Goal: Task Accomplishment & Management: Use online tool/utility

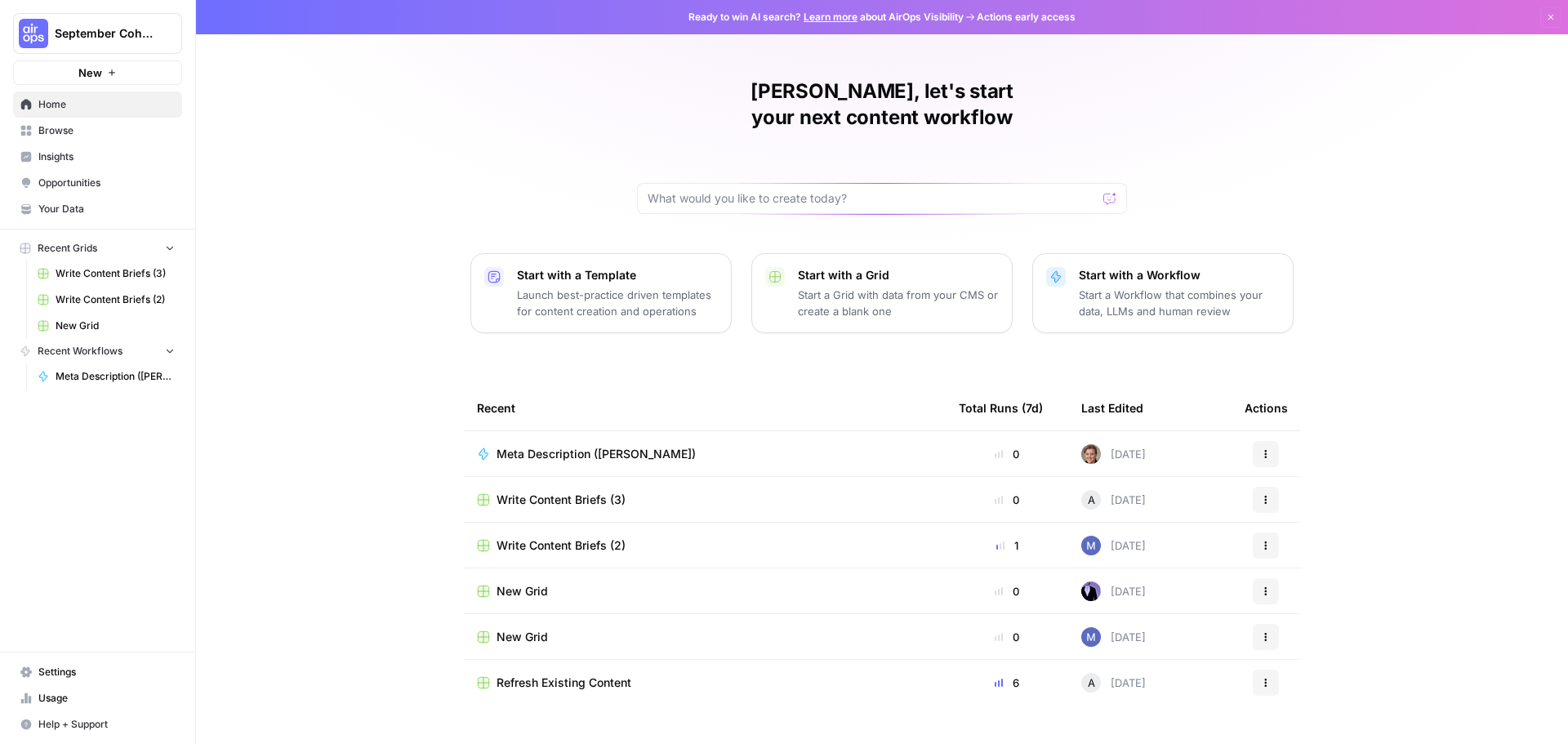
click at [72, 128] on span "Browse" at bounding box center [106, 130] width 136 height 14
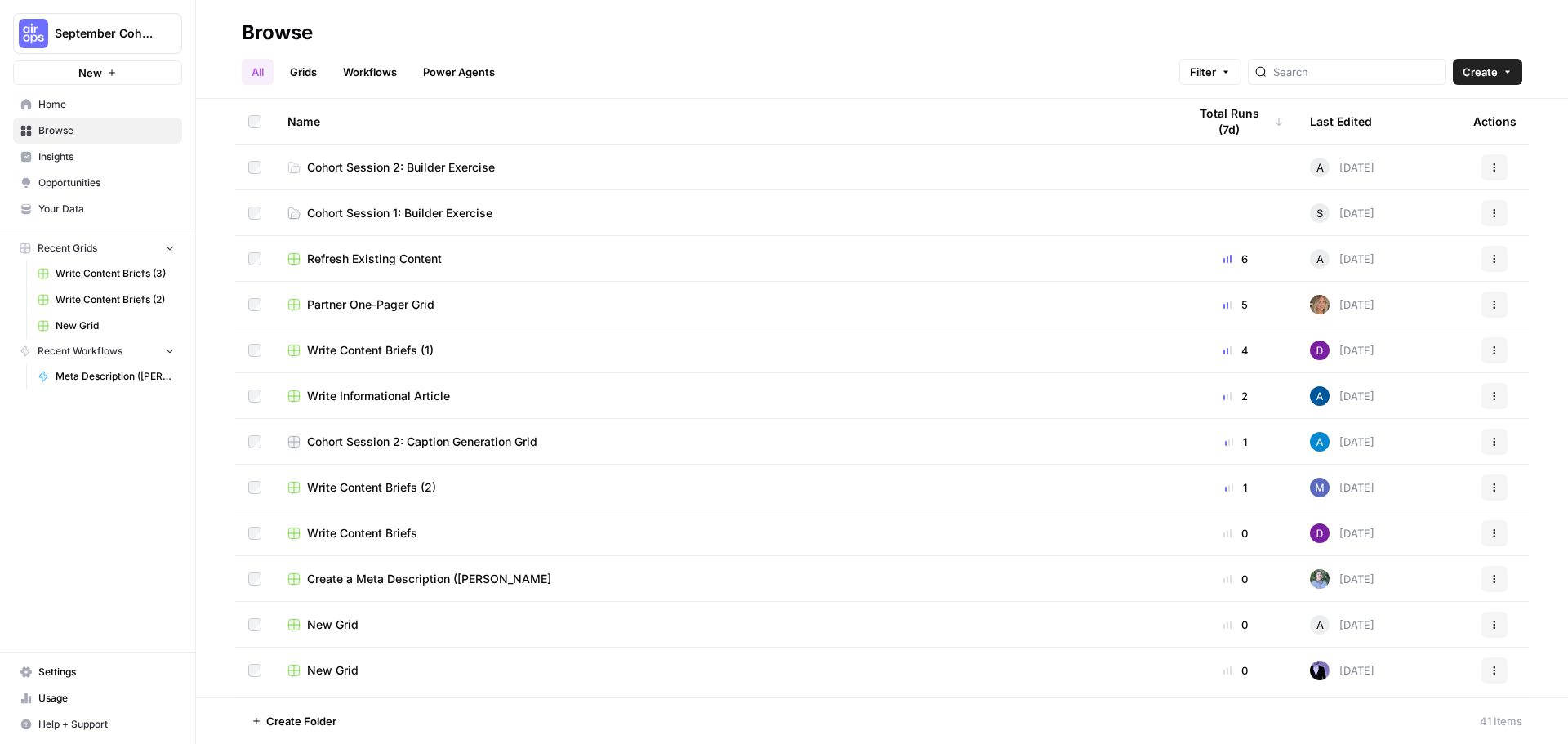
click at [109, 69] on icon "button" at bounding box center [112, 72] width 10 height 10
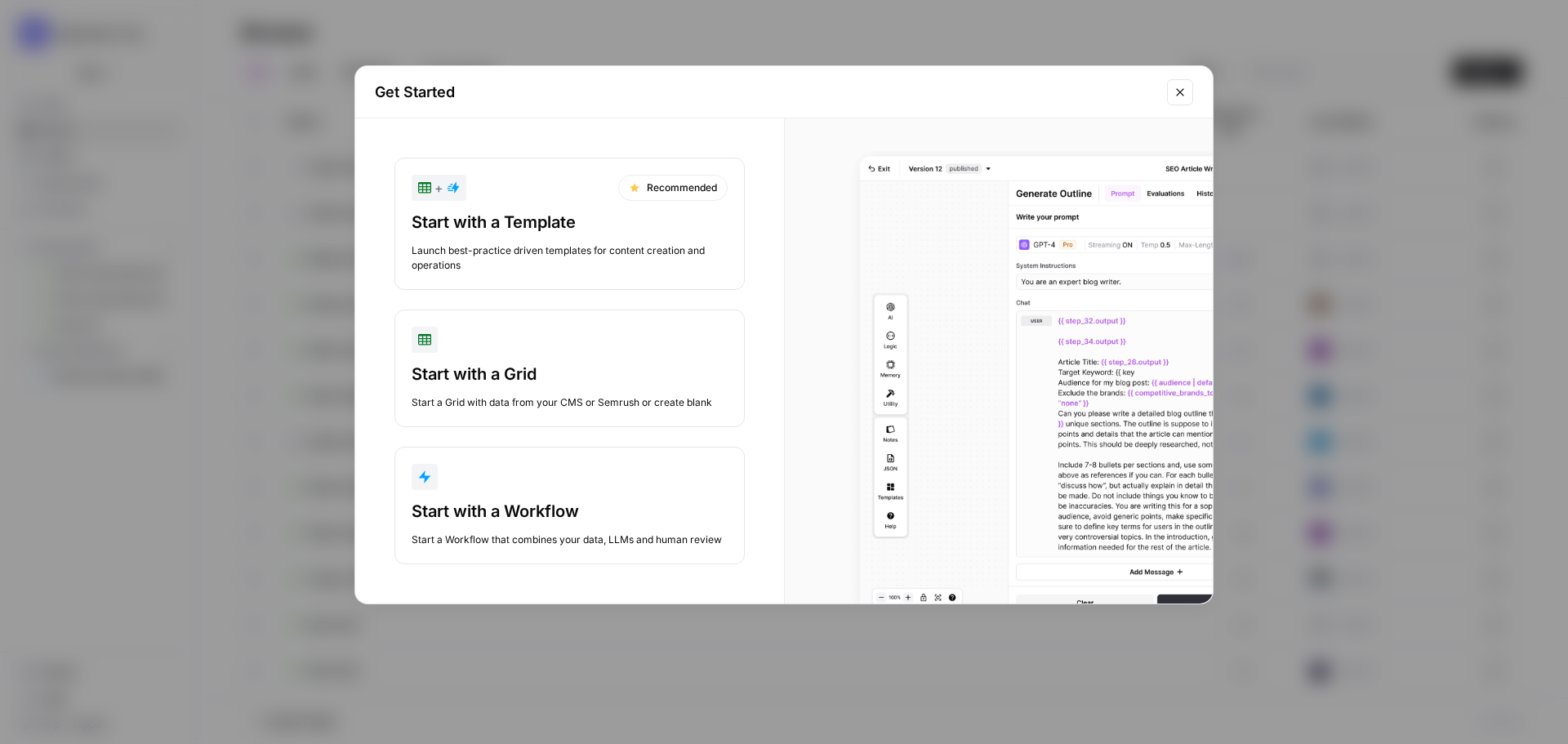
click at [584, 482] on div "button" at bounding box center [570, 477] width 316 height 26
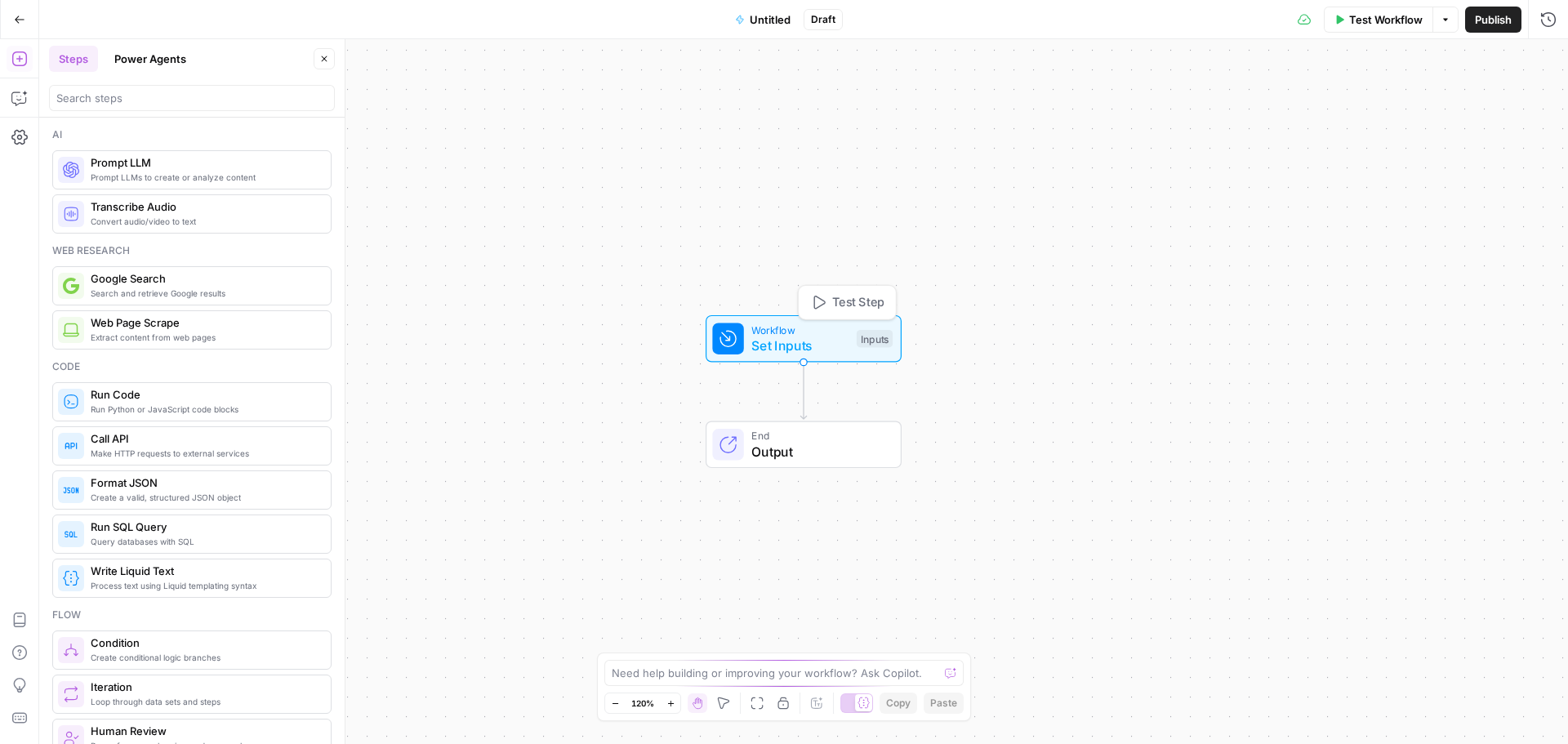
click at [779, 335] on span "Workflow" at bounding box center [800, 329] width 97 height 15
click at [785, 348] on span "Set Inputs" at bounding box center [801, 347] width 97 height 19
click at [795, 335] on span "Workflow" at bounding box center [801, 333] width 97 height 15
click at [878, 340] on div "Inputs" at bounding box center [876, 342] width 36 height 18
click at [327, 60] on icon "button" at bounding box center [324, 59] width 10 height 10
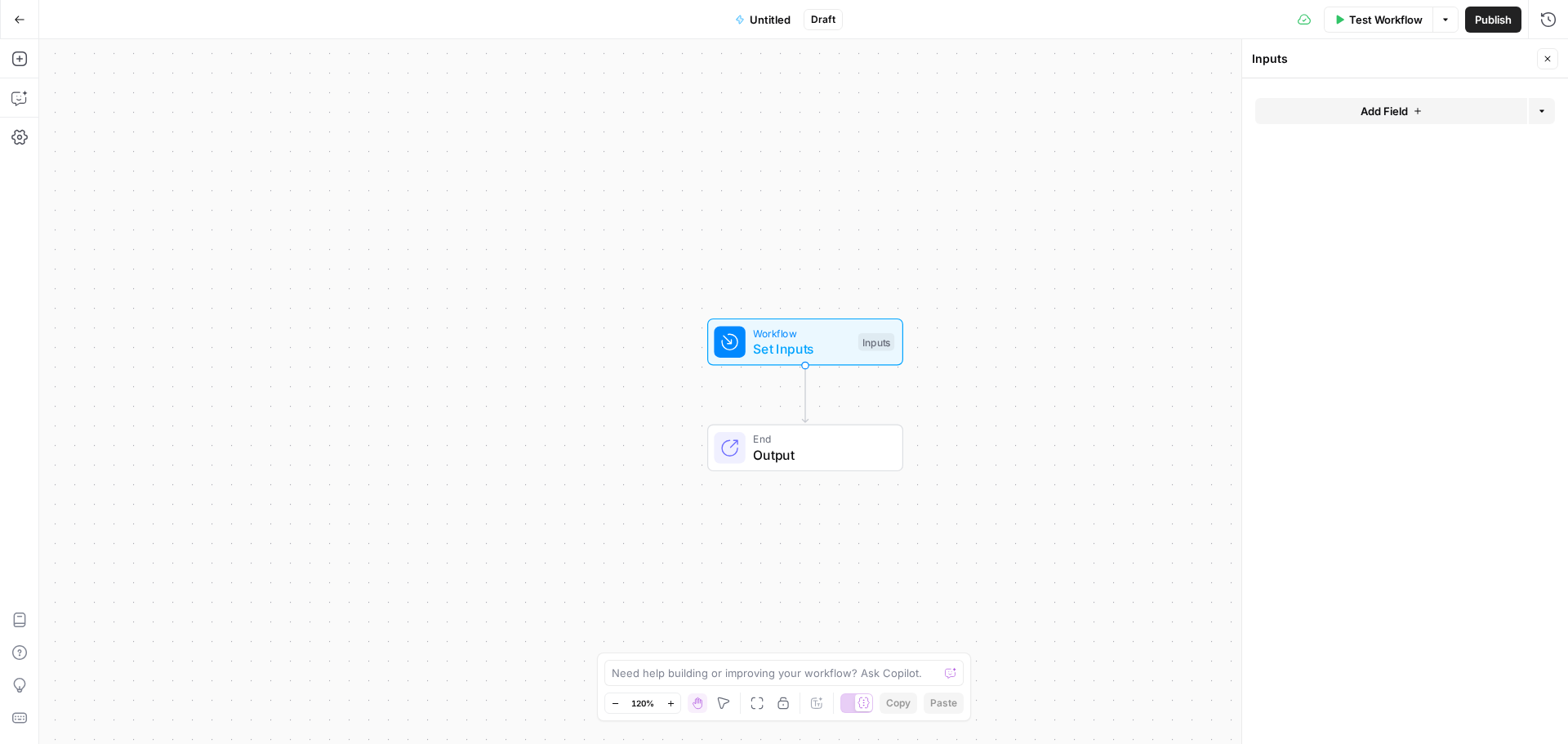
click at [14, 22] on icon "button" at bounding box center [19, 19] width 12 height 12
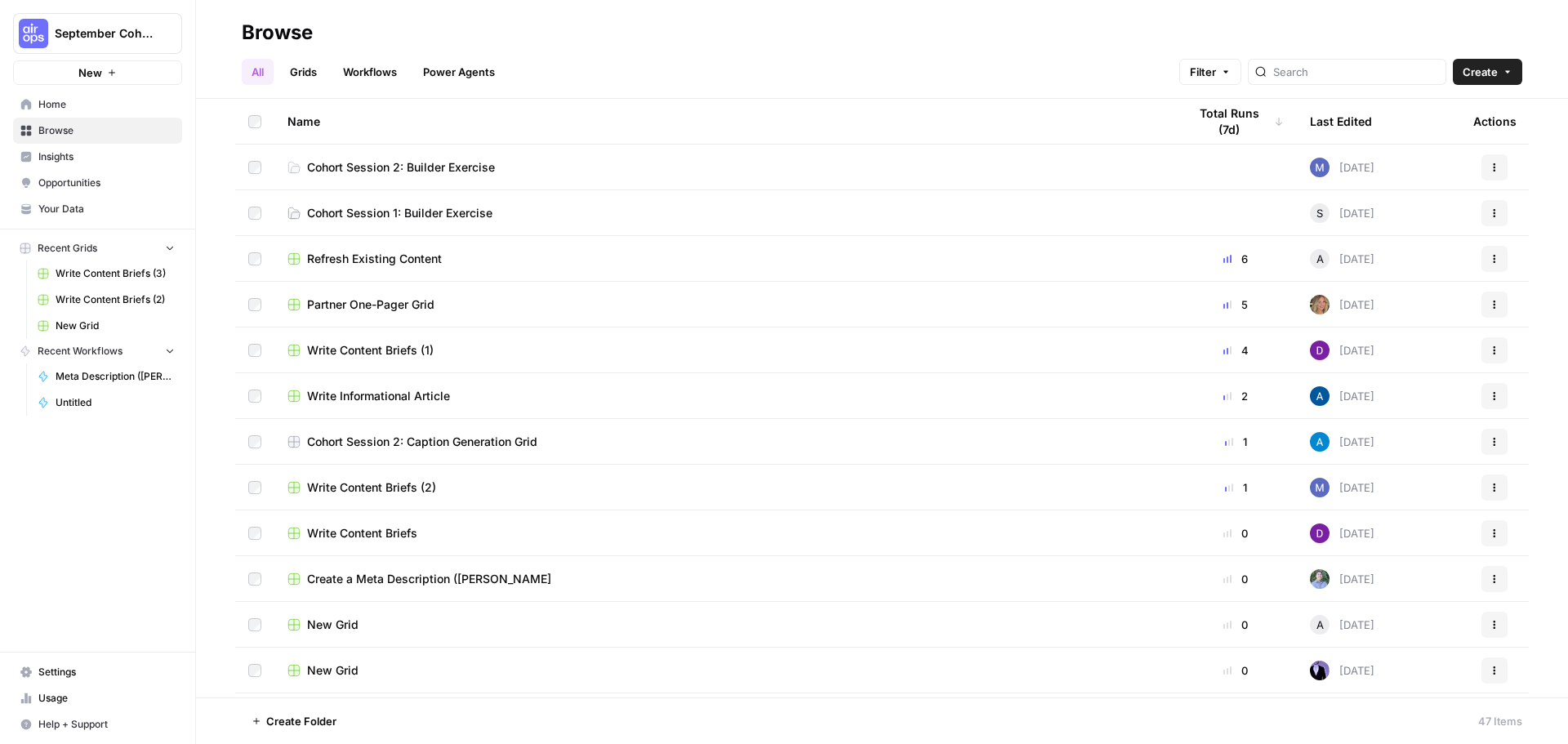
click at [103, 74] on button "New" at bounding box center [97, 72] width 169 height 24
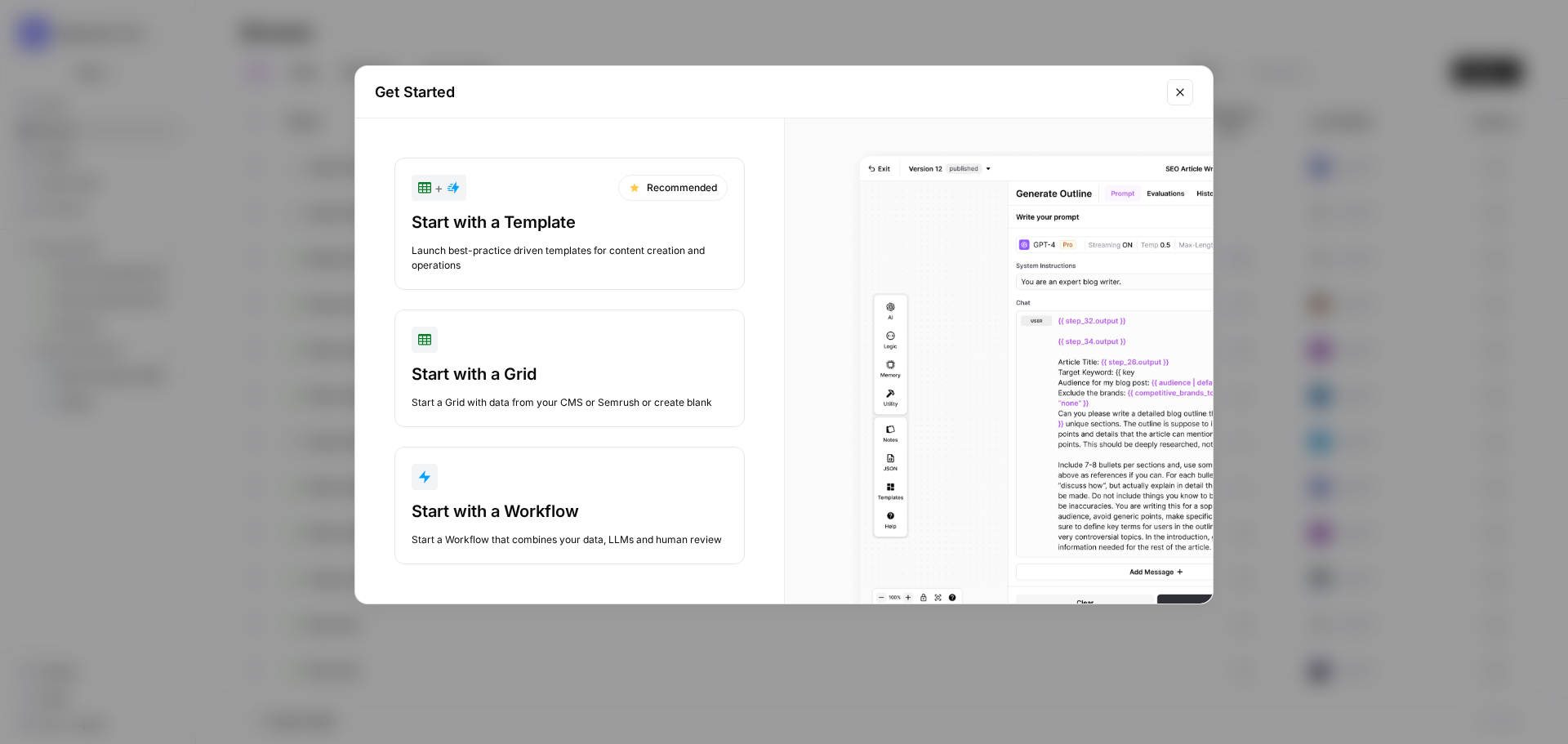
click at [575, 508] on div "Start with a Workflow" at bounding box center [570, 511] width 316 height 23
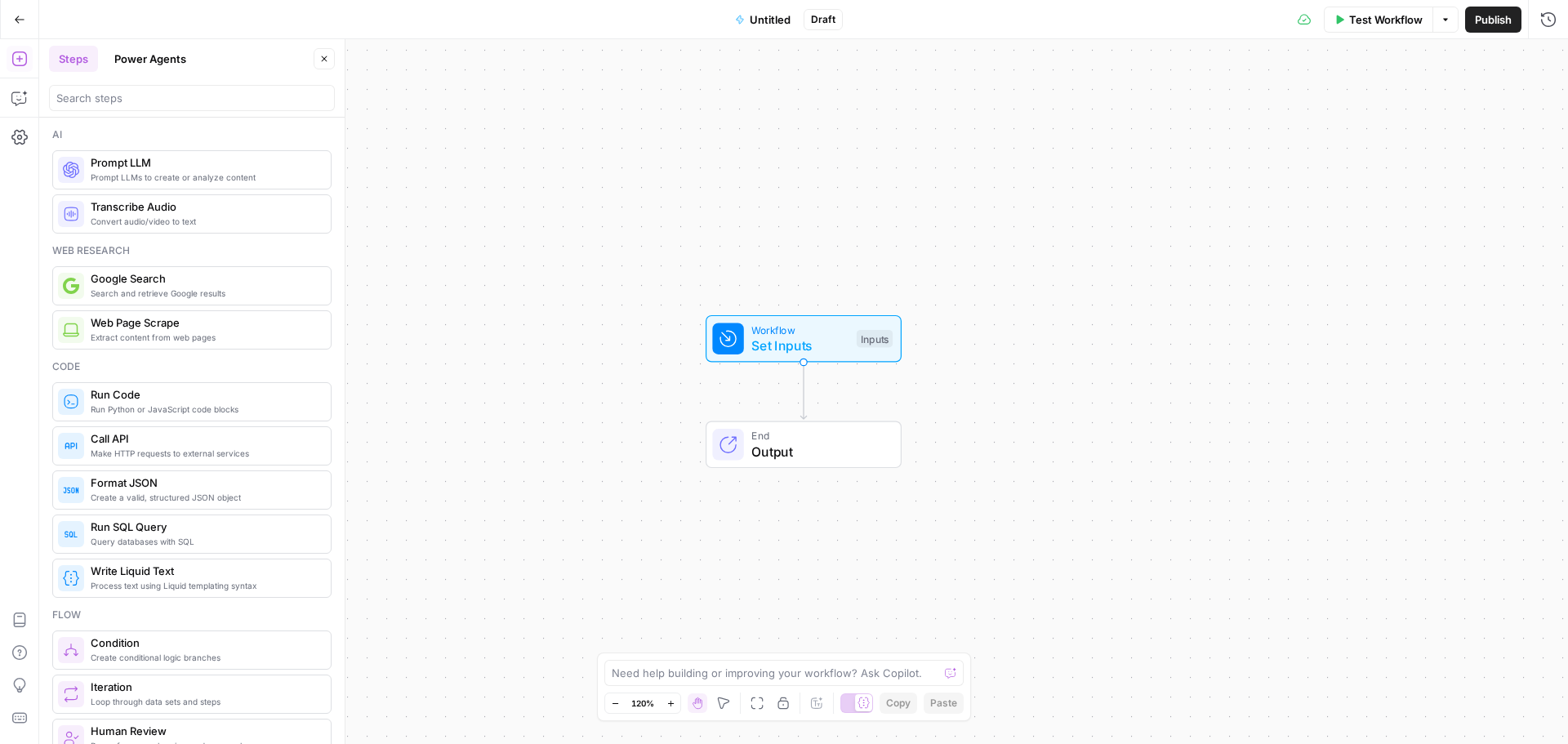
click at [775, 20] on span "Untitled" at bounding box center [770, 19] width 41 height 16
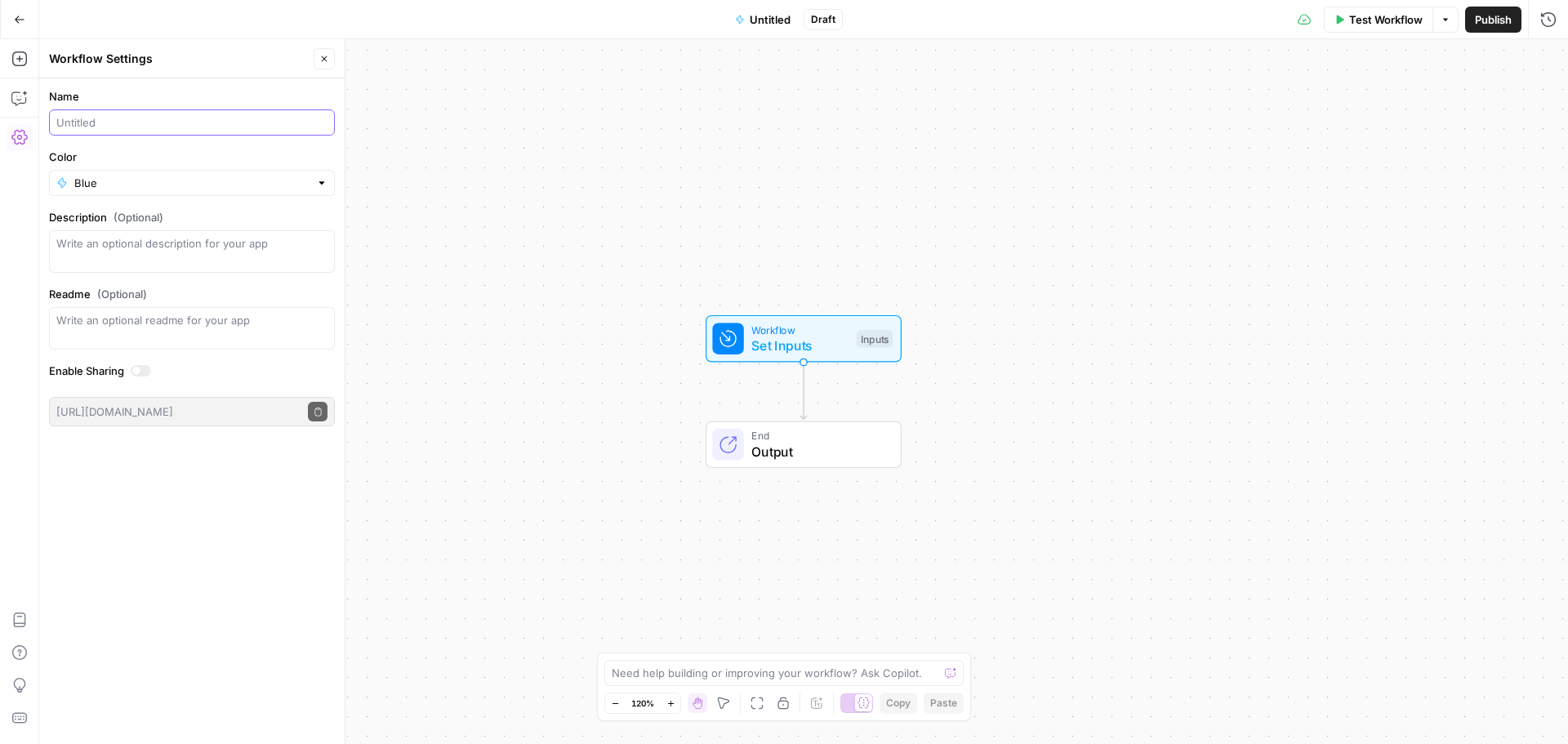
click at [115, 120] on input "Name" at bounding box center [191, 122] width 271 height 16
type input "Fitness Content Generator - [PERSON_NAME]"
click at [481, 236] on div "Workflow Set Inputs Inputs End Output" at bounding box center [804, 392] width 1528 height 704
click at [18, 24] on icon "button" at bounding box center [19, 19] width 12 height 12
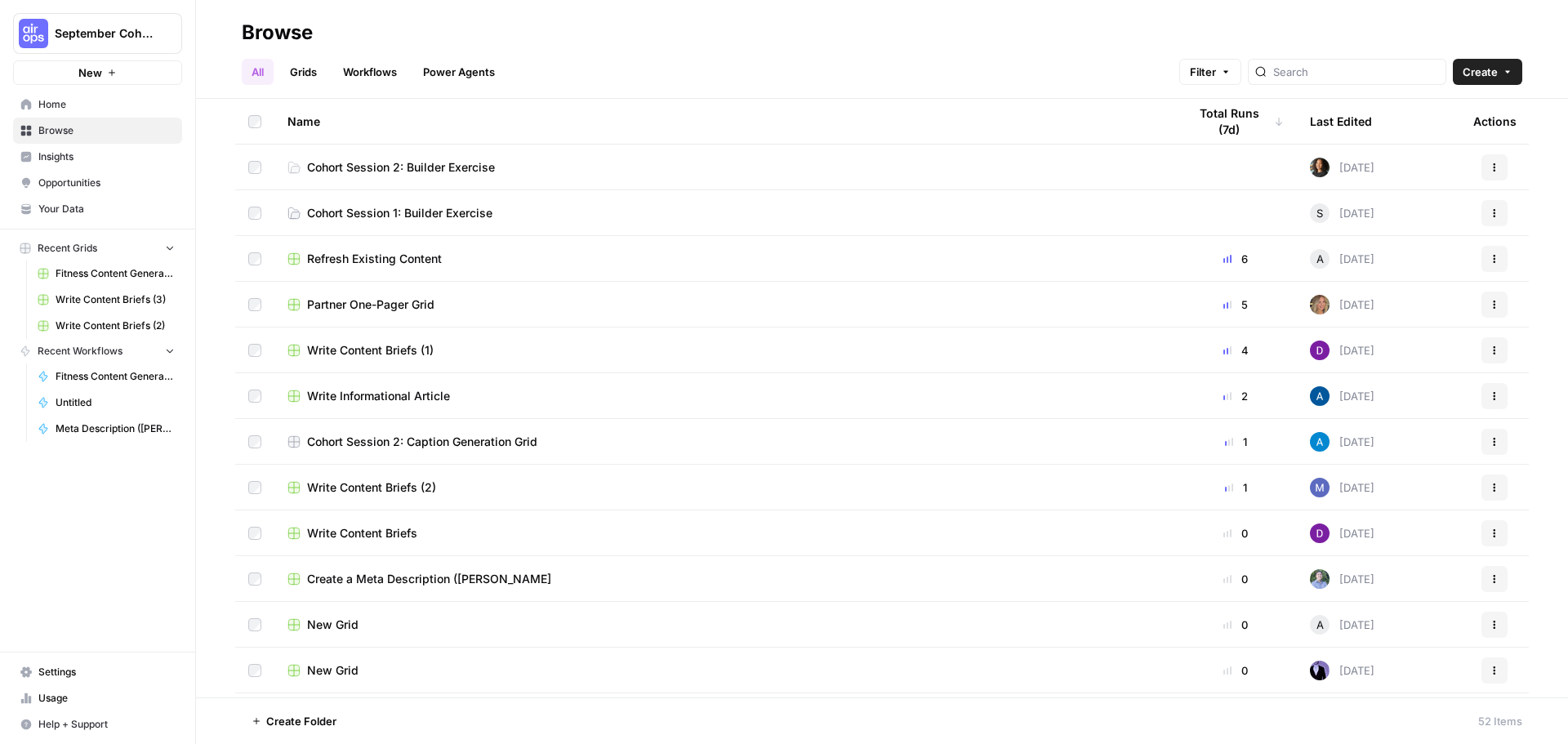
drag, startPoint x: 382, startPoint y: 71, endPoint x: 391, endPoint y: 82, distance: 14.2
click at [382, 71] on link "Workflows" at bounding box center [370, 71] width 73 height 26
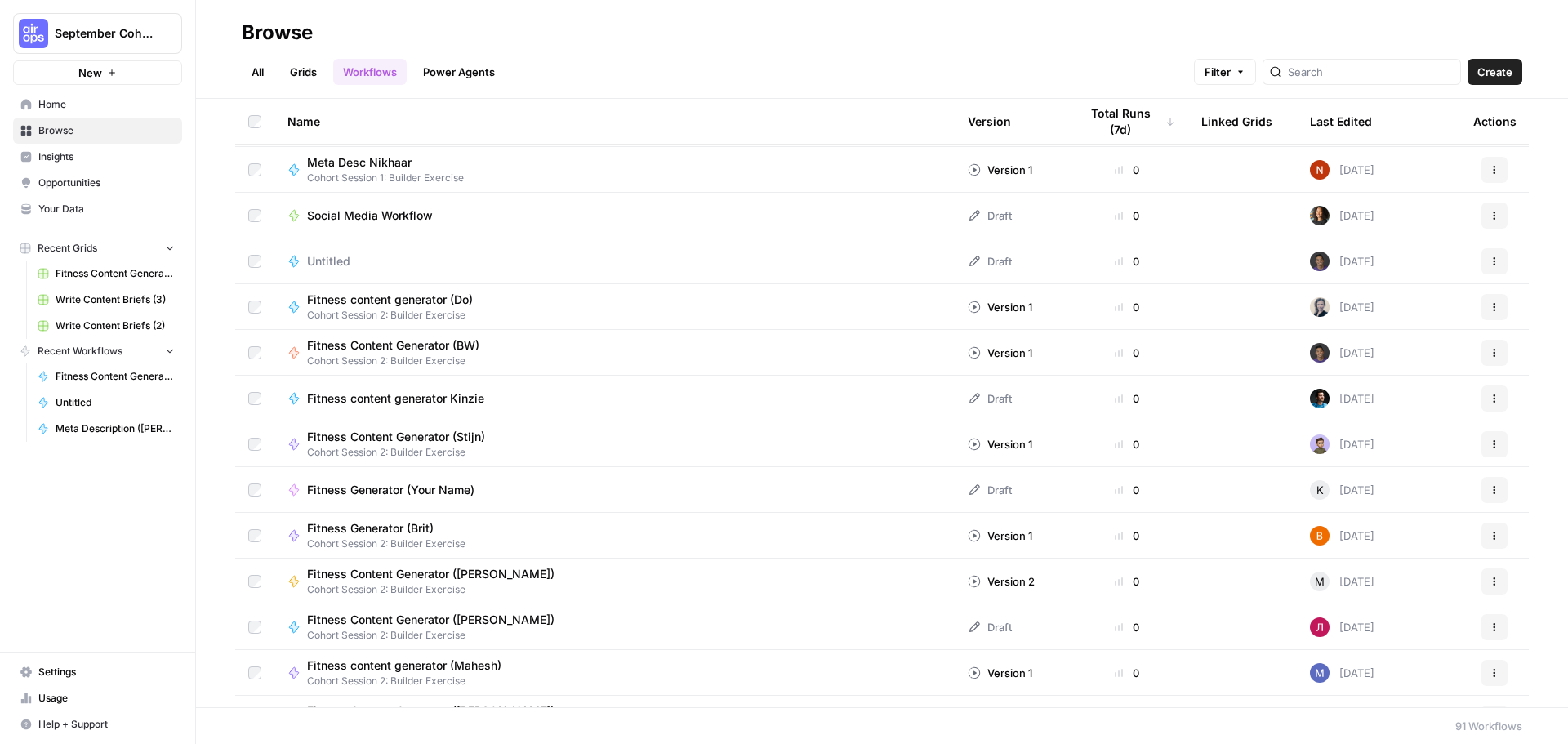
scroll to position [82, 0]
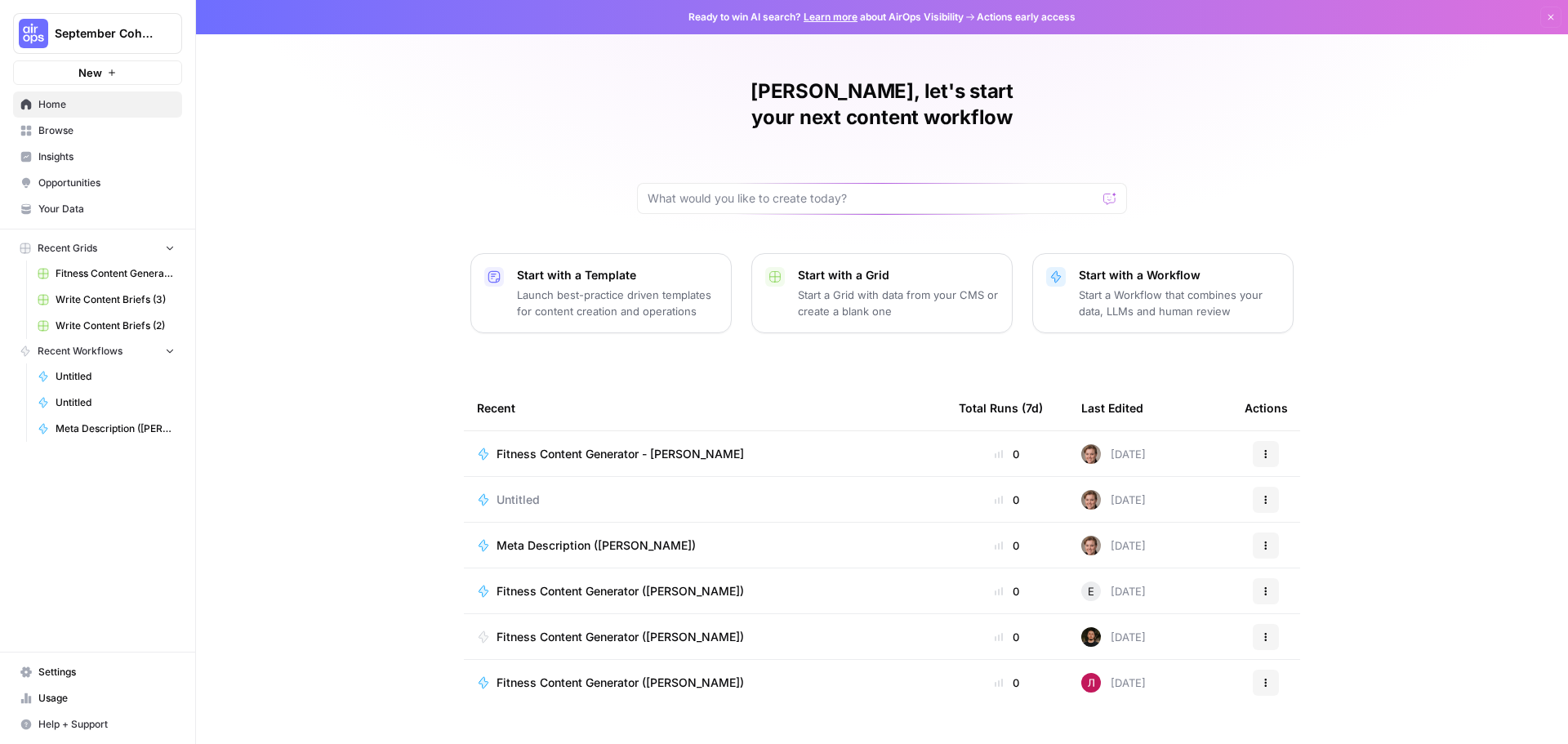
click at [114, 67] on button "New" at bounding box center [97, 72] width 169 height 24
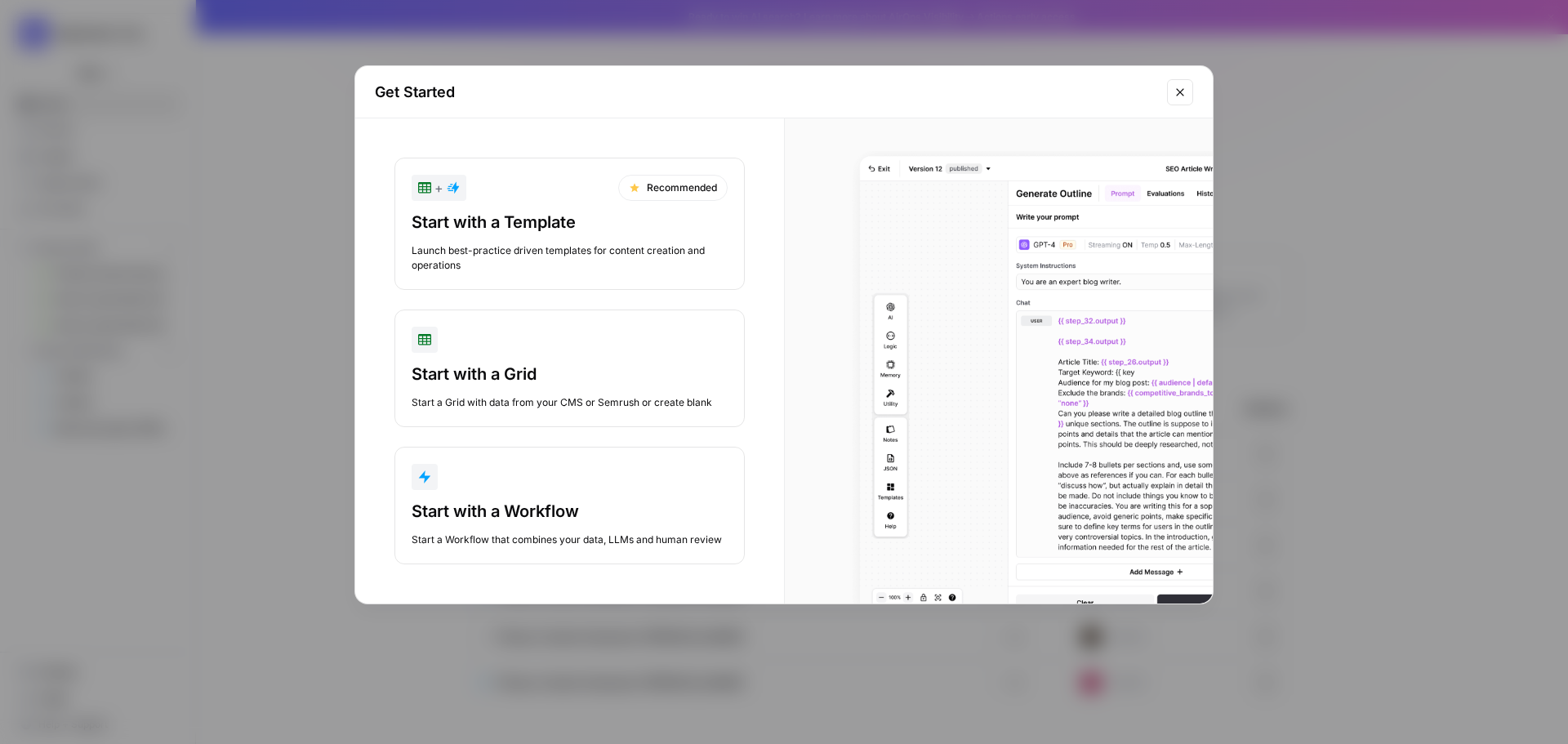
click at [608, 521] on div "Start with a Workflow" at bounding box center [570, 511] width 316 height 23
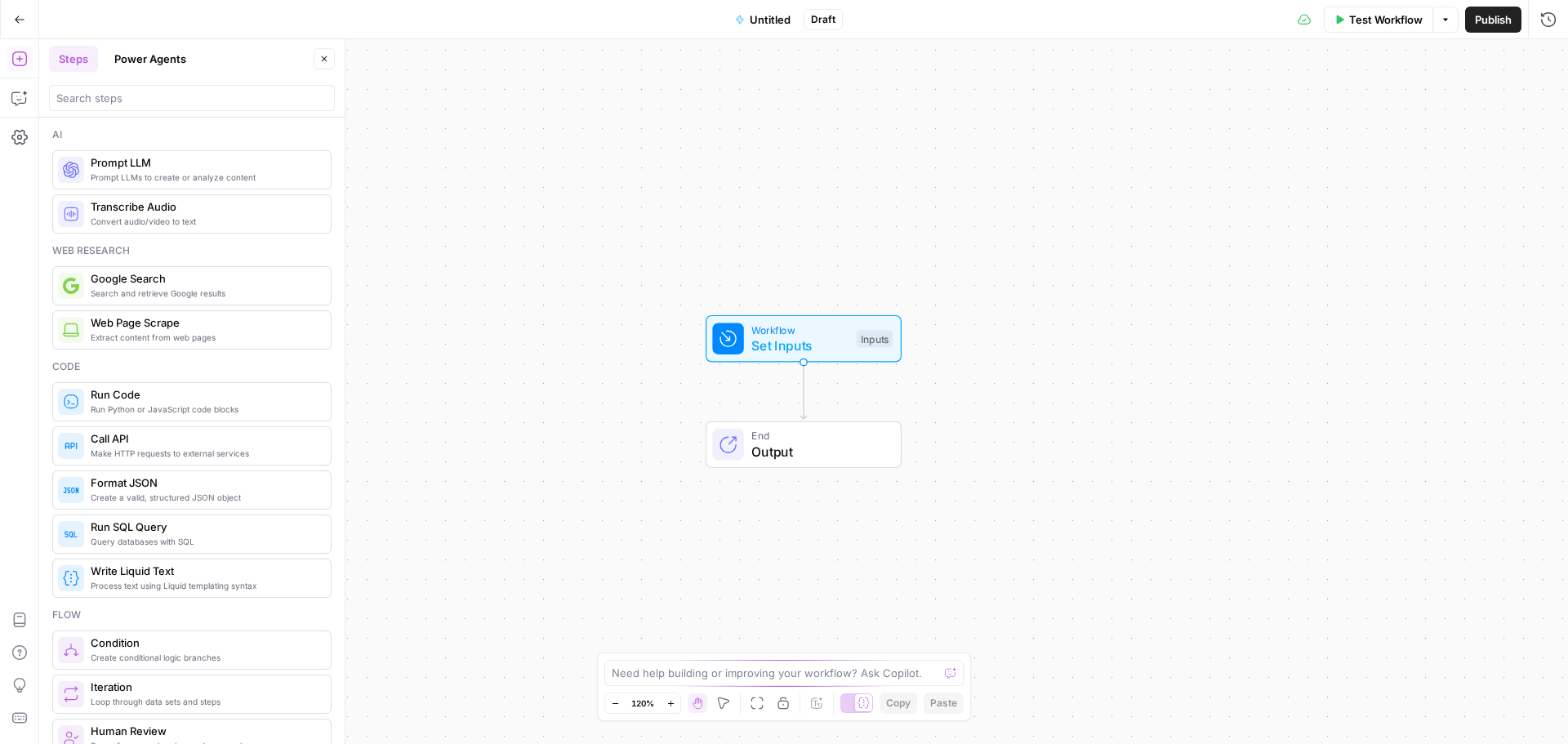
click at [775, 14] on span "Untitled" at bounding box center [770, 19] width 41 height 16
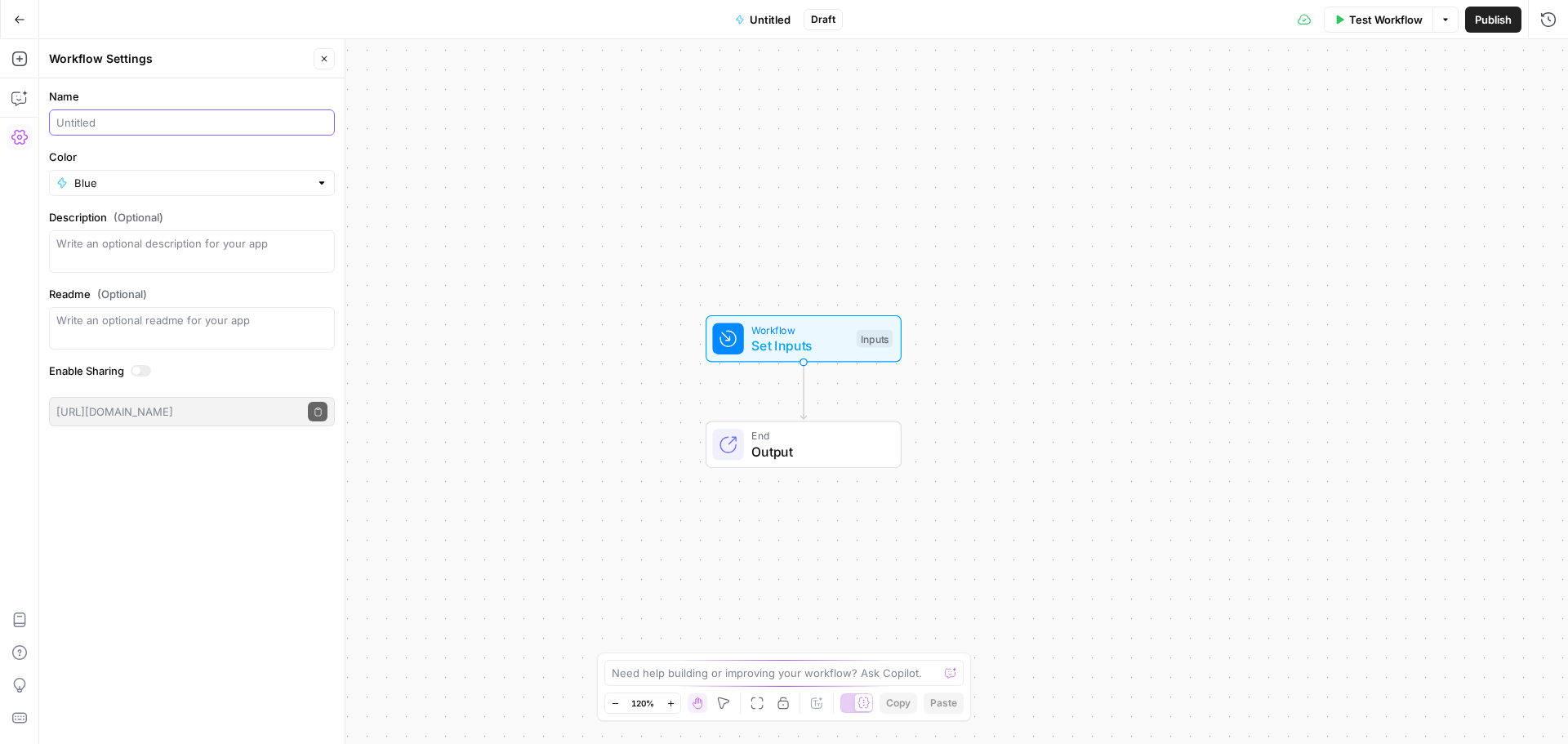
click at [134, 120] on input "Name" at bounding box center [191, 122] width 271 height 16
type input "Fitness Content Generator - [PERSON_NAME]"
click at [503, 285] on div "Workflow Set Inputs Inputs End Output" at bounding box center [804, 392] width 1528 height 704
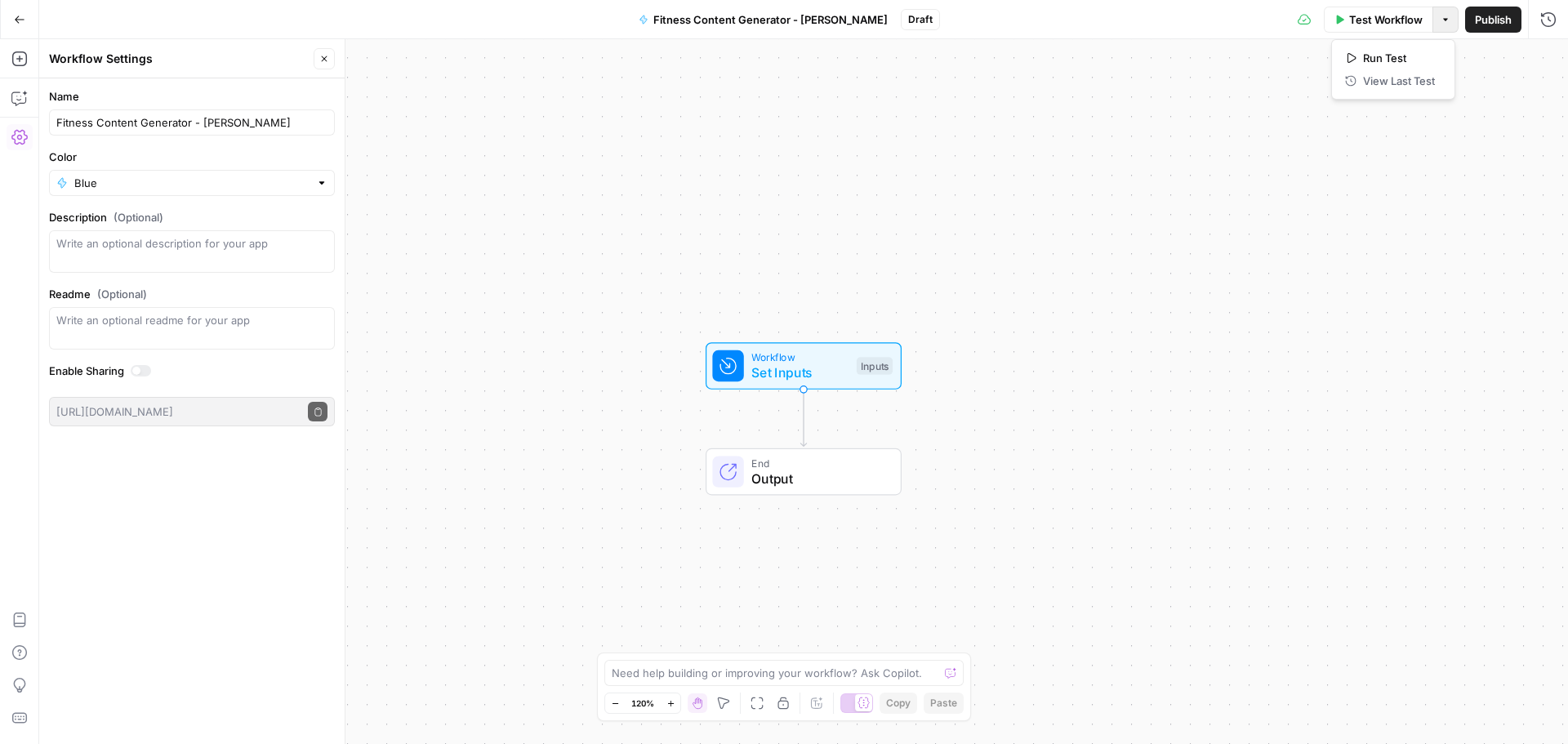
click at [1451, 24] on button "Options" at bounding box center [1445, 19] width 26 height 26
click at [1310, 24] on div "Test Workflow Options Publish Run History" at bounding box center [1254, 19] width 629 height 39
click at [1448, 20] on icon "button" at bounding box center [1445, 19] width 10 height 10
click at [1394, 62] on span "Run Test" at bounding box center [1399, 58] width 71 height 16
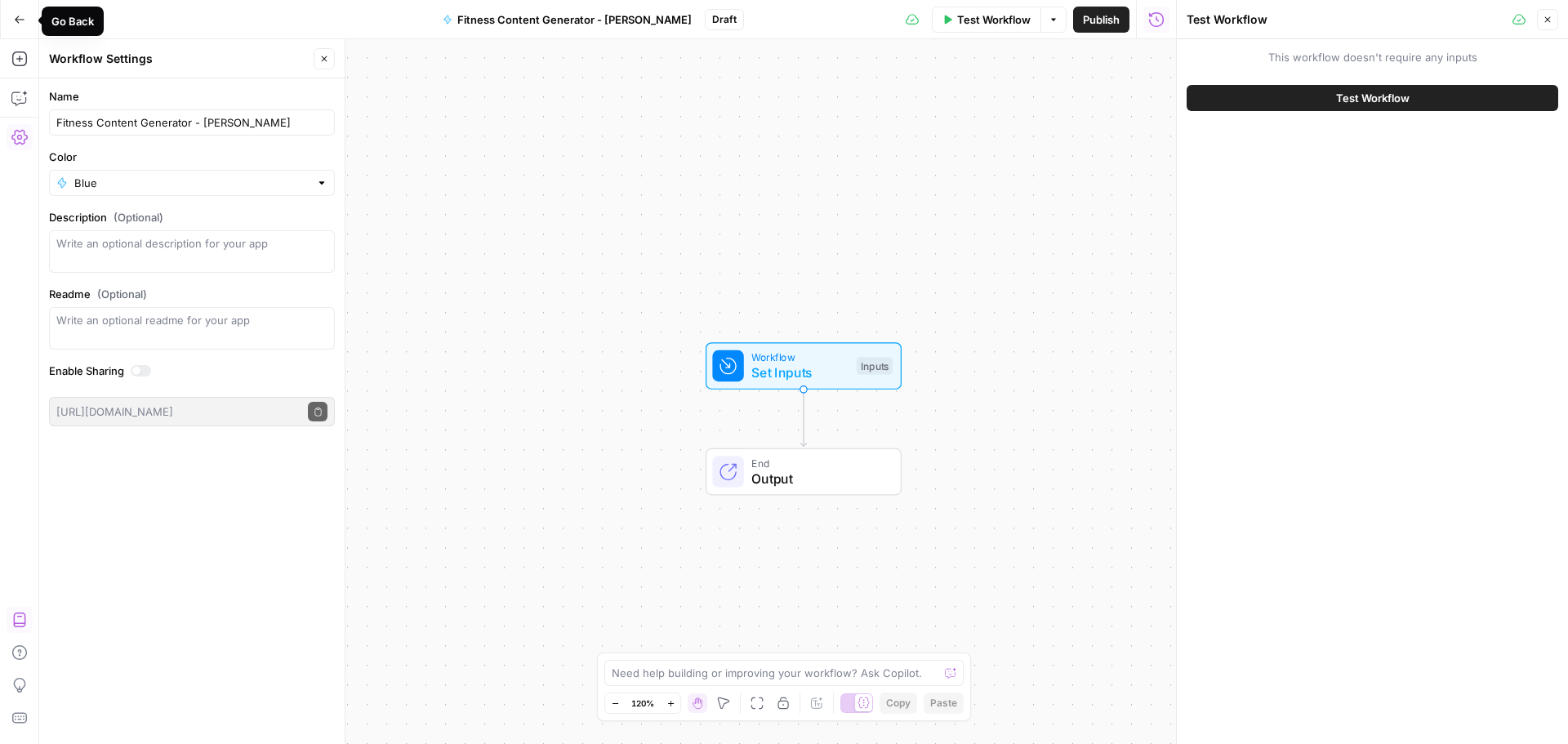
click at [11, 16] on button "Go Back" at bounding box center [19, 19] width 29 height 29
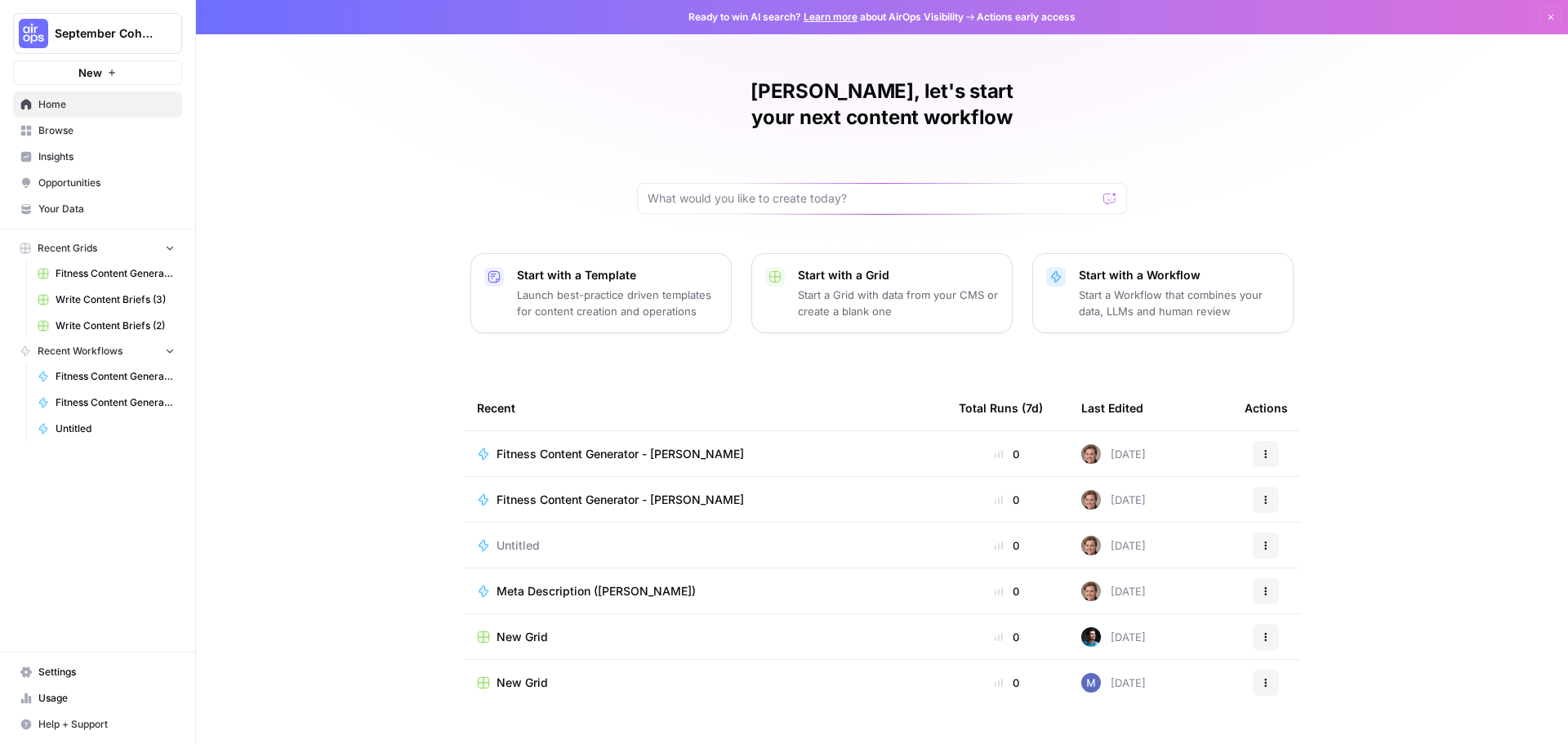
click at [82, 121] on link "Browse" at bounding box center [97, 130] width 169 height 26
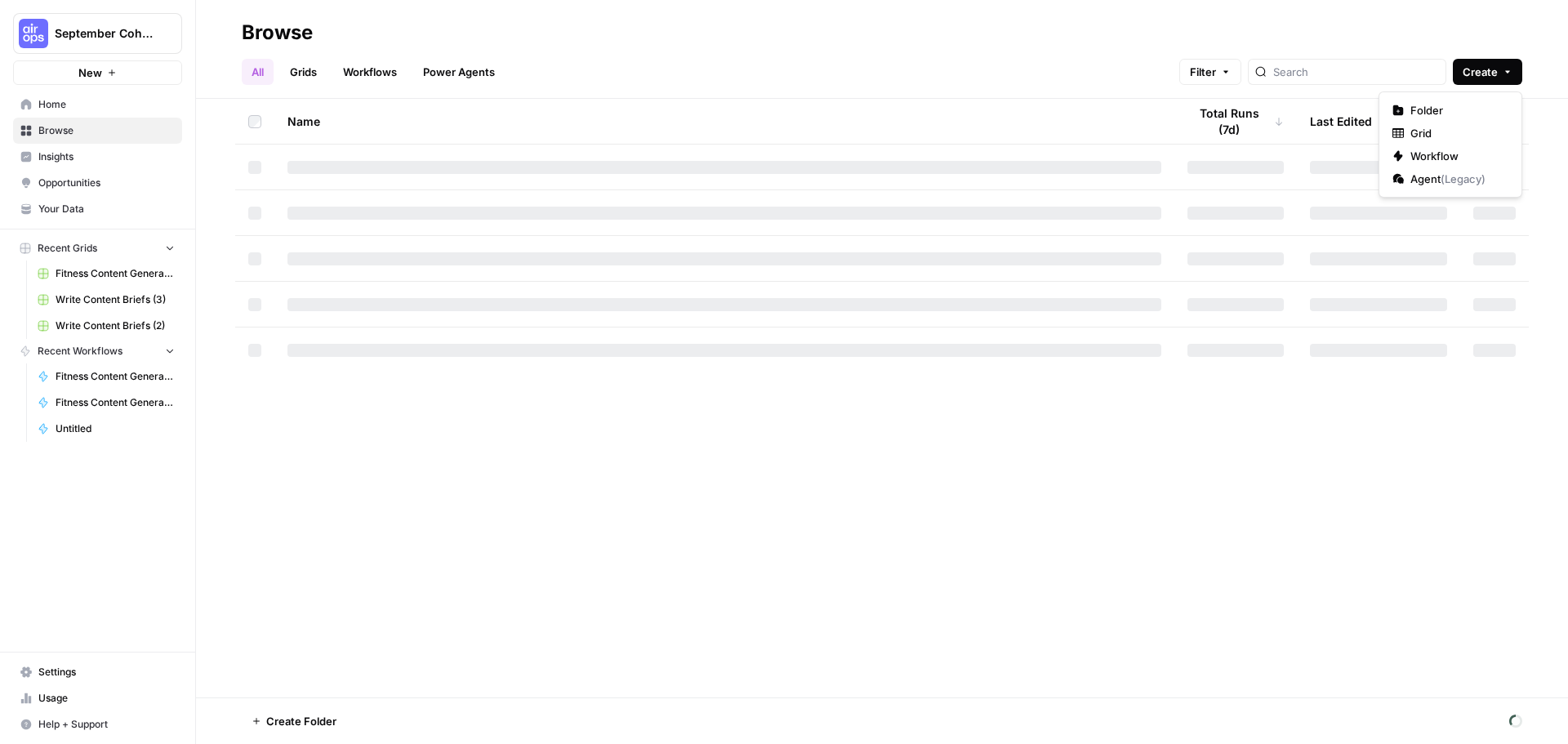
click at [1497, 77] on span "Create" at bounding box center [1480, 71] width 35 height 16
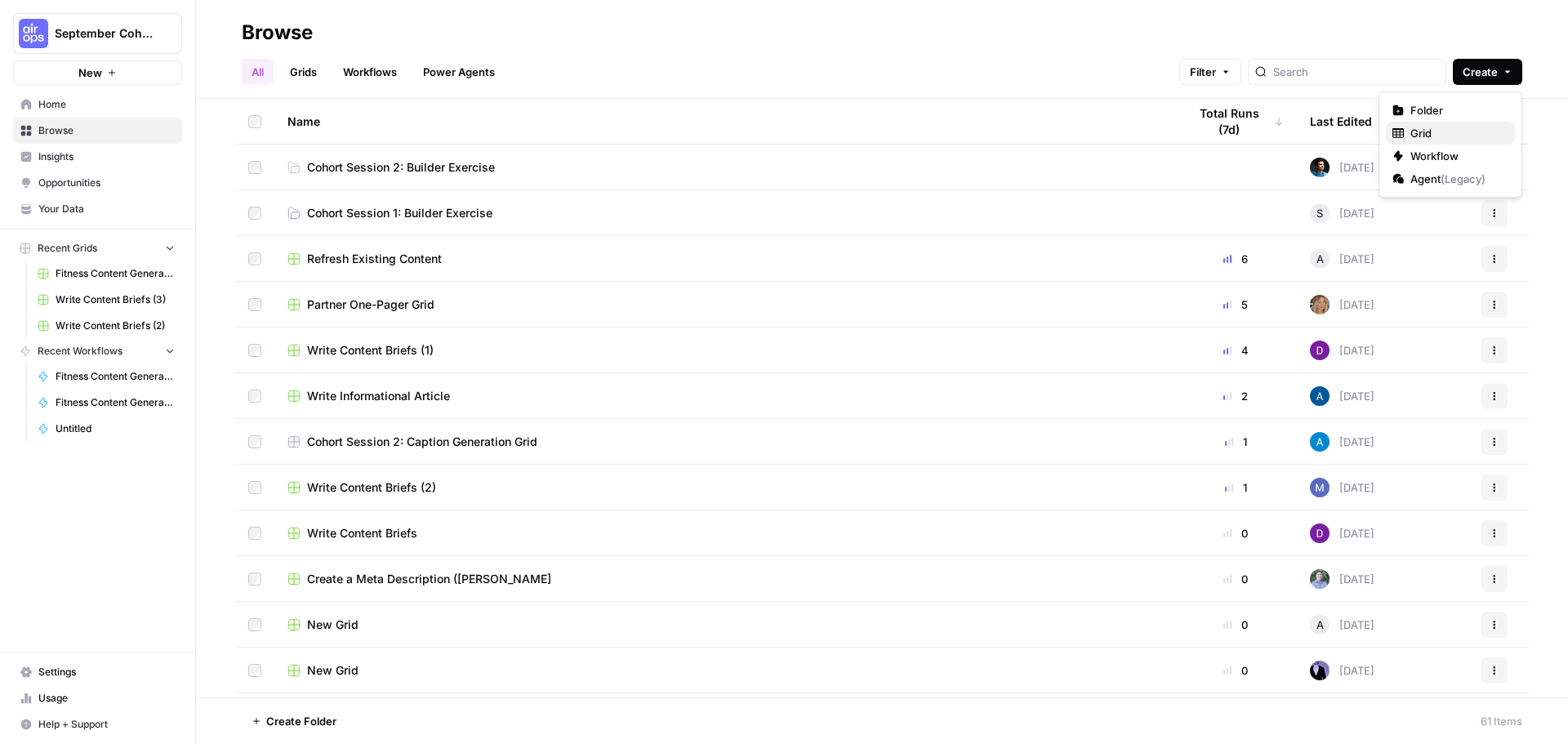
click at [1433, 134] on span "Grid" at bounding box center [1456, 132] width 92 height 16
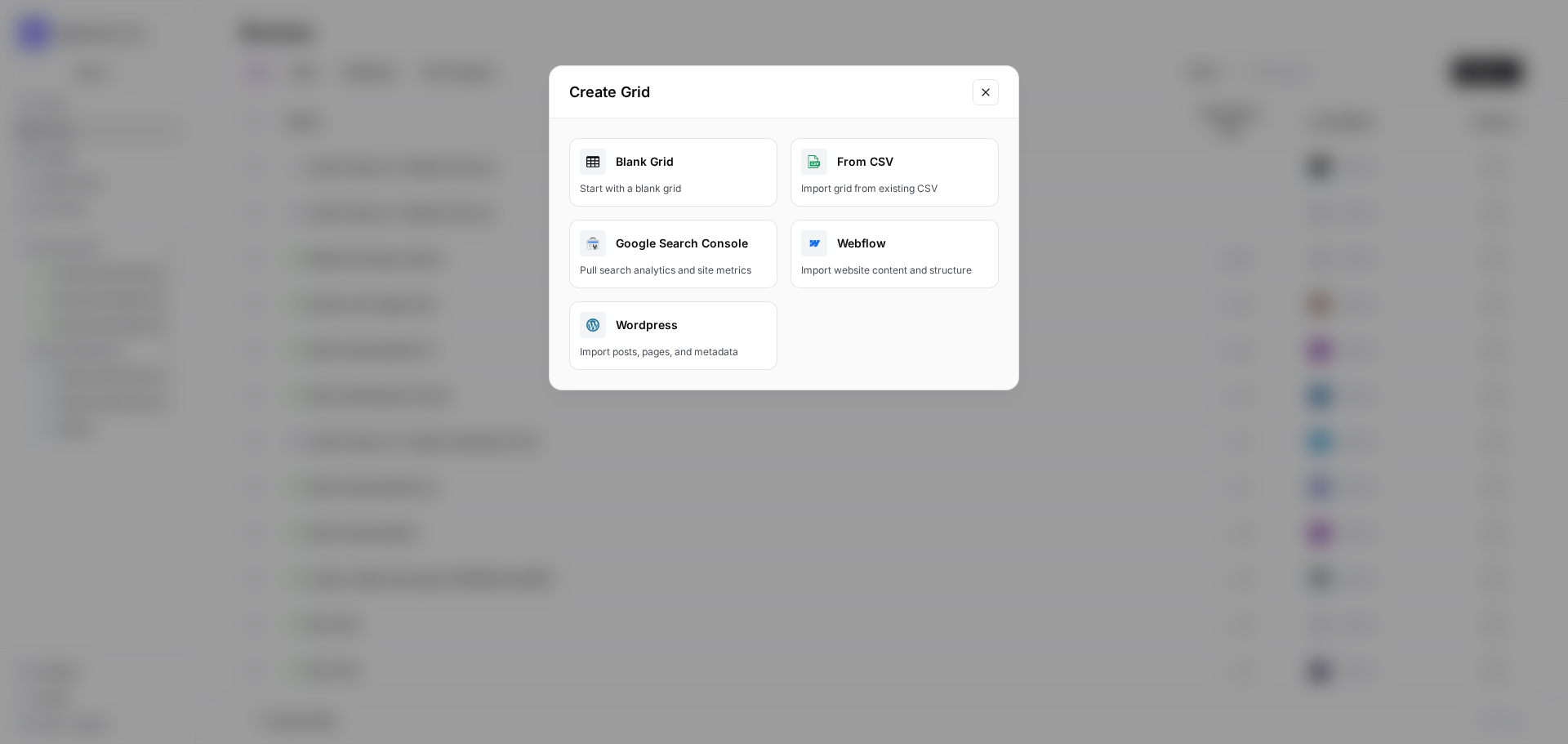
click at [635, 184] on div "Start with a blank grid" at bounding box center [674, 188] width 187 height 14
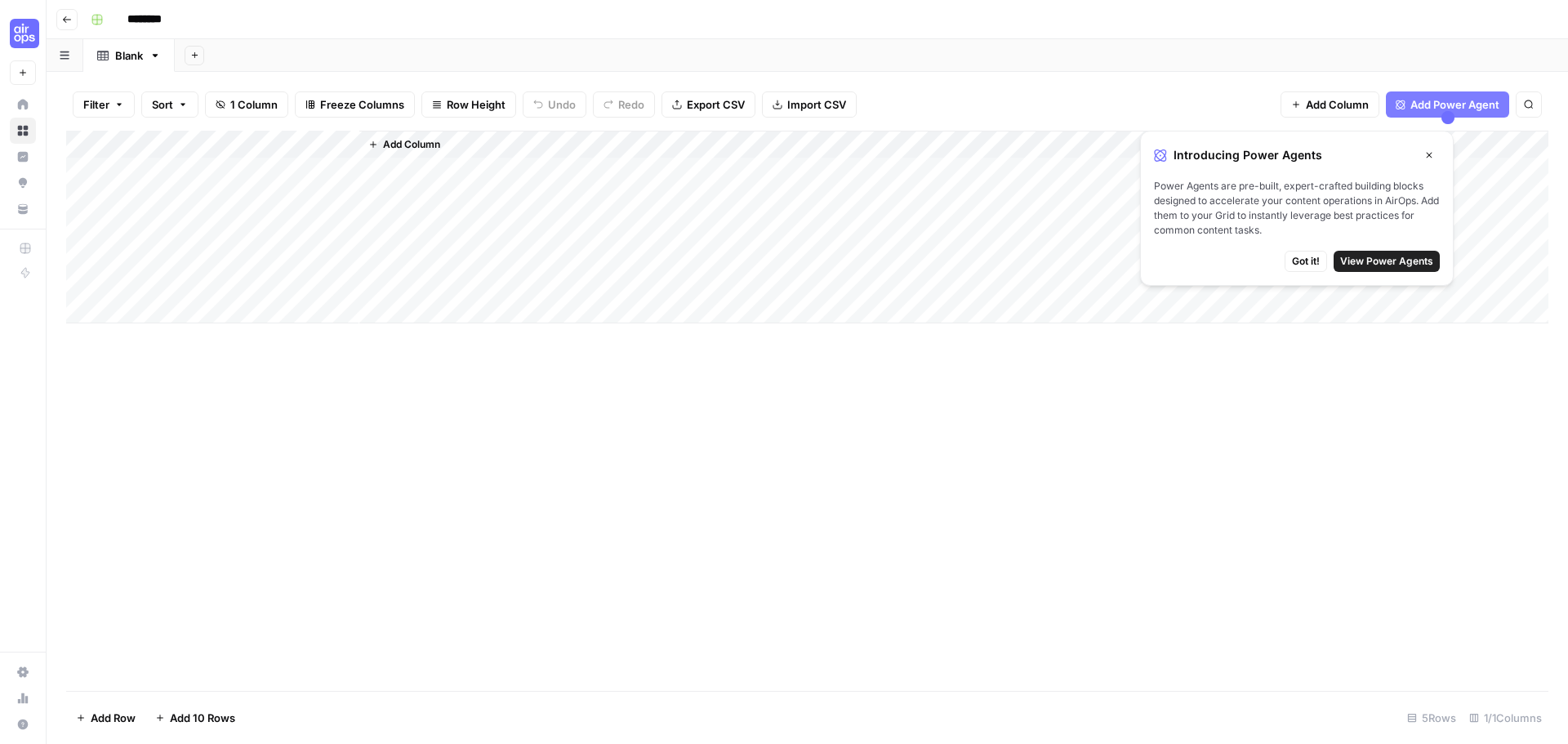
click at [170, 18] on input "********" at bounding box center [165, 19] width 92 height 26
drag, startPoint x: 180, startPoint y: 22, endPoint x: 93, endPoint y: 31, distance: 87.5
click at [96, 30] on div "********" at bounding box center [817, 19] width 1468 height 26
type input "**********"
click at [1316, 260] on span "Got it!" at bounding box center [1306, 261] width 28 height 14
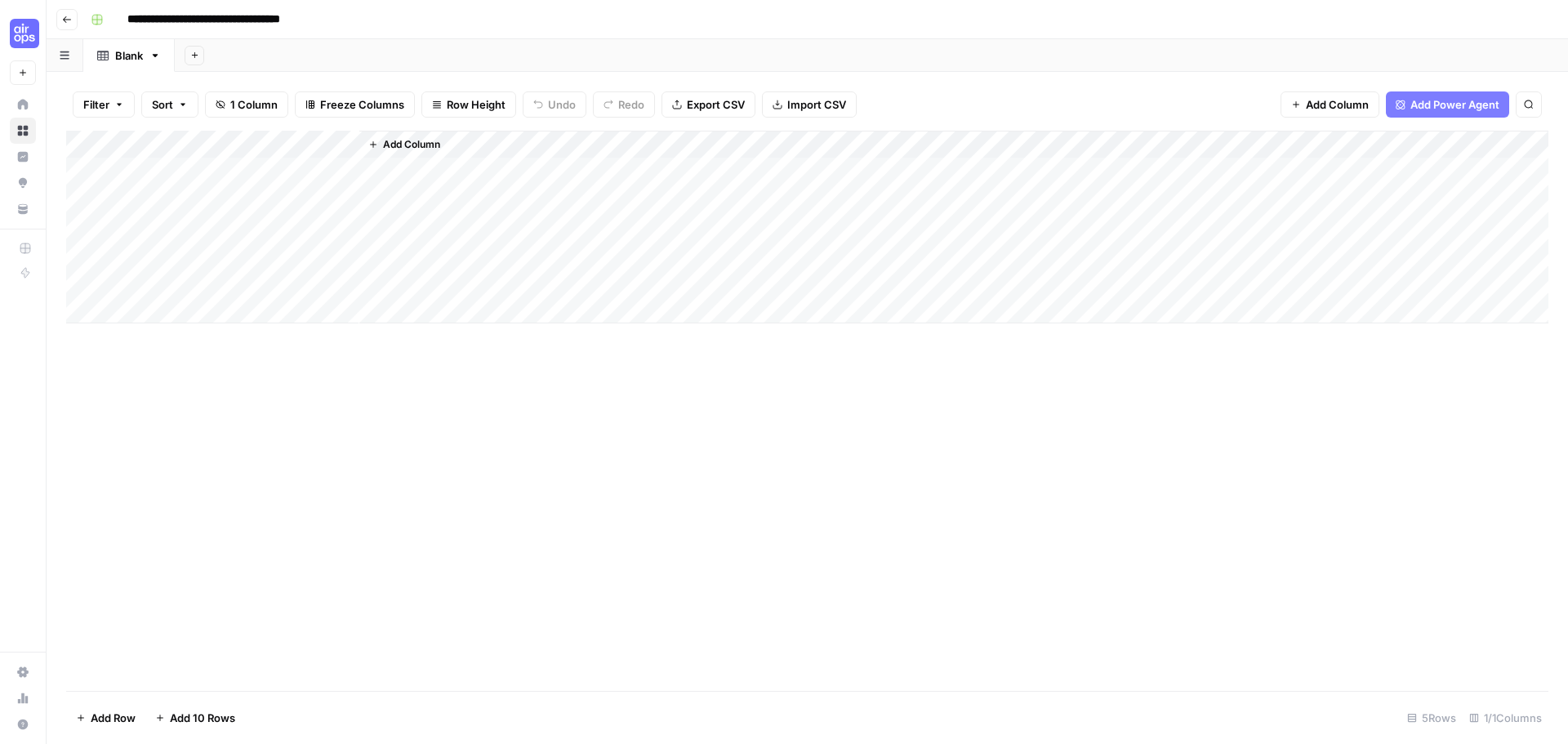
click at [813, 100] on span "Import CSV" at bounding box center [816, 104] width 59 height 16
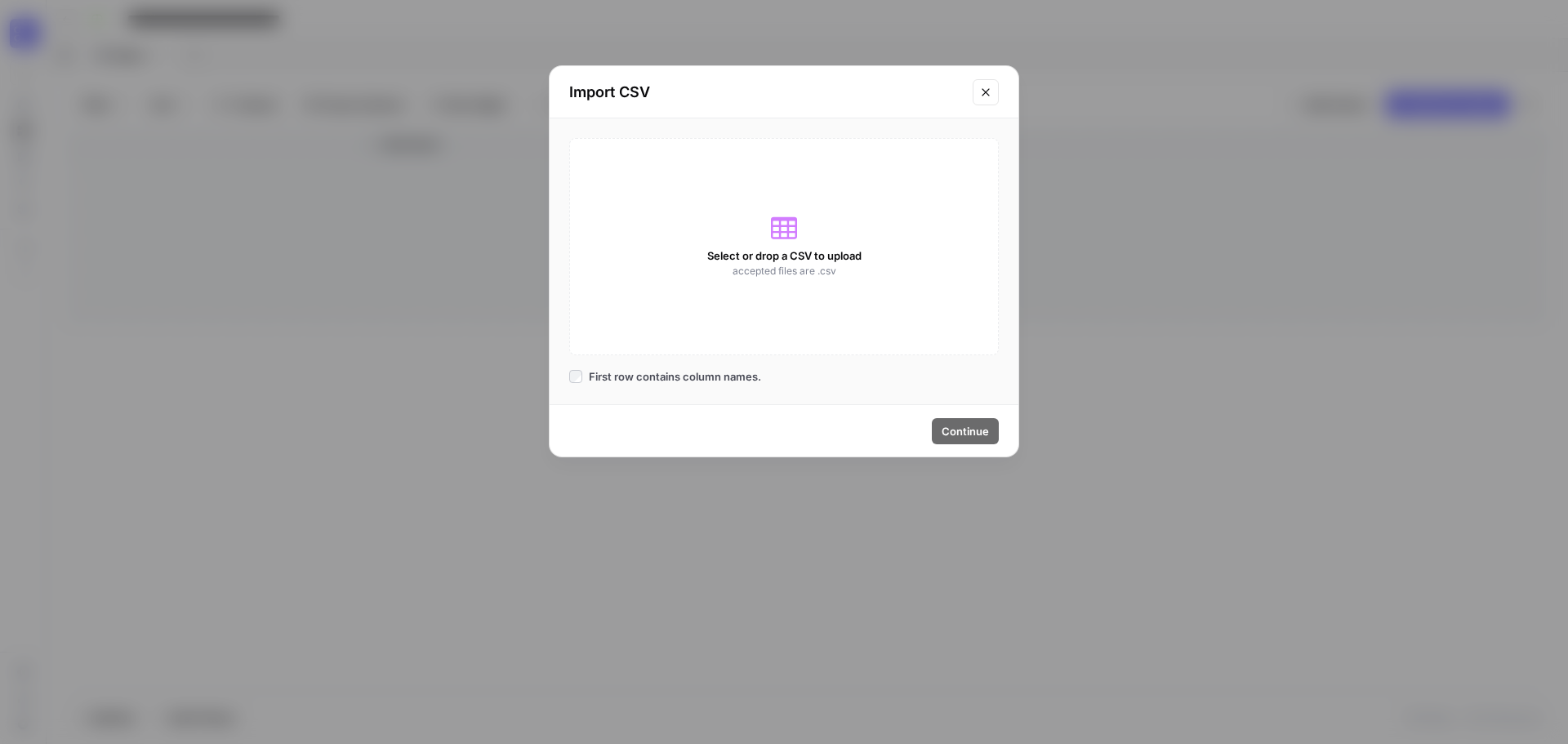
click at [778, 232] on icon at bounding box center [784, 228] width 26 height 22
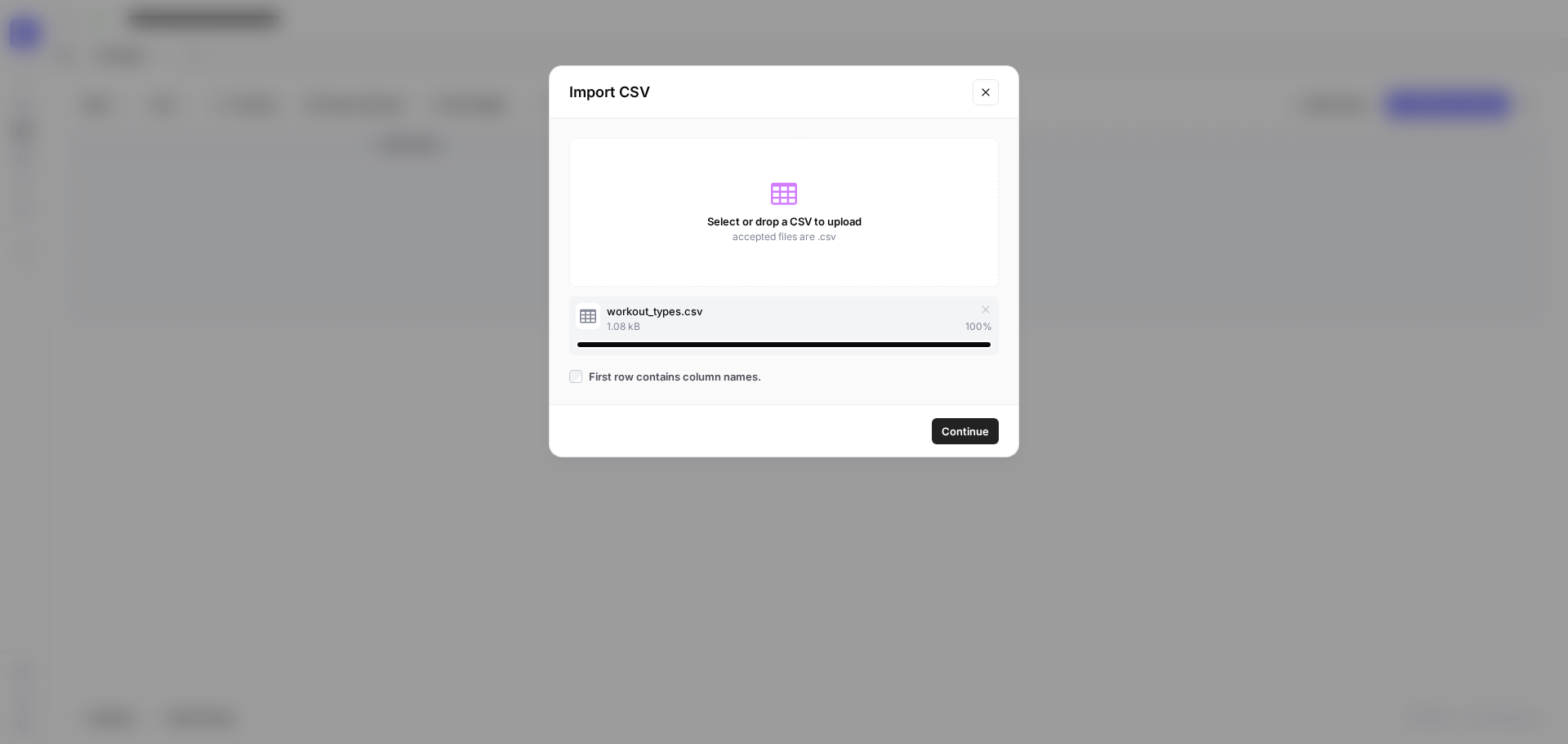
click at [961, 429] on span "Continue" at bounding box center [965, 430] width 47 height 16
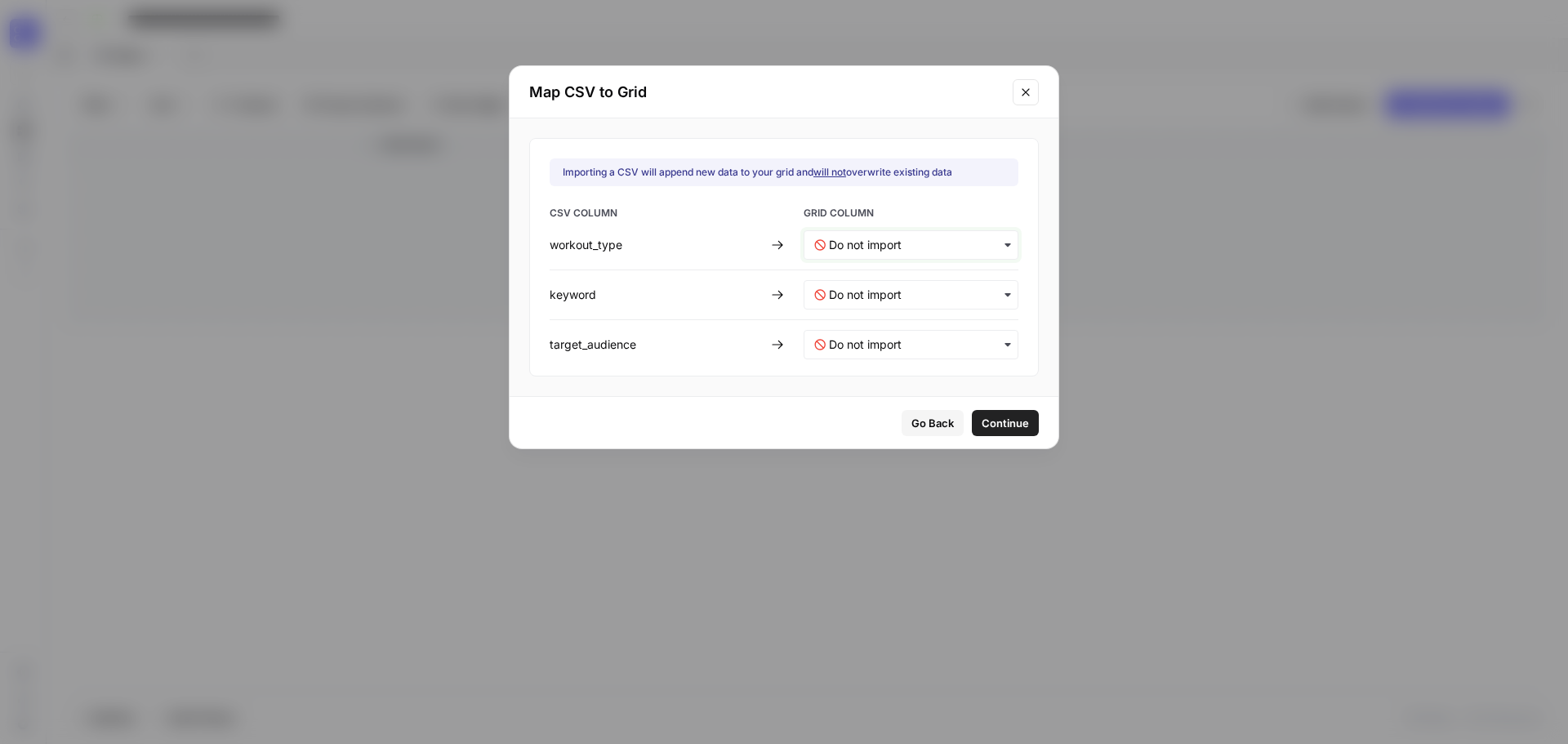
click at [920, 248] on input "text" at bounding box center [918, 244] width 179 height 16
click at [987, 215] on span "GRID COLUMN" at bounding box center [911, 214] width 215 height 18
click at [922, 243] on input "text" at bounding box center [918, 244] width 179 height 16
click at [870, 321] on span "Create new column" at bounding box center [873, 317] width 91 height 14
click at [880, 289] on input "text" at bounding box center [918, 294] width 179 height 16
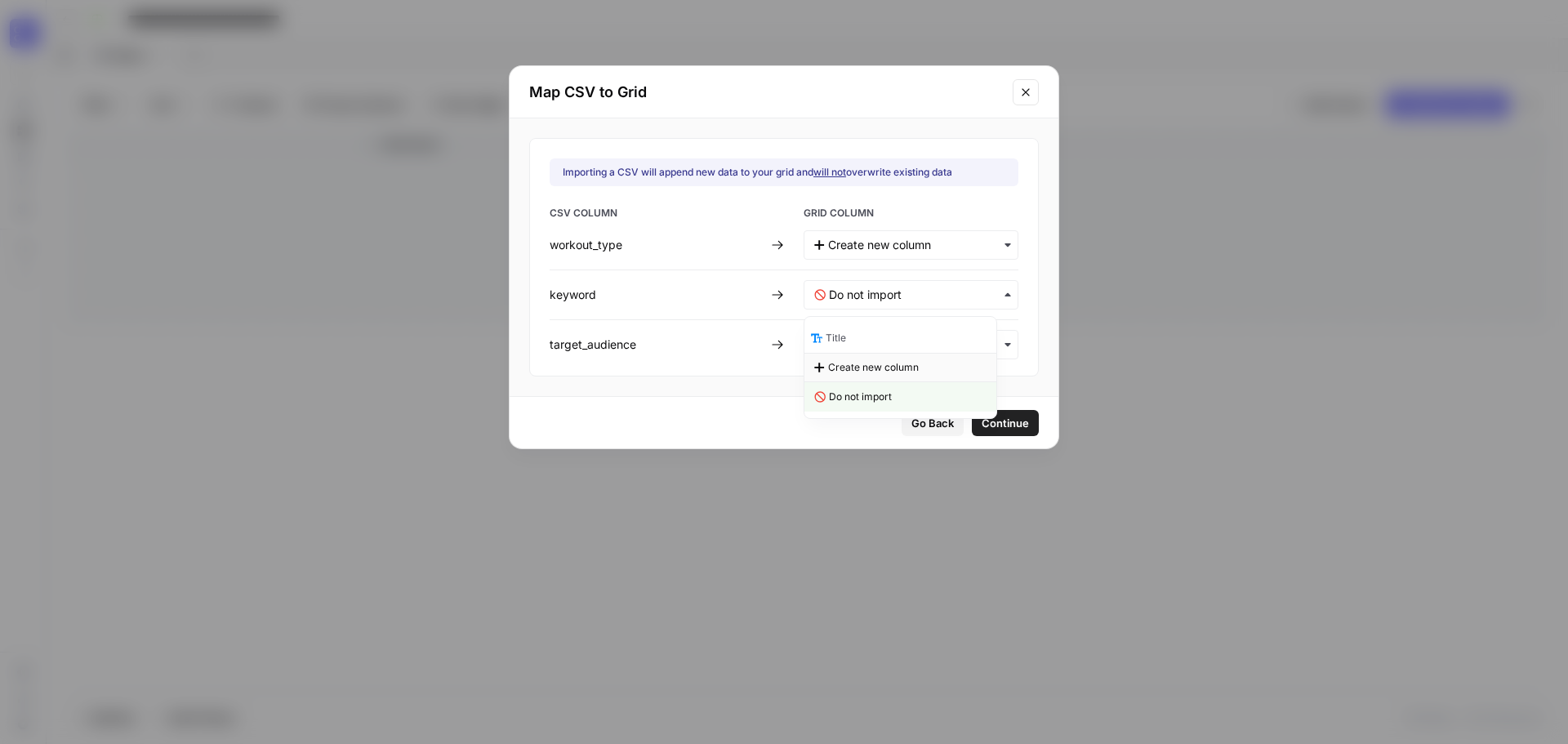
click at [874, 363] on span "Create new column" at bounding box center [873, 367] width 91 height 14
click at [874, 340] on input "text" at bounding box center [918, 344] width 179 height 16
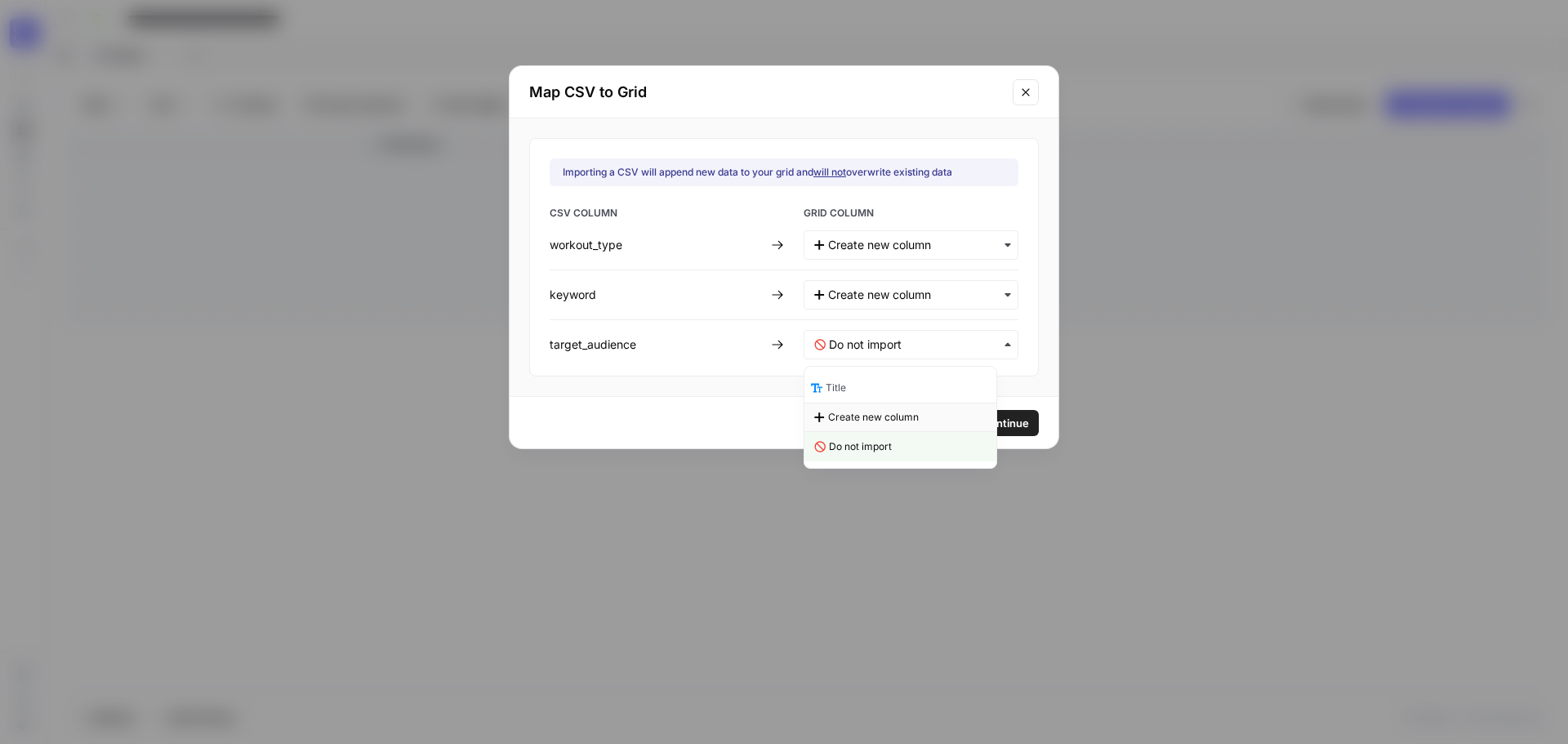
click at [862, 413] on span "Create new column" at bounding box center [873, 417] width 91 height 14
click at [980, 419] on span "Continue" at bounding box center [1004, 423] width 47 height 16
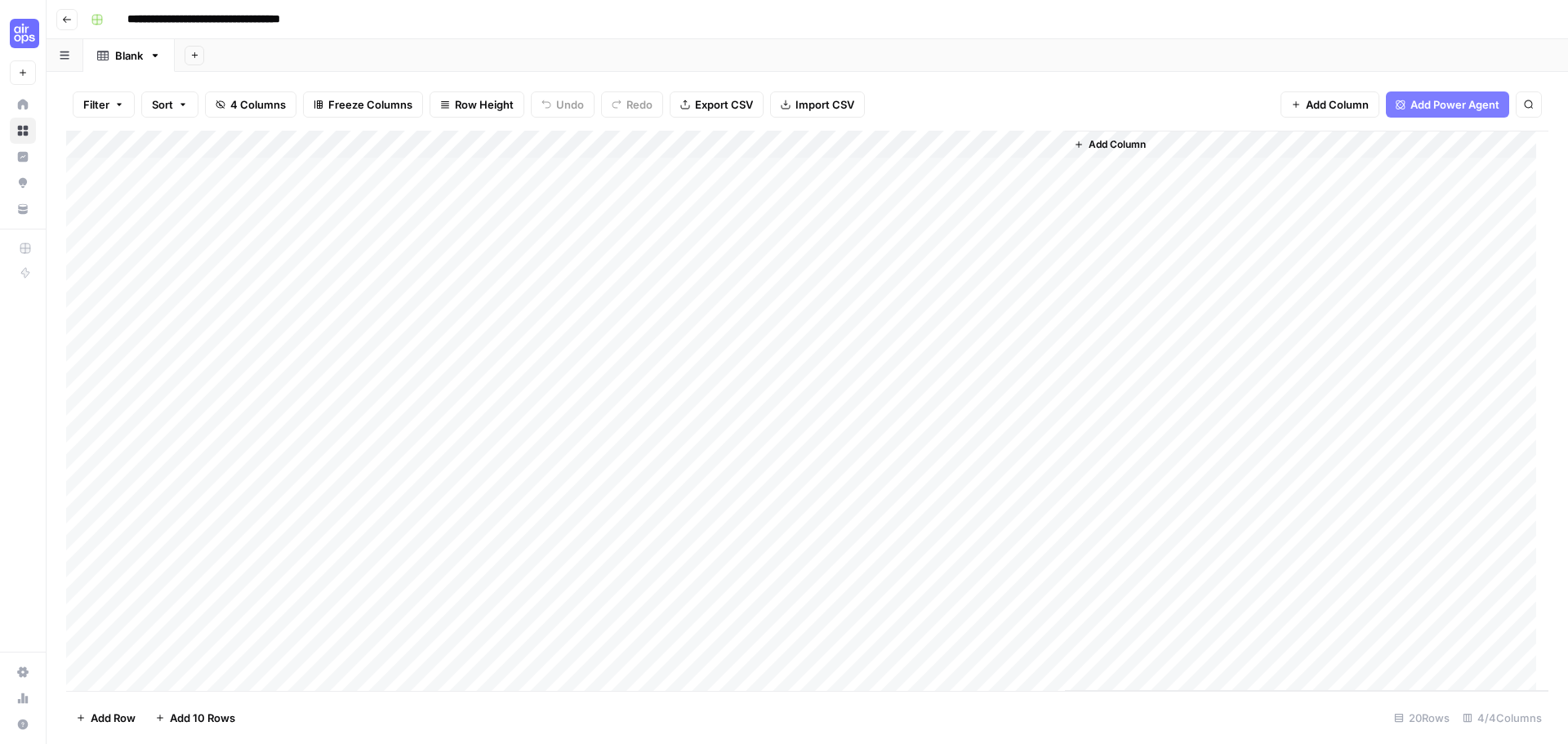
drag, startPoint x: 213, startPoint y: 137, endPoint x: 187, endPoint y: 166, distance: 38.9
click at [173, 183] on div "Add Column" at bounding box center [808, 410] width 1482 height 561
click at [342, 139] on div "Add Column" at bounding box center [808, 410] width 1482 height 561
click at [244, 364] on span "Remove Column" at bounding box center [227, 364] width 143 height 16
click at [716, 174] on span "Delete" at bounding box center [726, 169] width 35 height 16
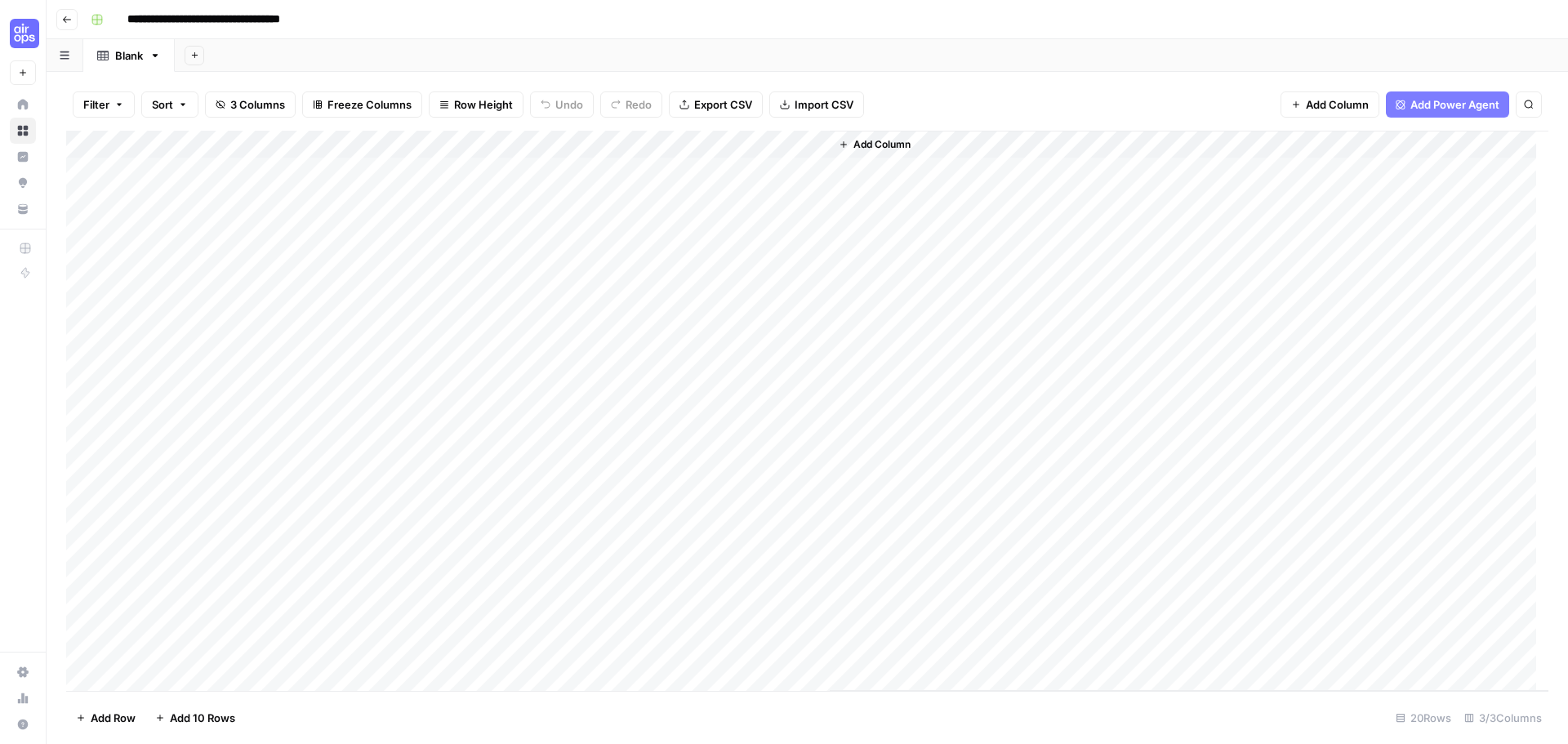
click at [199, 168] on div "Add Column" at bounding box center [808, 410] width 1482 height 561
click at [518, 186] on div "Add Column" at bounding box center [808, 410] width 1482 height 561
drag, startPoint x: 87, startPoint y: 174, endPoint x: 931, endPoint y: 176, distance: 844.0
click at [931, 176] on div "Add Column" at bounding box center [1189, 410] width 719 height 561
click at [86, 169] on button "button" at bounding box center [96, 172] width 58 height 29
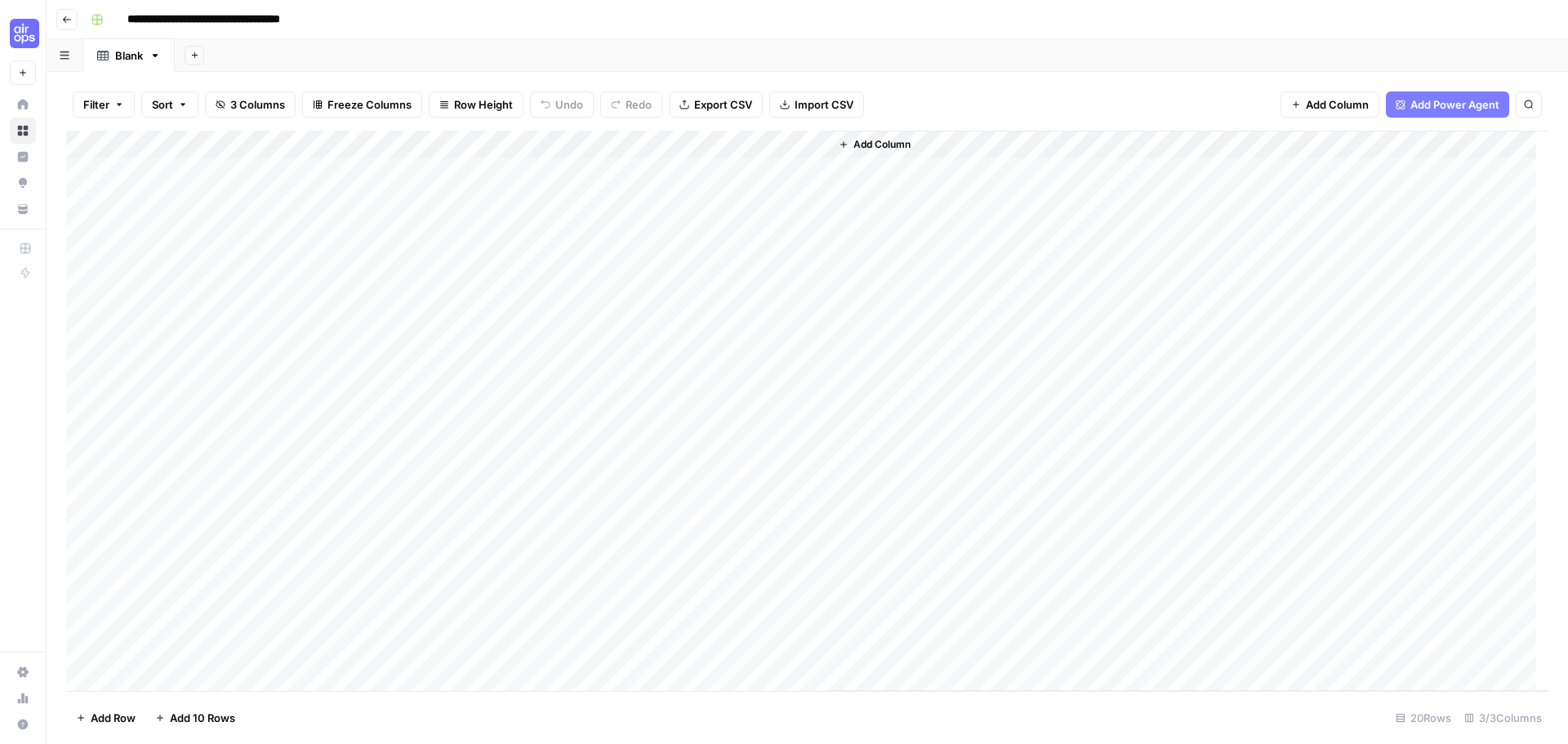
click at [338, 213] on div "Add Column" at bounding box center [808, 410] width 1482 height 561
click at [87, 173] on div "Add Column" at bounding box center [808, 410] width 1482 height 561
click at [70, 168] on div "Add Column" at bounding box center [808, 410] width 1482 height 561
click at [72, 193] on div "Add Column" at bounding box center [808, 410] width 1482 height 561
click at [88, 200] on div "Add Column" at bounding box center [808, 410] width 1482 height 561
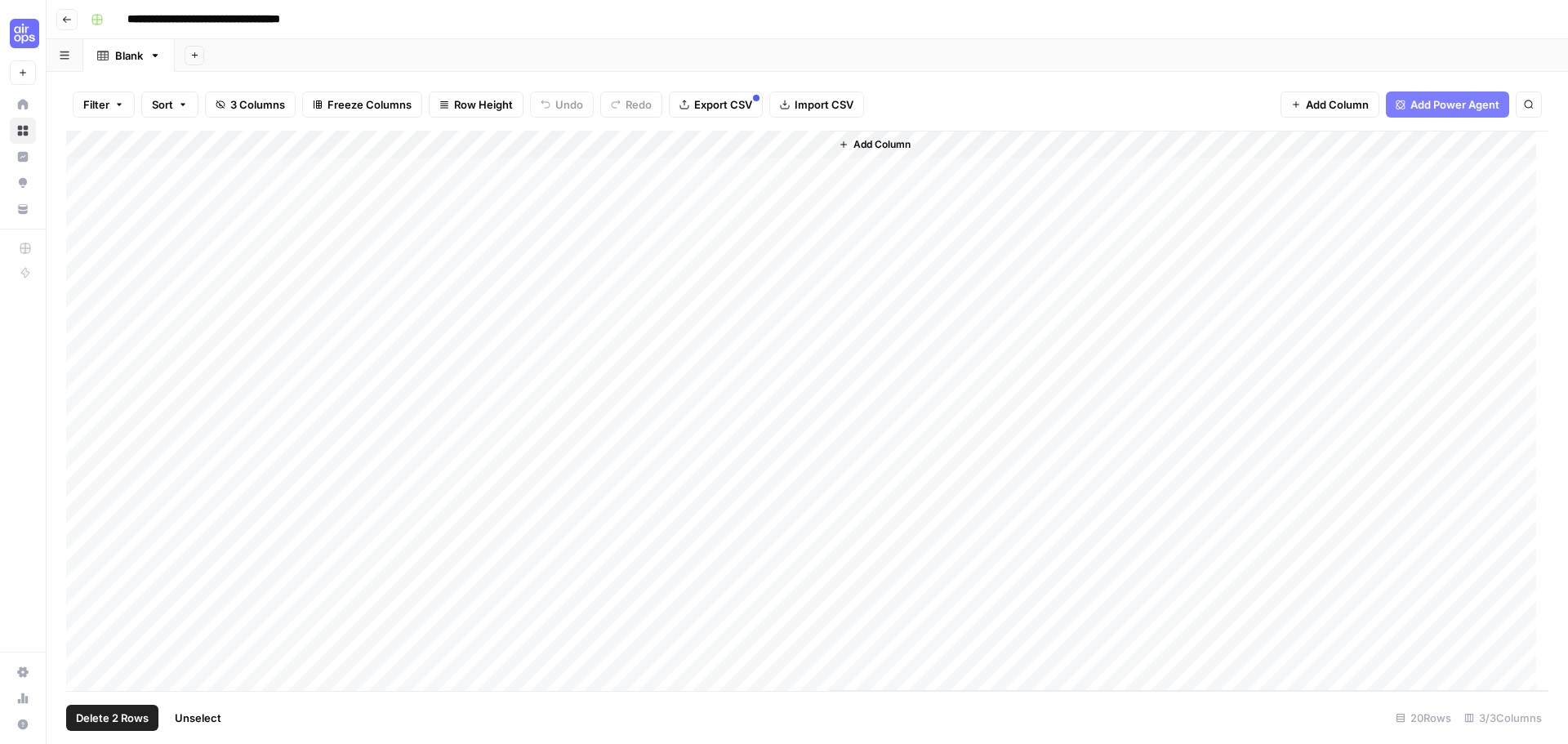
click at [61, 225] on div "Filter Sort 3 Columns Freeze Columns Row Height Undo Redo Export CSV Import CSV…" at bounding box center [807, 407] width 1522 height 673
click at [80, 227] on div "Add Column" at bounding box center [808, 410] width 1482 height 561
click at [187, 101] on icon "button" at bounding box center [183, 104] width 10 height 10
click at [102, 113] on button "Filter" at bounding box center [103, 104] width 62 height 26
click at [243, 289] on body "**********" at bounding box center [784, 372] width 1568 height 744
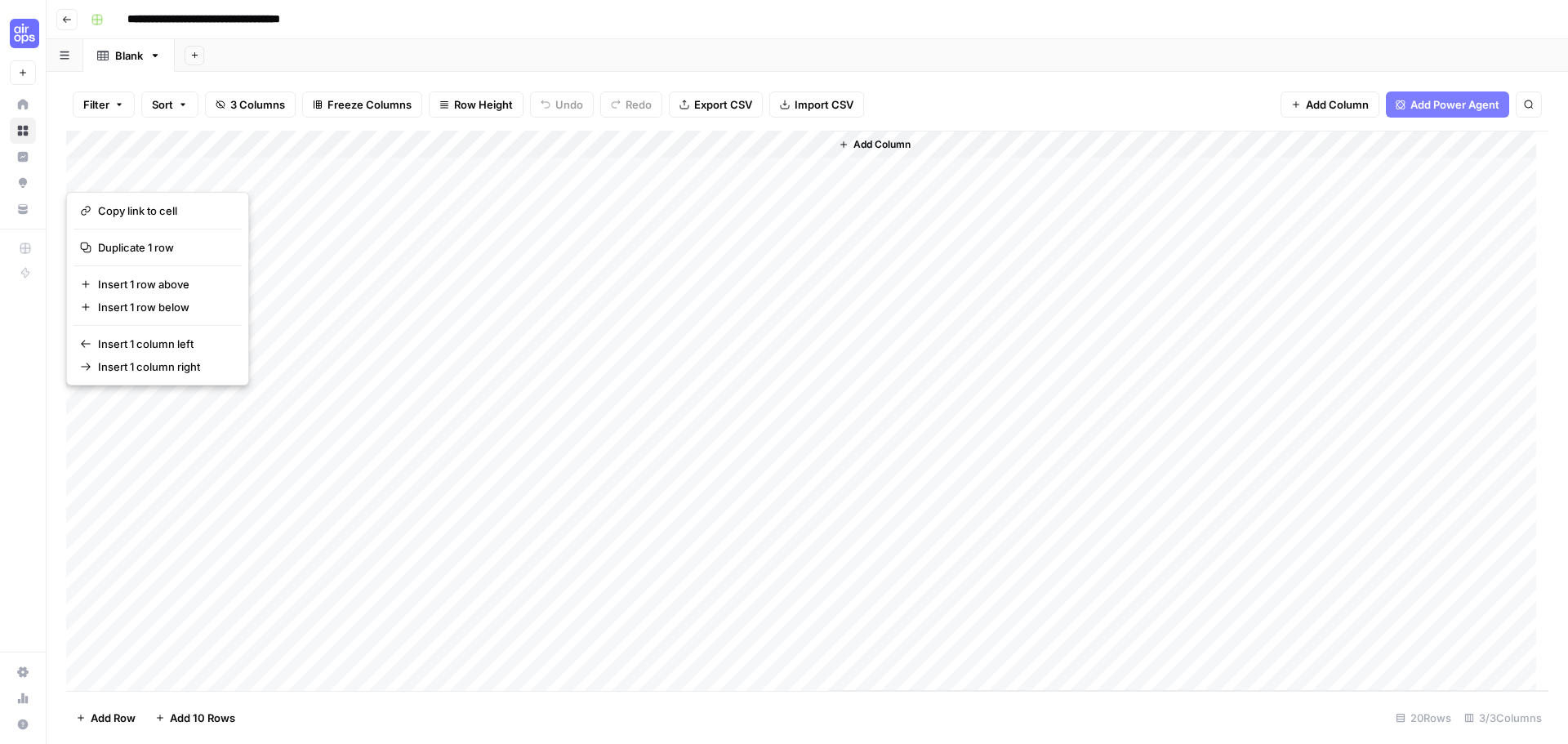
click at [588, 197] on div "Add Column" at bounding box center [808, 410] width 1482 height 561
drag, startPoint x: 704, startPoint y: 226, endPoint x: 486, endPoint y: 237, distance: 218.3
click at [703, 226] on div "Add Column" at bounding box center [808, 410] width 1482 height 561
drag, startPoint x: 98, startPoint y: 171, endPoint x: 100, endPoint y: 242, distance: 71.0
click at [100, 242] on div "Add Column" at bounding box center [808, 410] width 1482 height 561
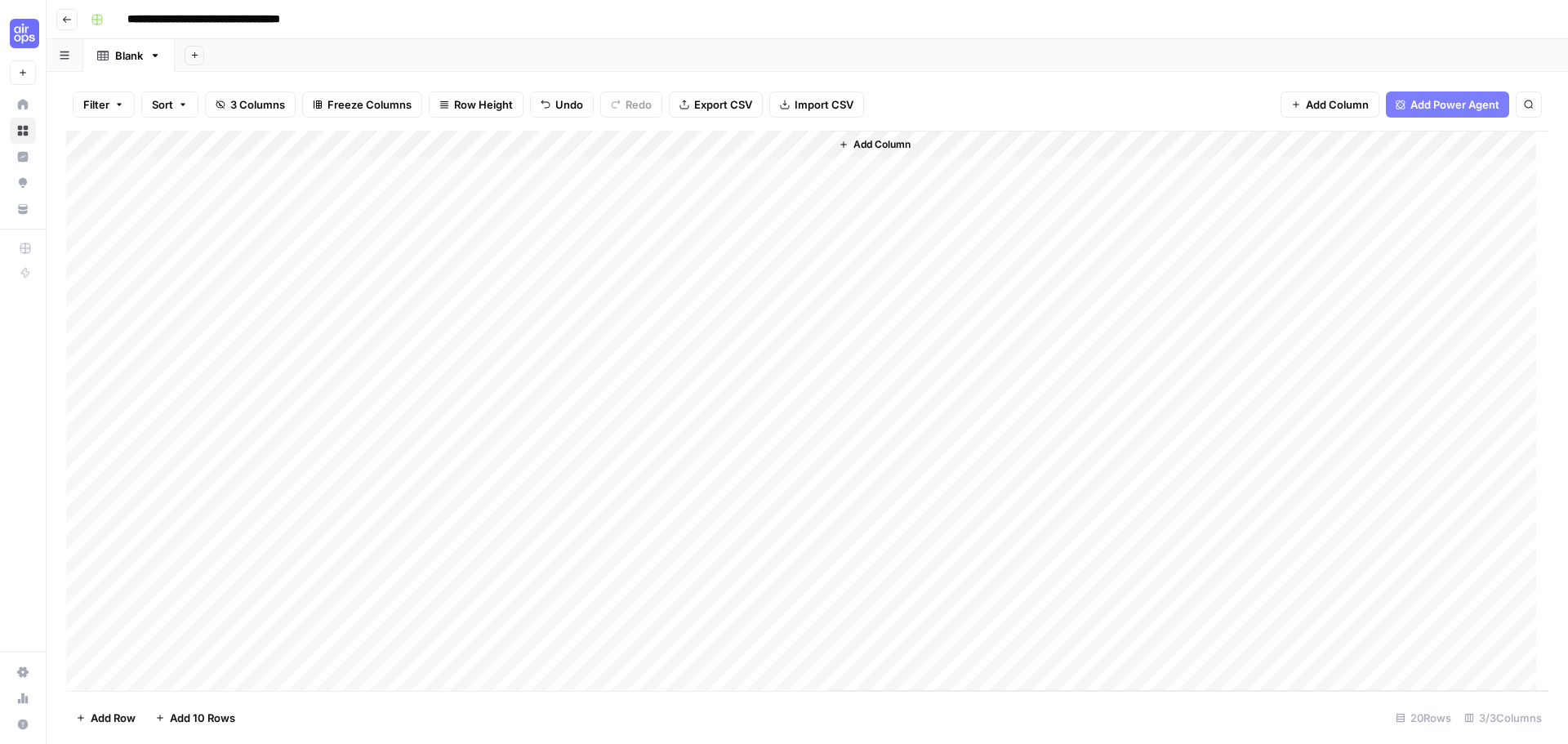
drag, startPoint x: 222, startPoint y: 286, endPoint x: 232, endPoint y: 178, distance: 108.5
click at [235, 174] on div "Add Column" at bounding box center [808, 410] width 1482 height 561
drag, startPoint x: 466, startPoint y: 209, endPoint x: 448, endPoint y: 209, distance: 18.0
click at [465, 209] on div "Add Column" at bounding box center [808, 410] width 1482 height 561
click at [852, 261] on div "Add Column" at bounding box center [1189, 410] width 719 height 561
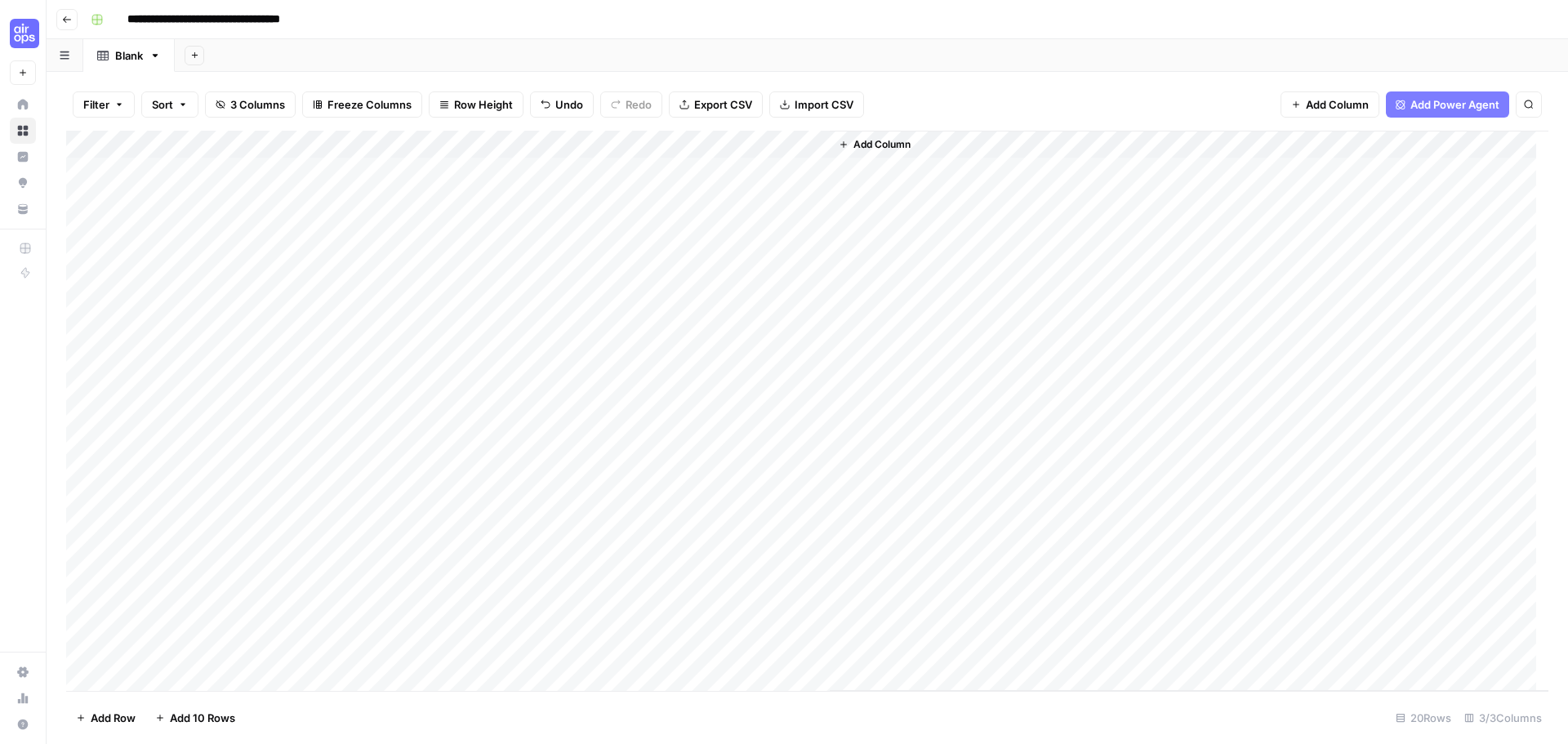
click at [164, 177] on div "Add Column" at bounding box center [808, 410] width 1482 height 561
drag, startPoint x: 190, startPoint y: 281, endPoint x: 195, endPoint y: 182, distance: 99.1
click at [195, 182] on div "Add Column" at bounding box center [808, 410] width 1482 height 561
click at [589, 198] on div "Add Column" at bounding box center [808, 410] width 1482 height 561
click at [82, 174] on div "Add Column" at bounding box center [808, 410] width 1482 height 561
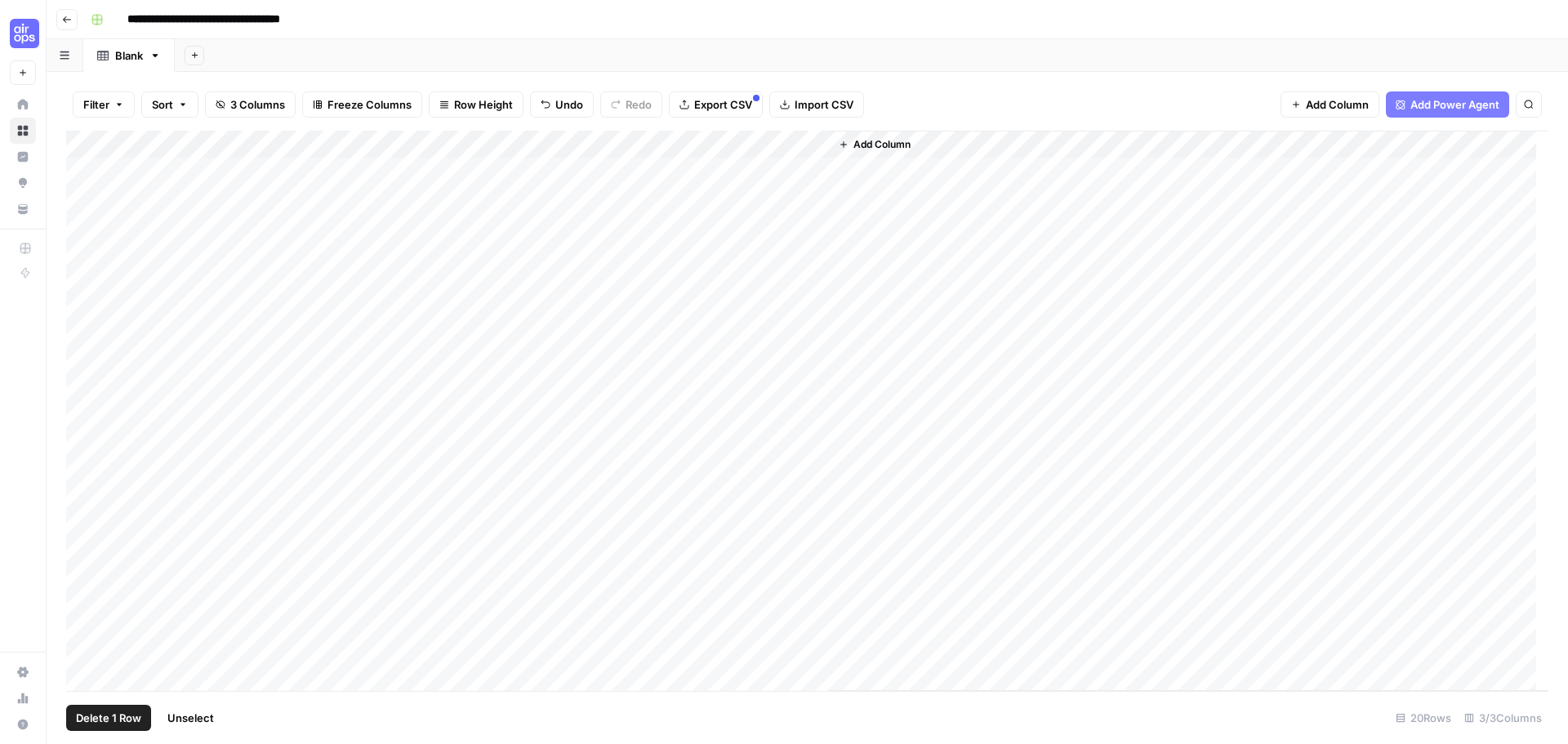
drag, startPoint x: 81, startPoint y: 194, endPoint x: 82, endPoint y: 210, distance: 16.0
click at [82, 194] on div "Add Column" at bounding box center [808, 410] width 1482 height 561
click at [81, 228] on div "Add Column" at bounding box center [808, 410] width 1482 height 561
click at [82, 253] on div "Add Column" at bounding box center [808, 410] width 1482 height 561
click at [87, 286] on div "Add Column" at bounding box center [808, 410] width 1482 height 561
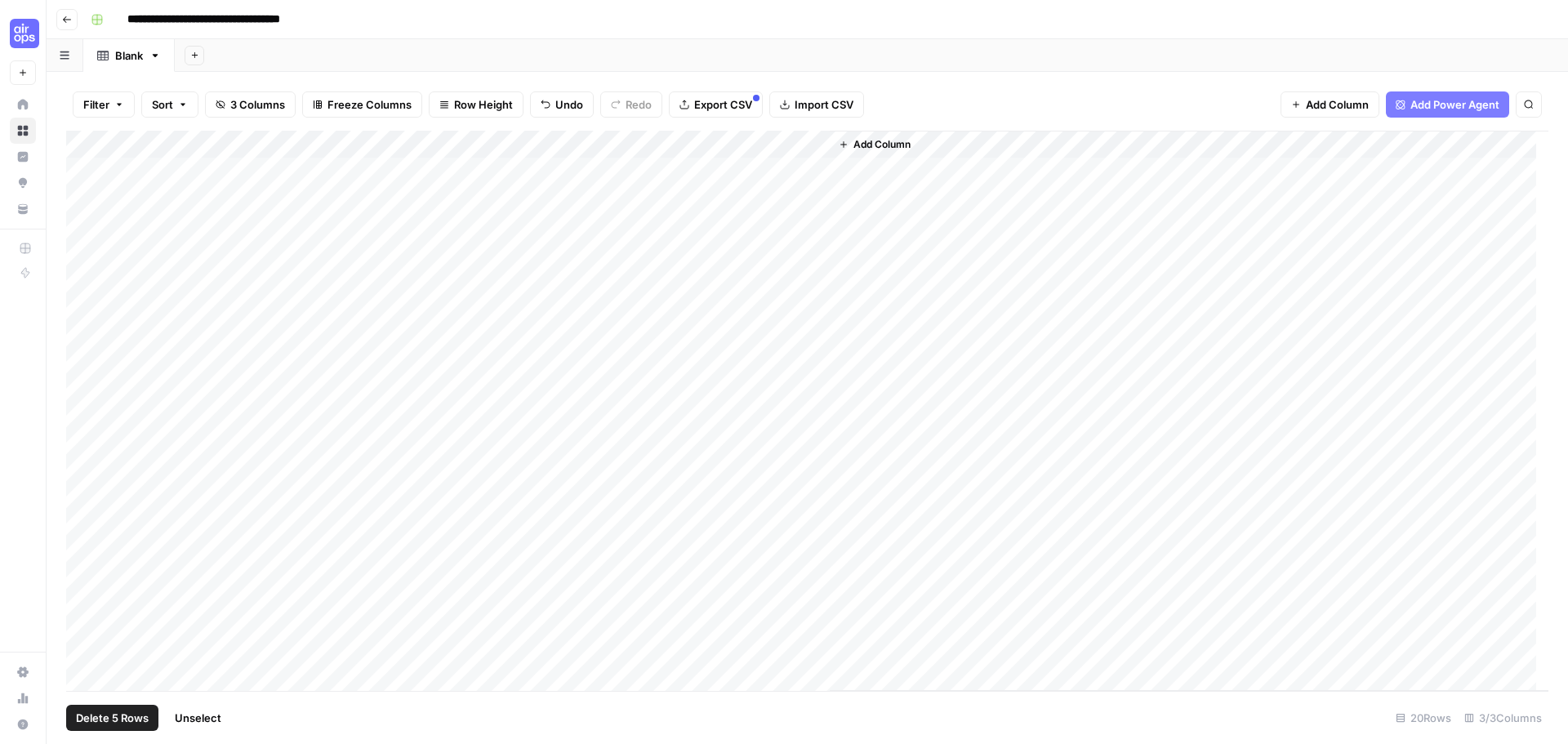
click at [107, 721] on span "Delete 5 Rows" at bounding box center [112, 717] width 72 height 16
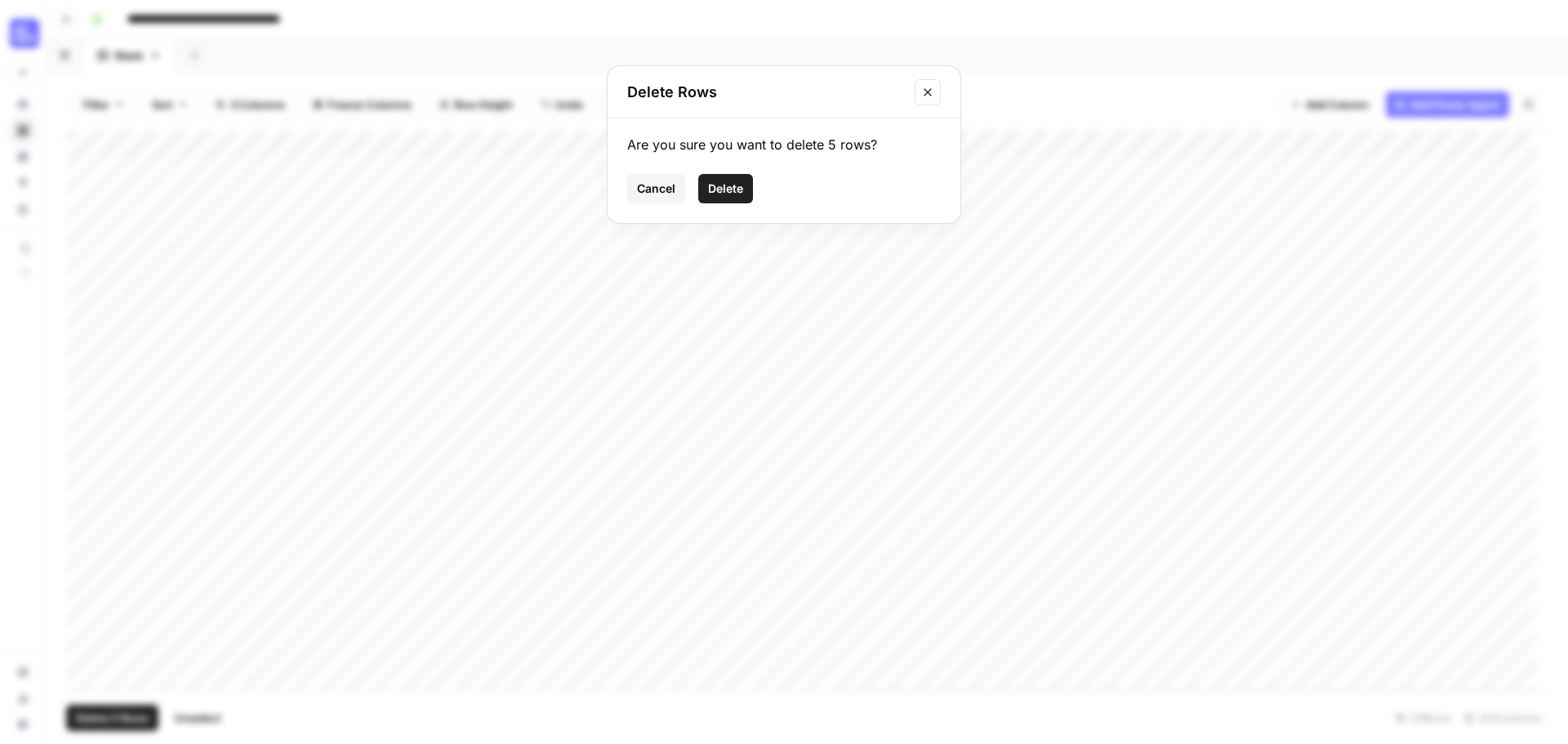
click at [732, 189] on span "Delete" at bounding box center [726, 188] width 35 height 16
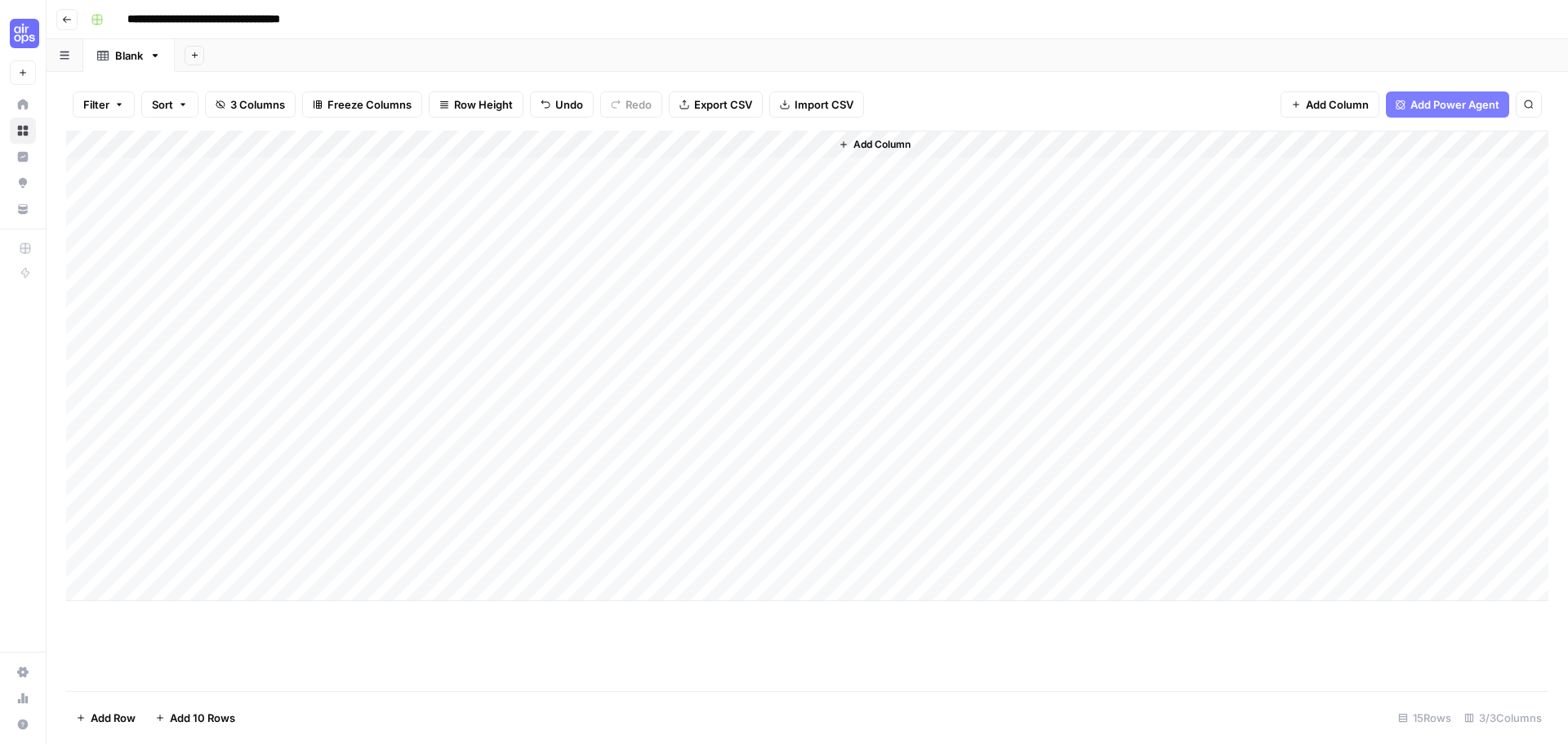
click at [876, 136] on button "Add Column" at bounding box center [874, 145] width 85 height 21
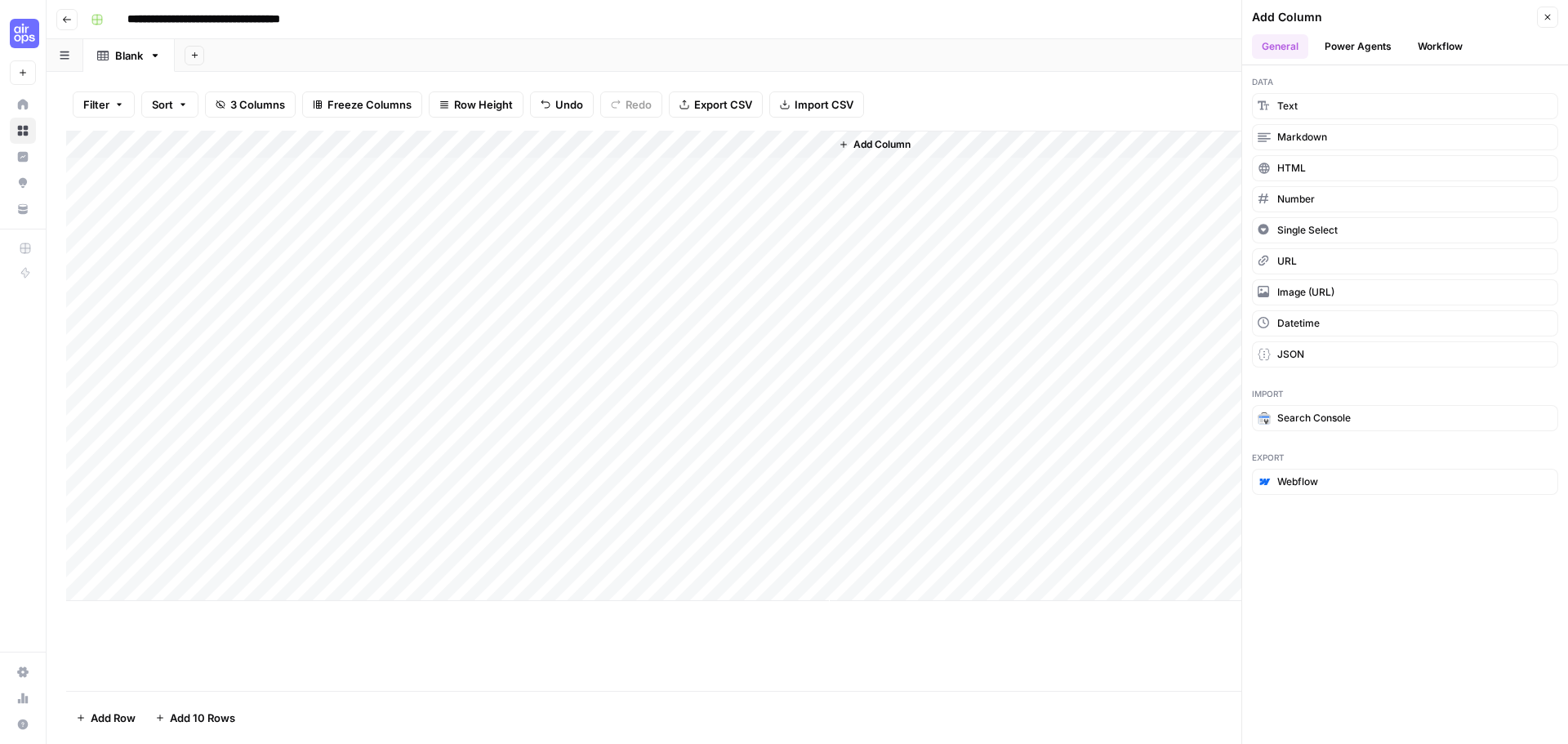
click at [1465, 43] on button "Workflow" at bounding box center [1440, 46] width 65 height 24
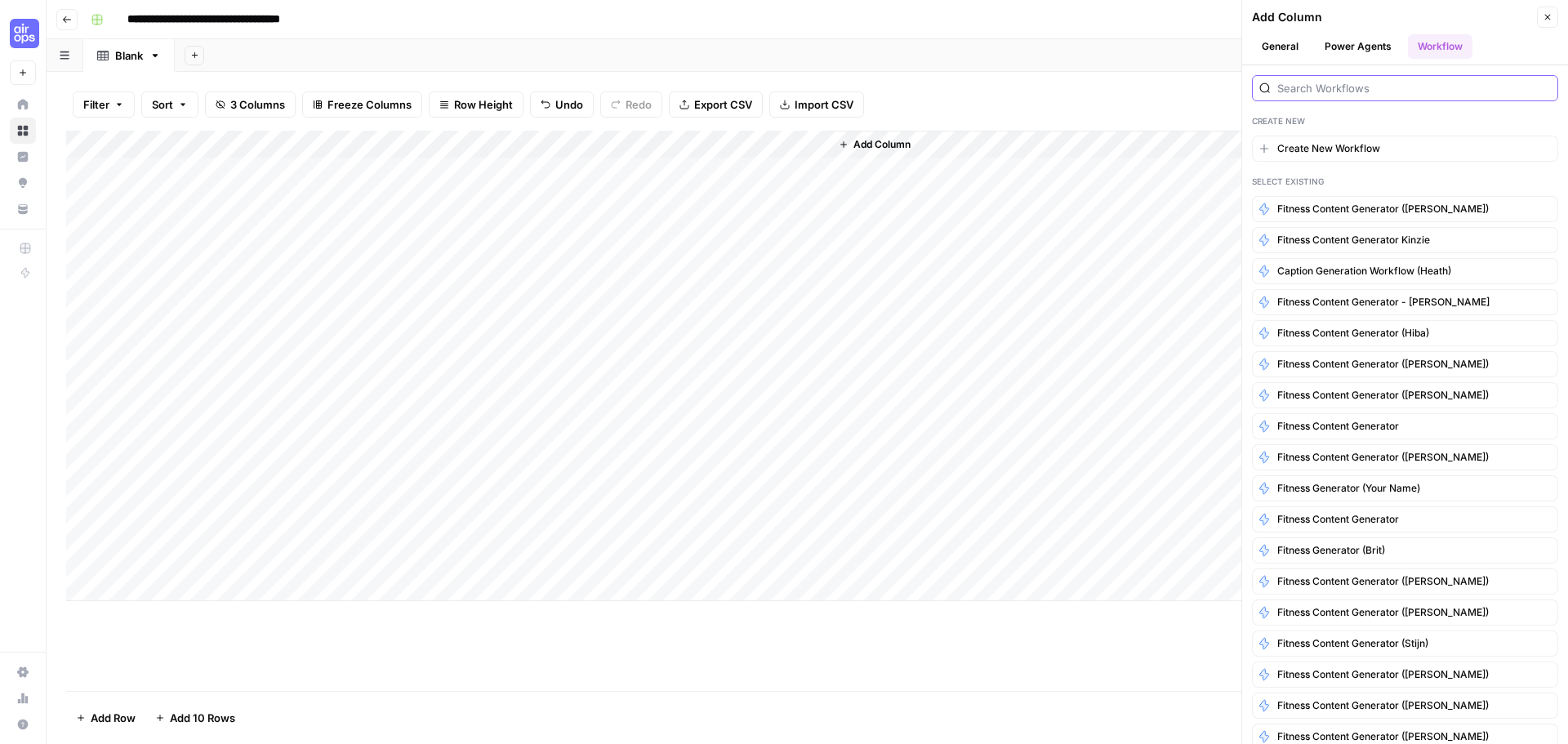
click at [1348, 96] on input "search" at bounding box center [1415, 88] width 274 height 16
click at [1348, 307] on span "Fitness Content Generator - [PERSON_NAME]" at bounding box center [1384, 302] width 212 height 14
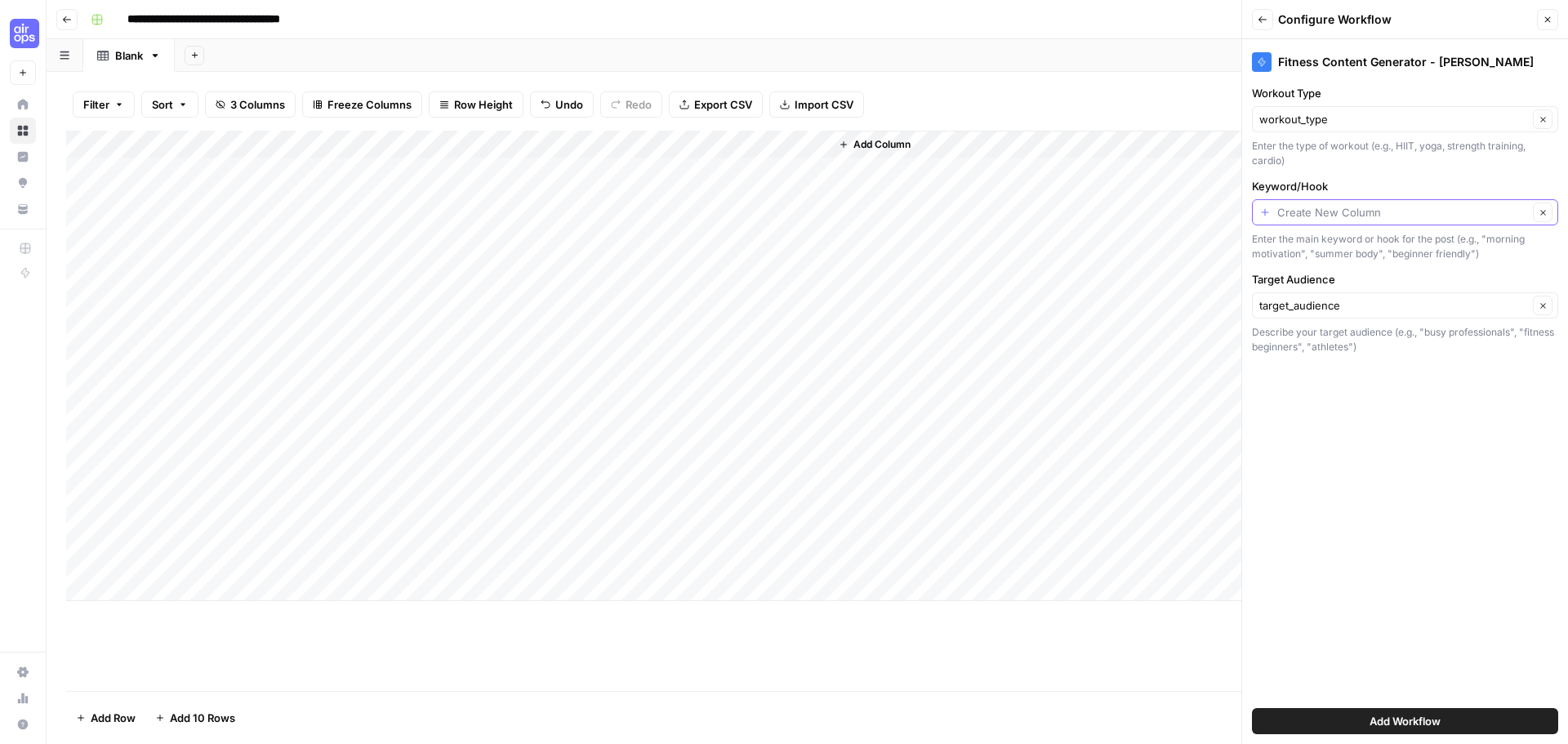
click at [1363, 207] on input "Keyword/Hook" at bounding box center [1403, 212] width 251 height 16
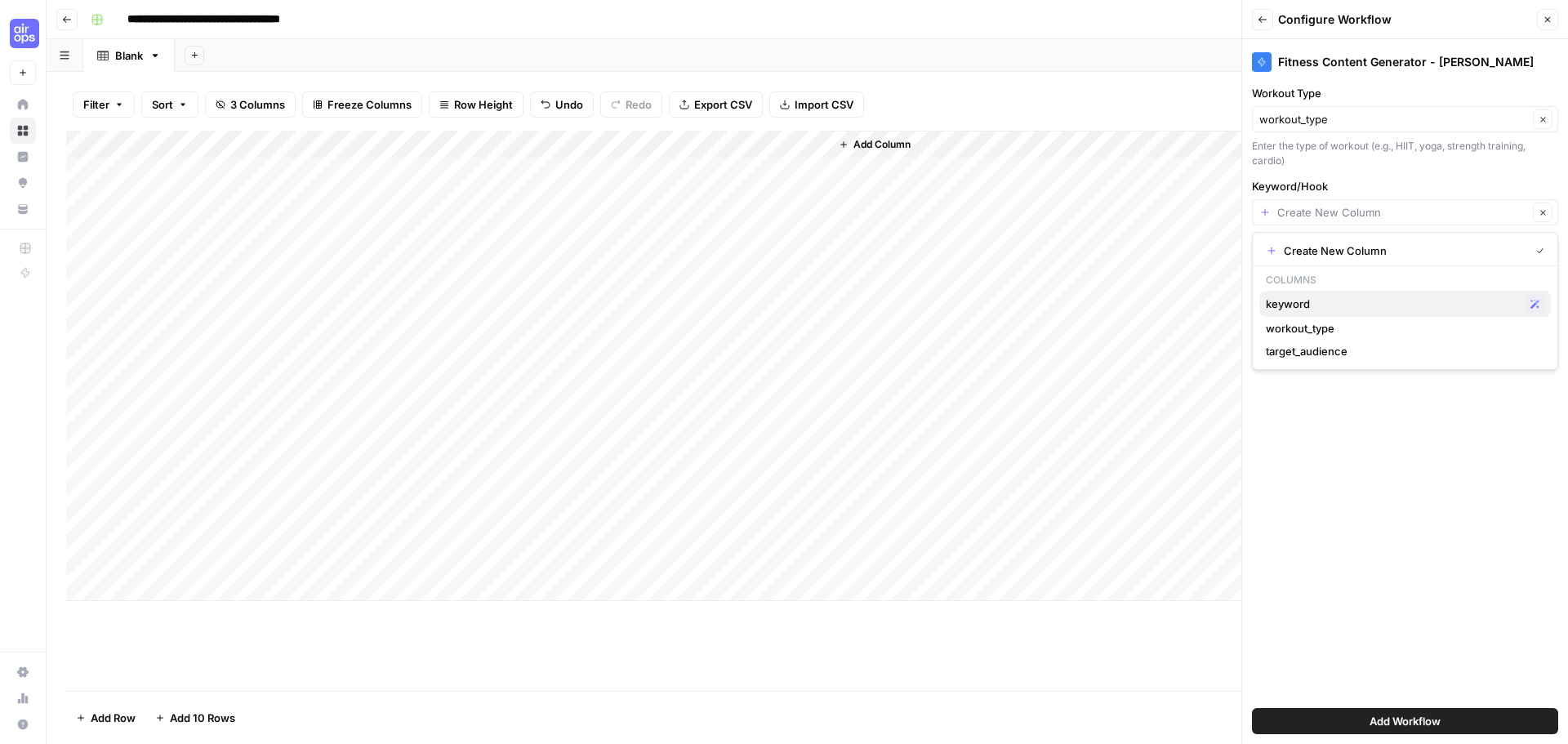
click at [1363, 292] on button "keyword Possible Match" at bounding box center [1405, 303] width 291 height 26
type input "keyword"
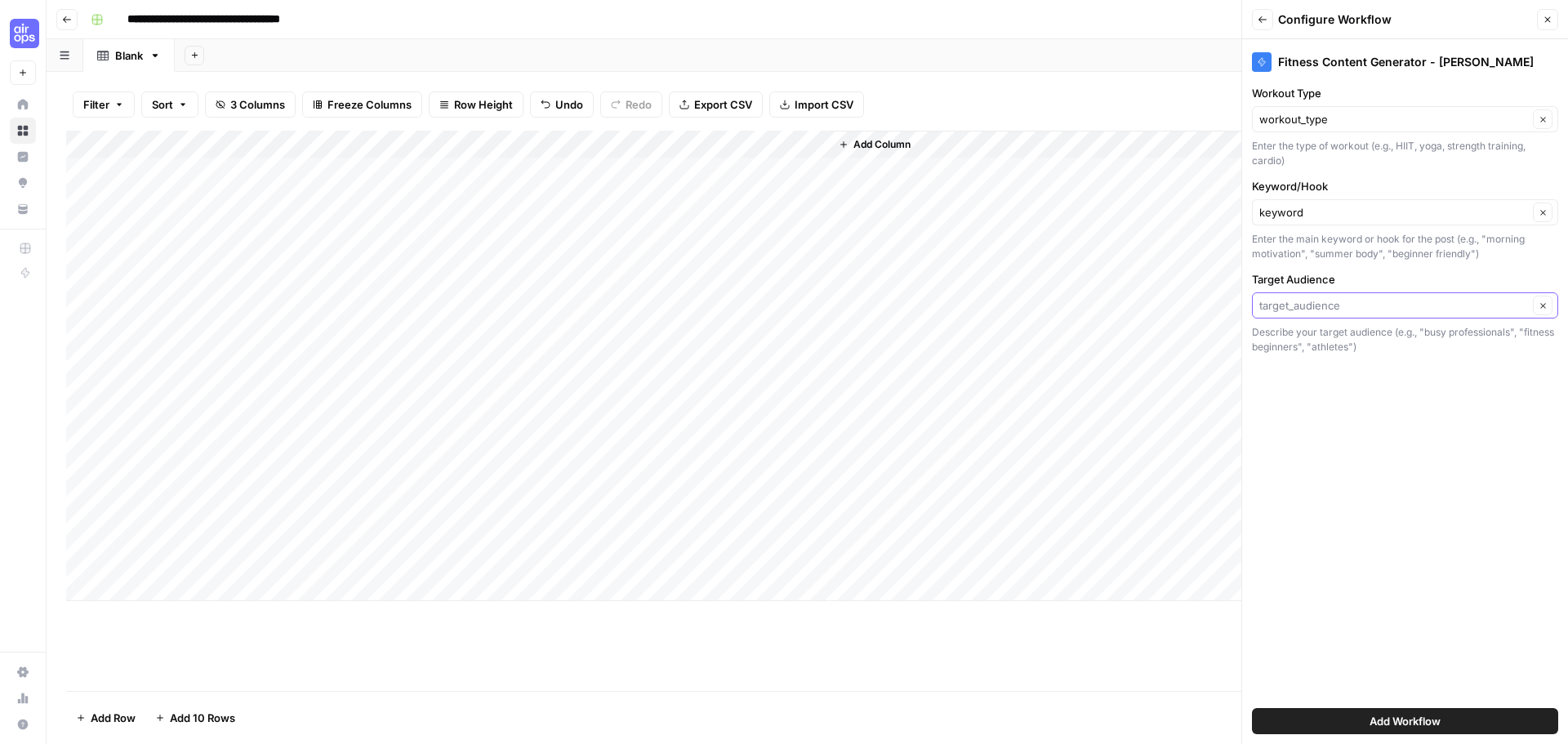
click at [1385, 304] on input "Target Audience" at bounding box center [1393, 305] width 268 height 16
click at [1370, 397] on span "target_audience" at bounding box center [1385, 397] width 237 height 16
type input "target_audience"
click at [1369, 119] on input "Workout Type" at bounding box center [1393, 119] width 268 height 16
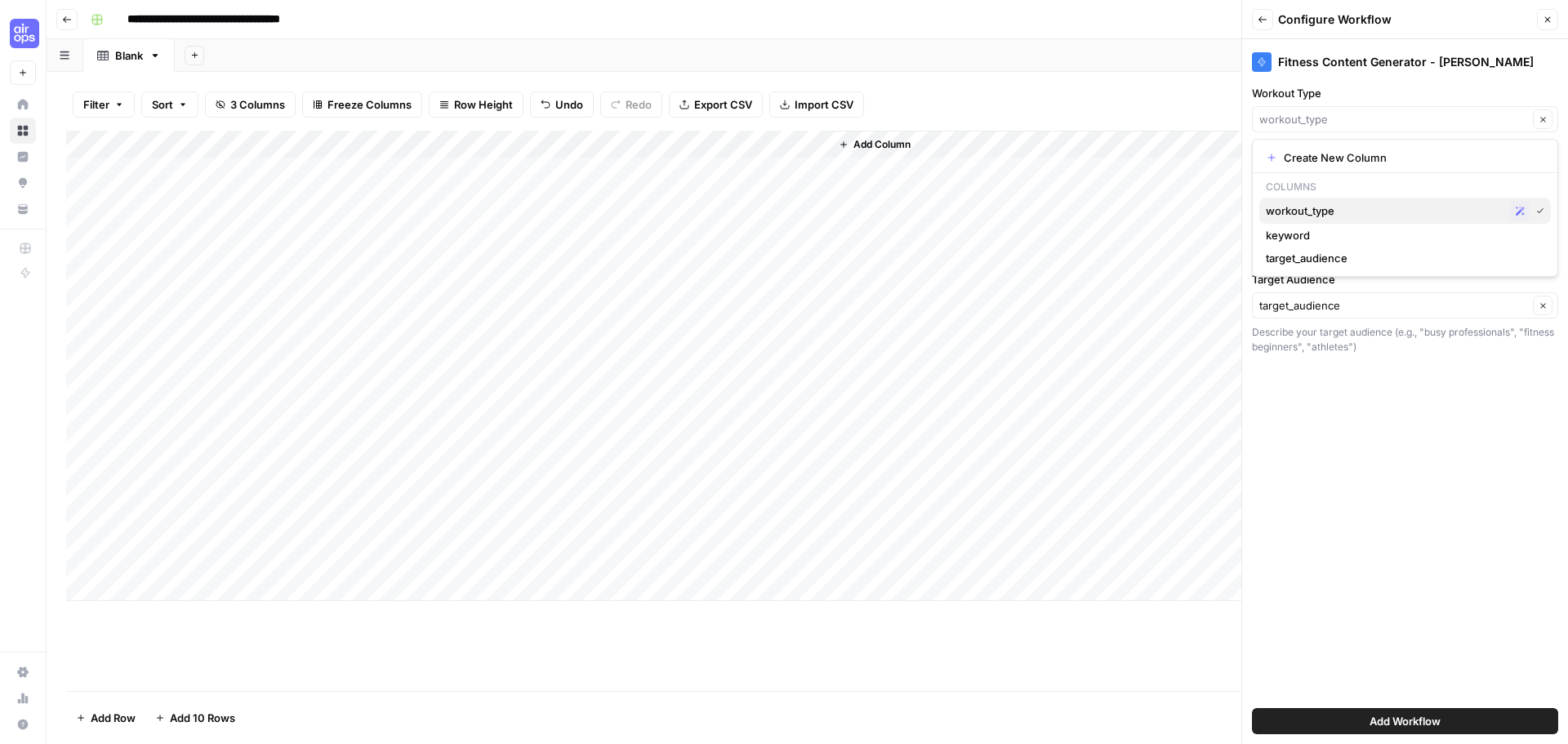
click at [1353, 205] on span "workout_type" at bounding box center [1385, 210] width 237 height 16
type input "workout_type"
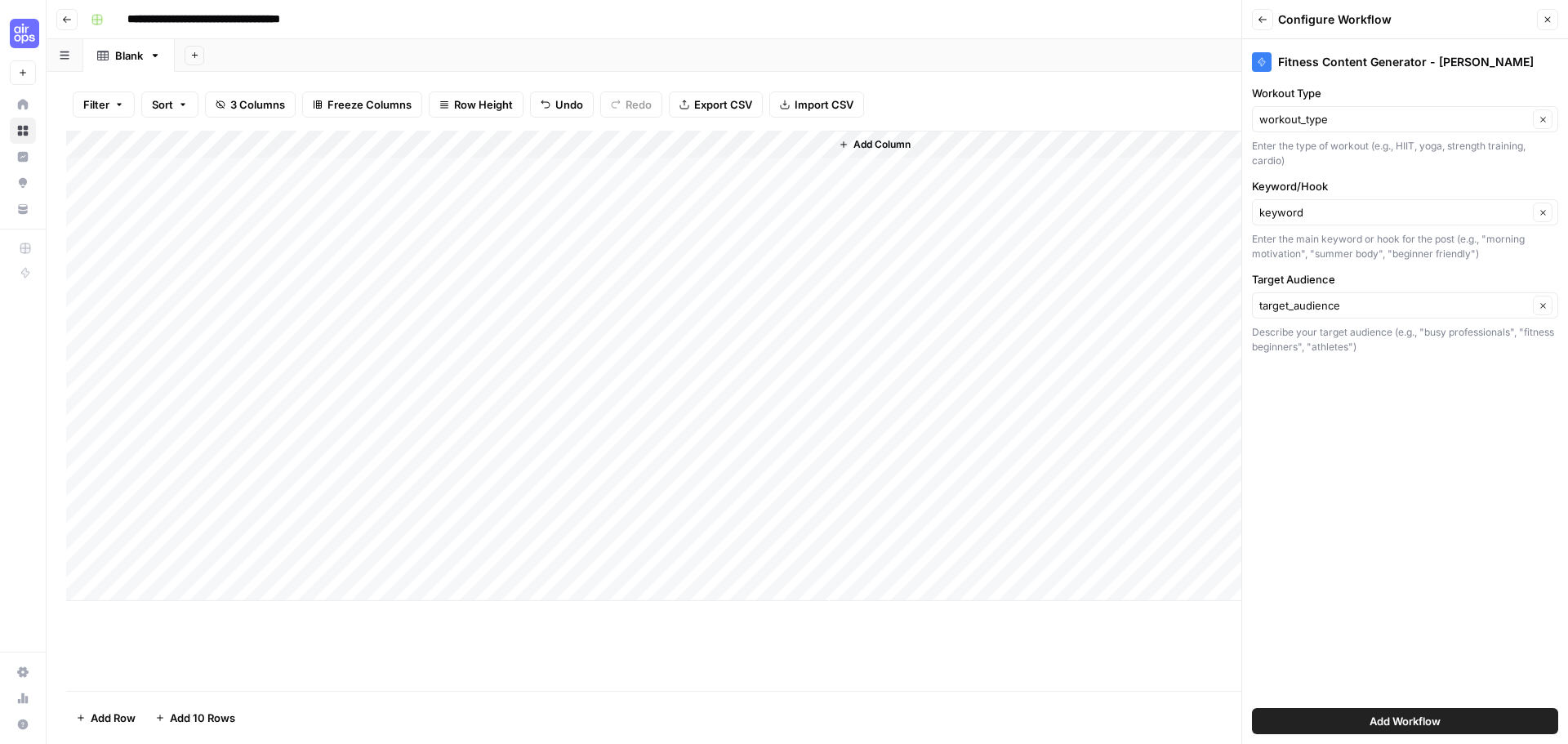
click at [1419, 720] on span "Add Workflow" at bounding box center [1405, 721] width 71 height 16
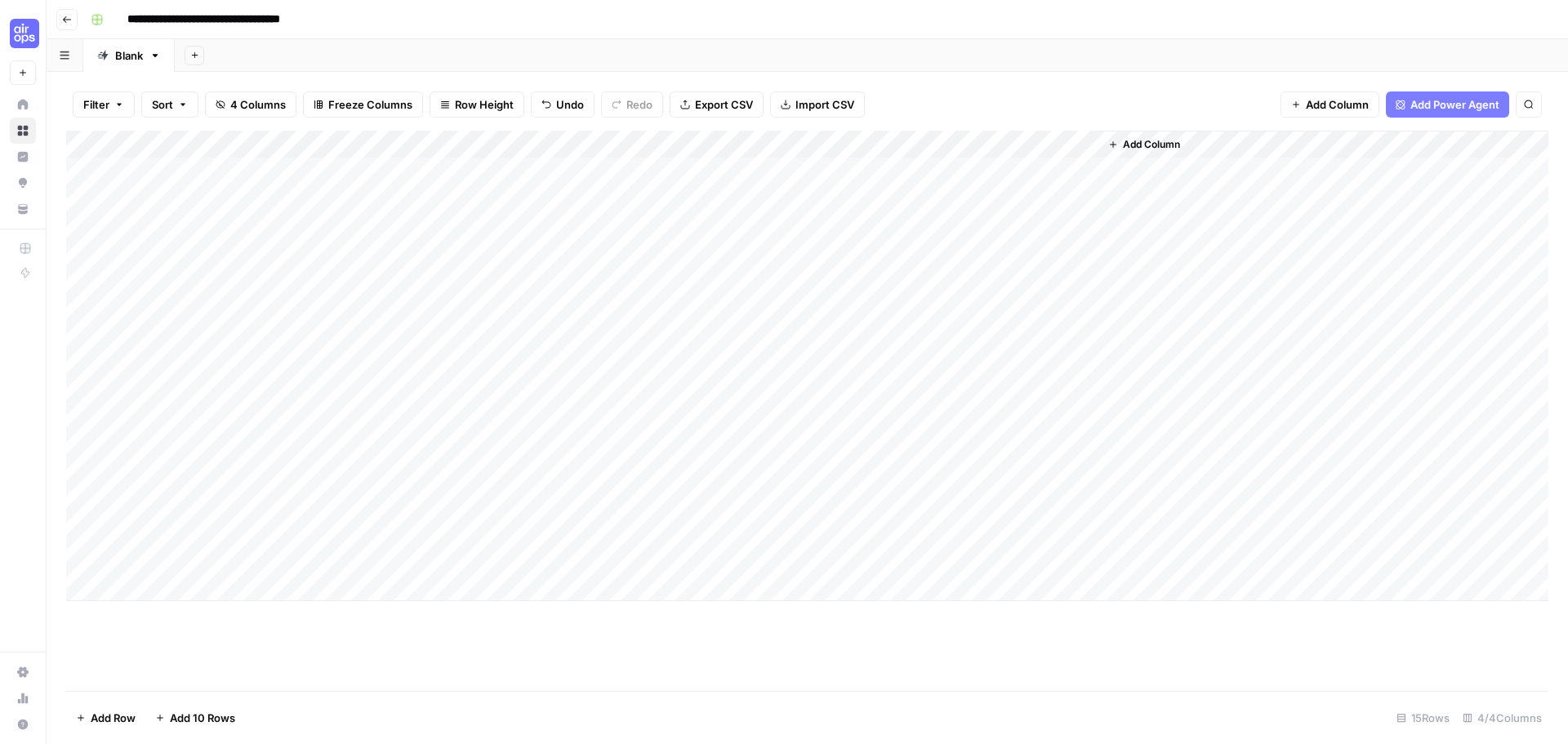
click at [964, 165] on div "Add Column" at bounding box center [808, 366] width 1482 height 471
click at [897, 172] on div "Add Column" at bounding box center [808, 366] width 1482 height 471
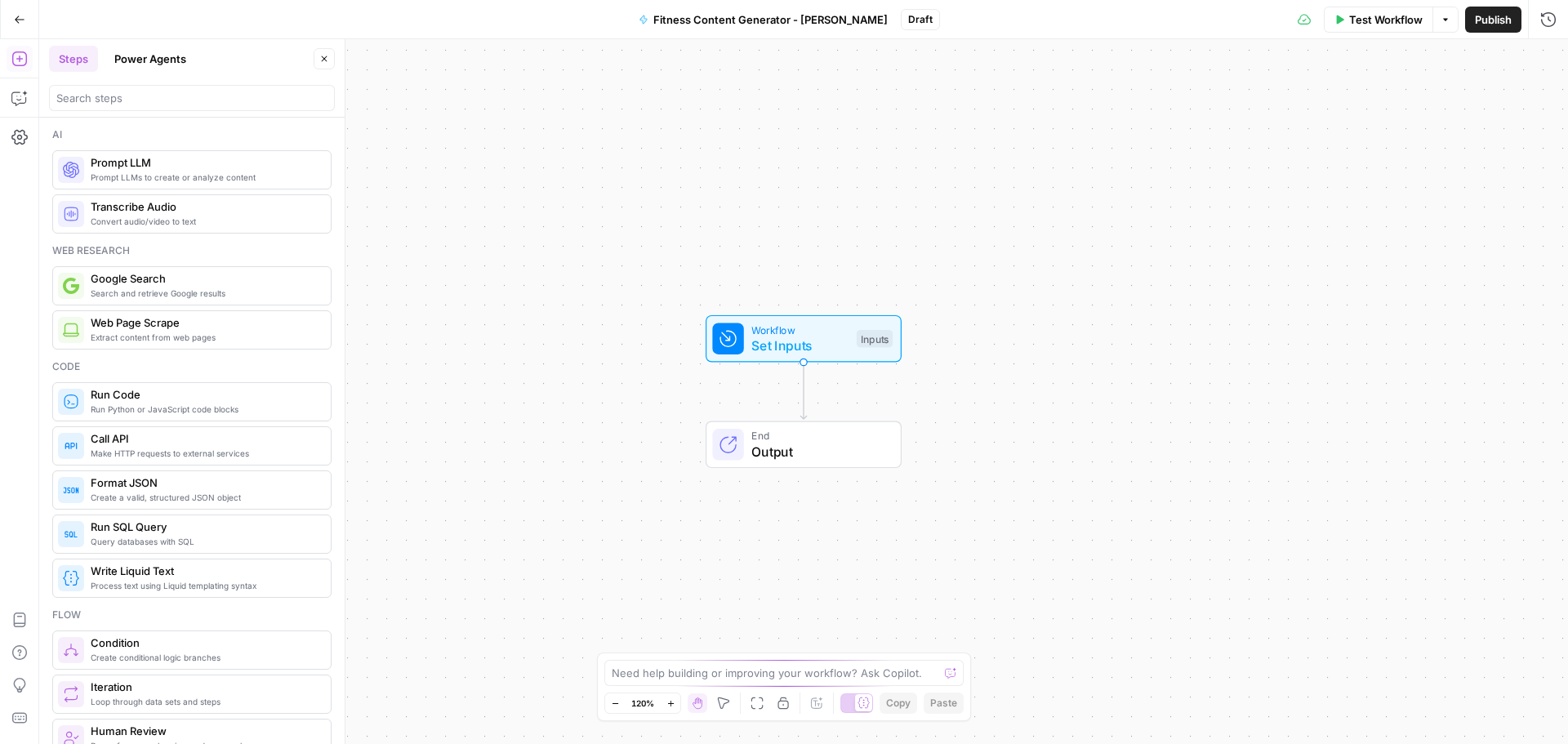
click at [324, 59] on icon "button" at bounding box center [324, 59] width 10 height 10
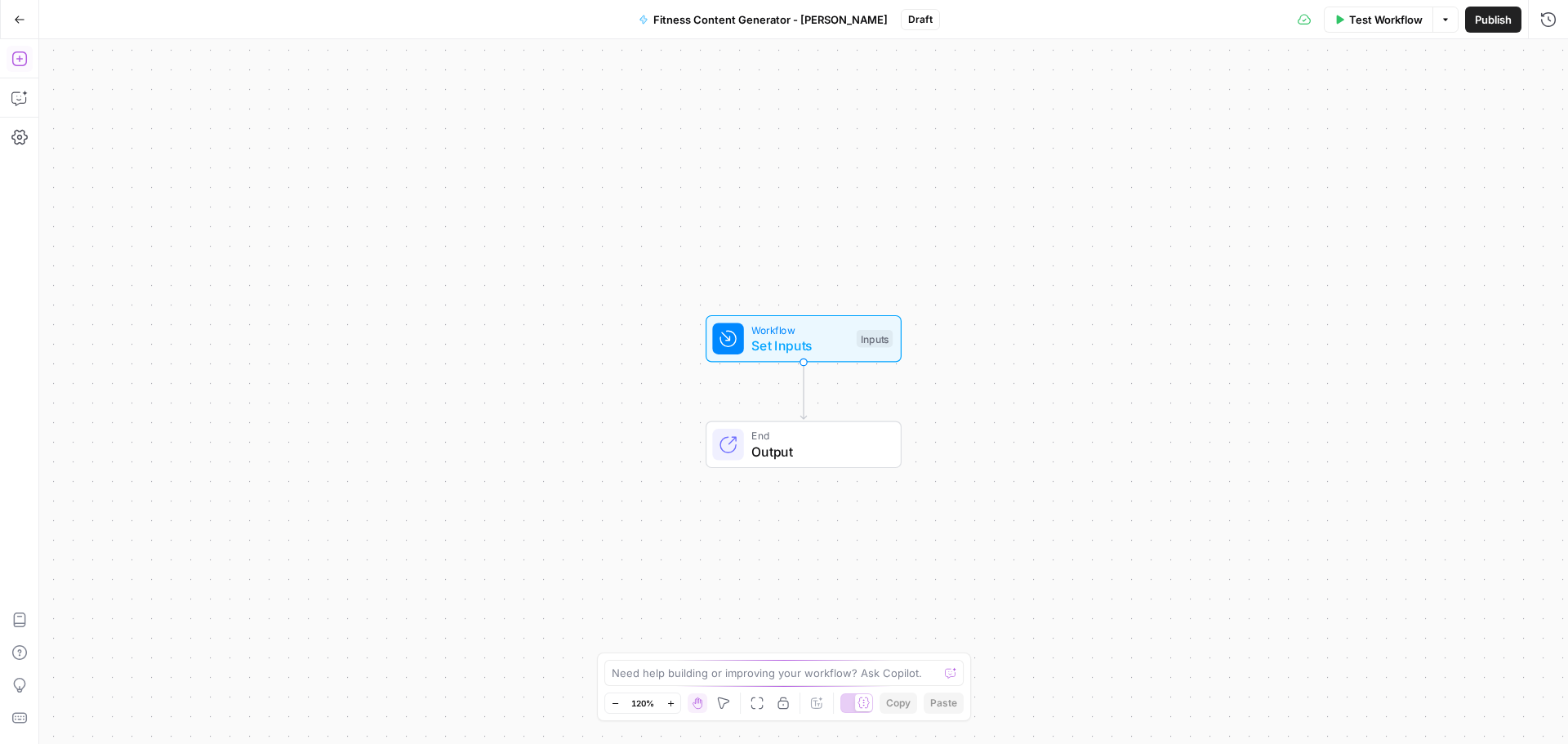
click at [21, 59] on icon "button" at bounding box center [18, 58] width 14 height 14
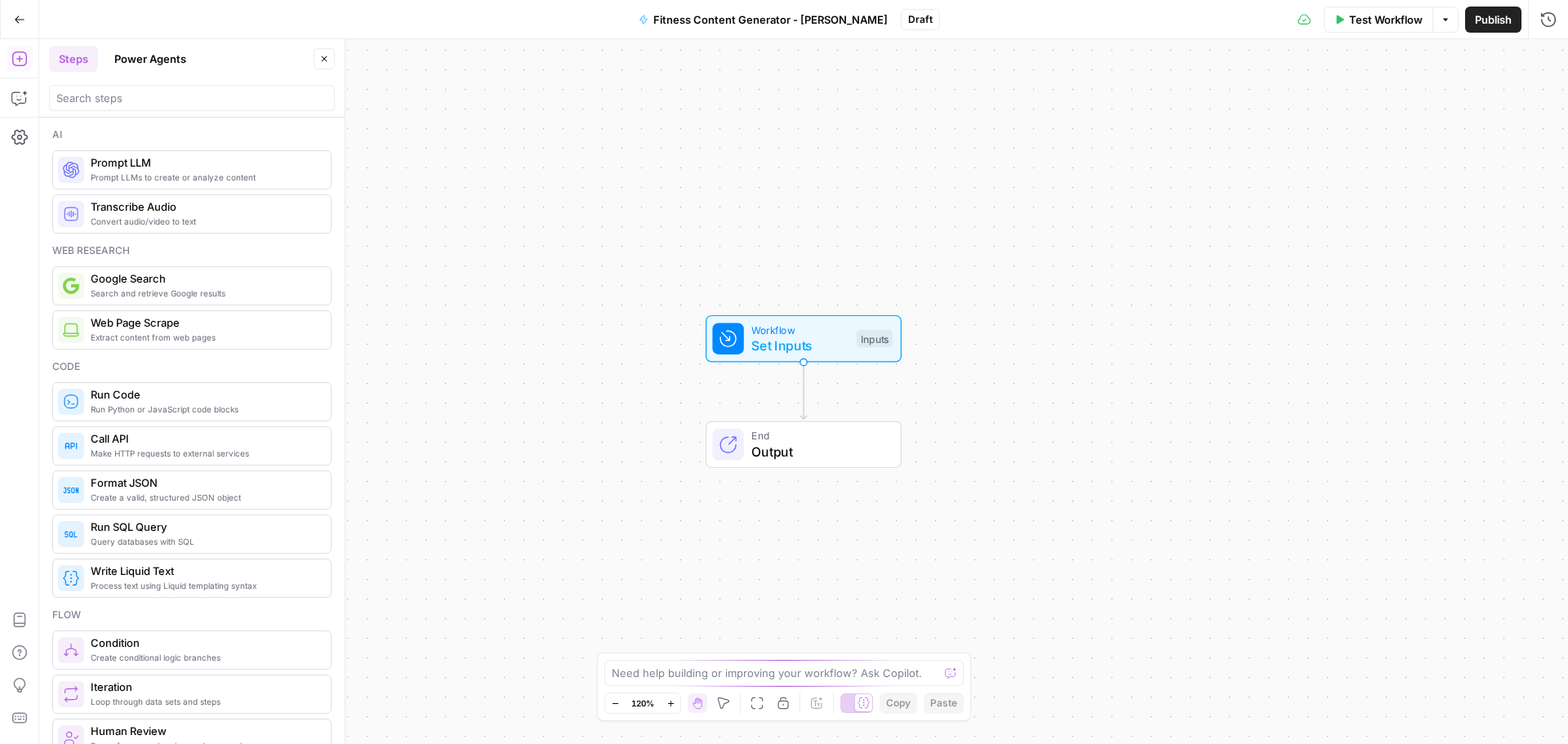
click at [26, 22] on button "Go Back" at bounding box center [19, 19] width 29 height 29
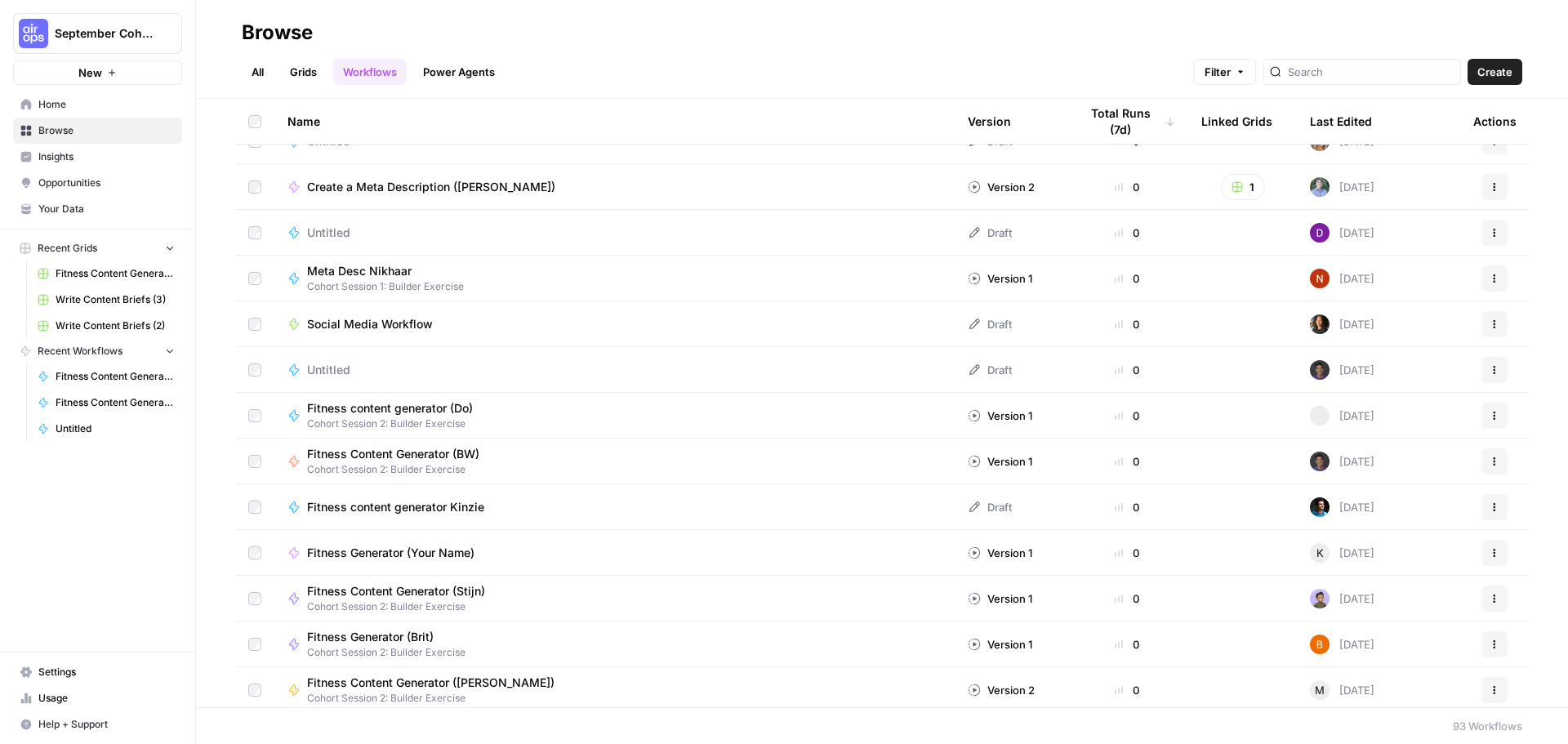
scroll to position [27, 0]
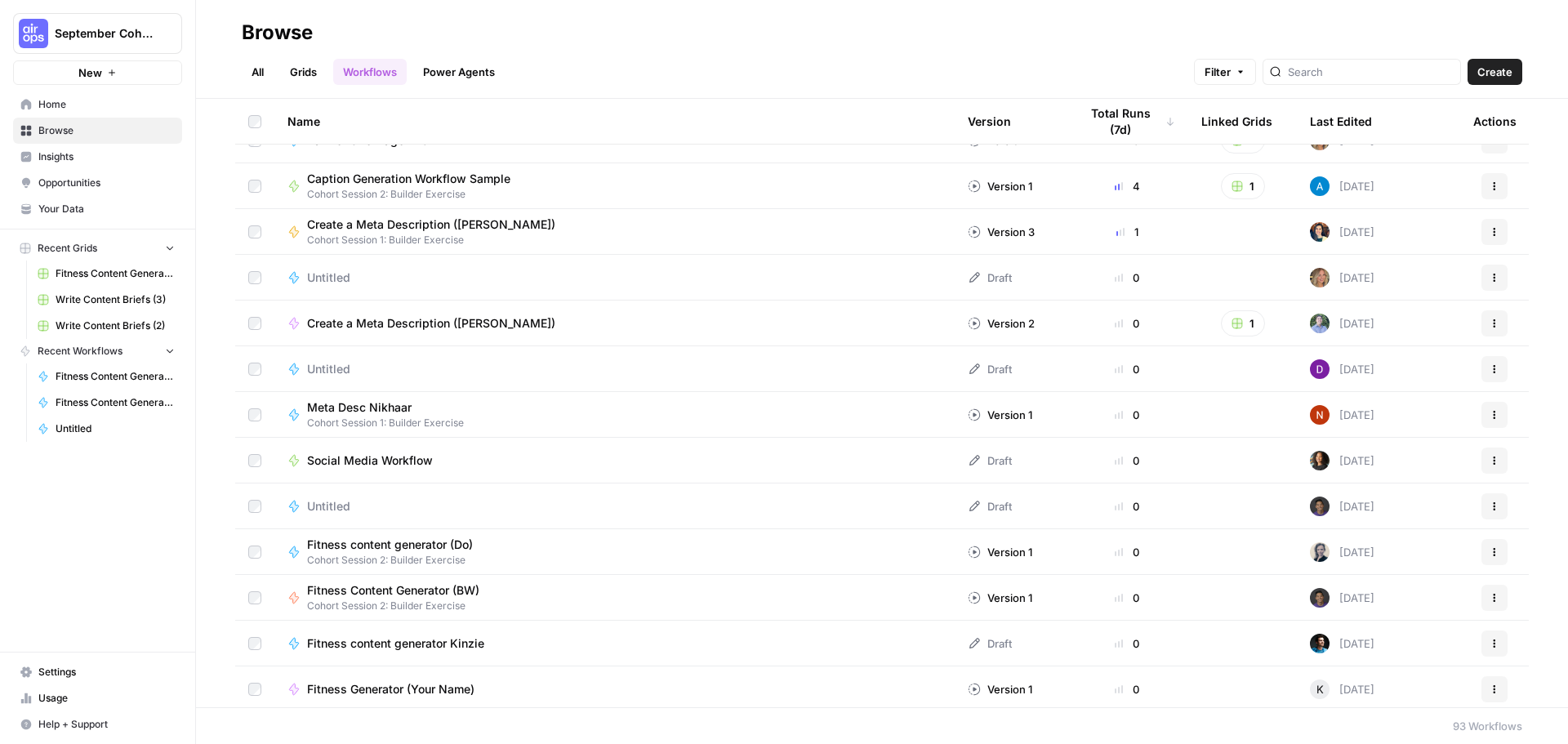
click at [454, 69] on link "Power Agents" at bounding box center [458, 71] width 92 height 26
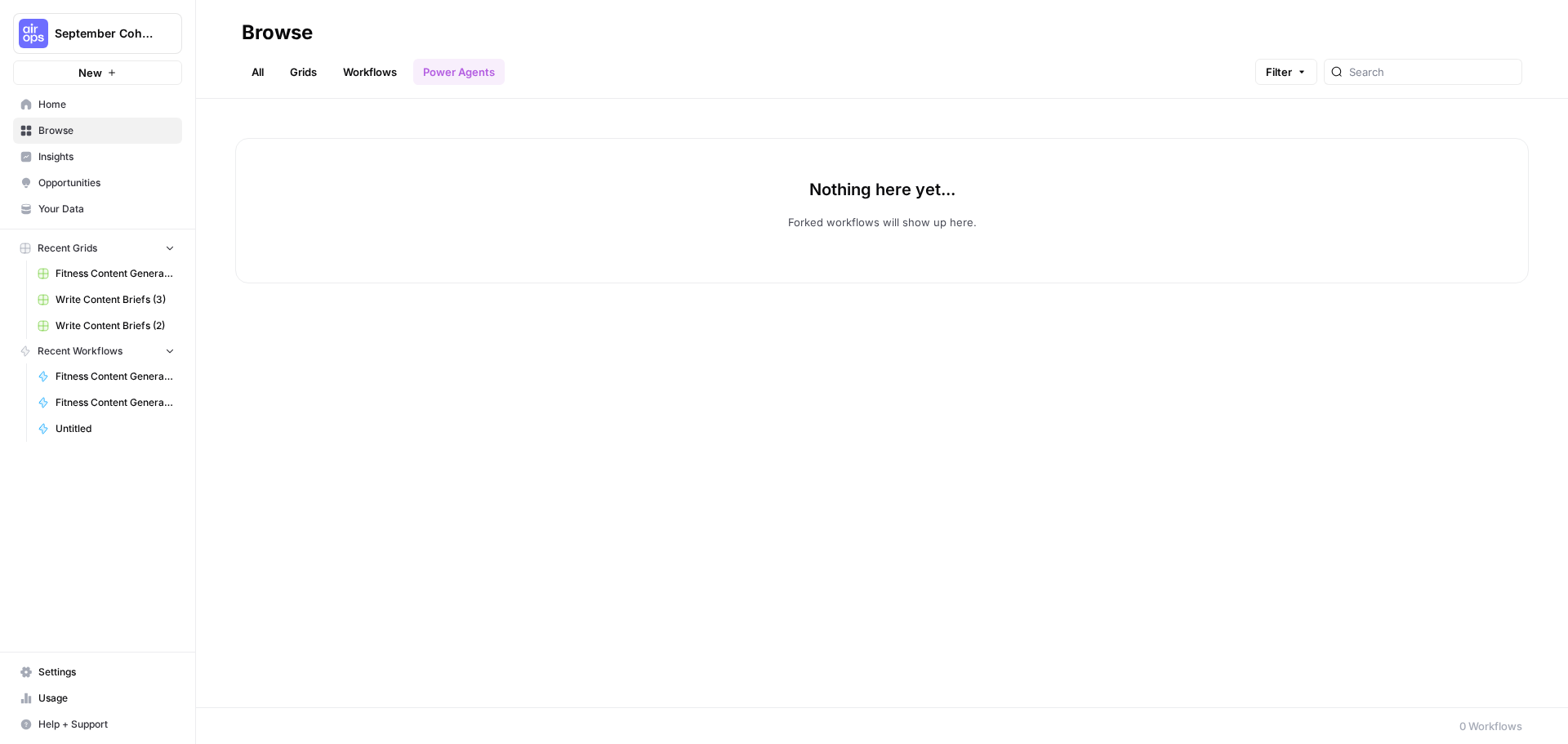
click at [324, 73] on link "Grids" at bounding box center [303, 71] width 46 height 26
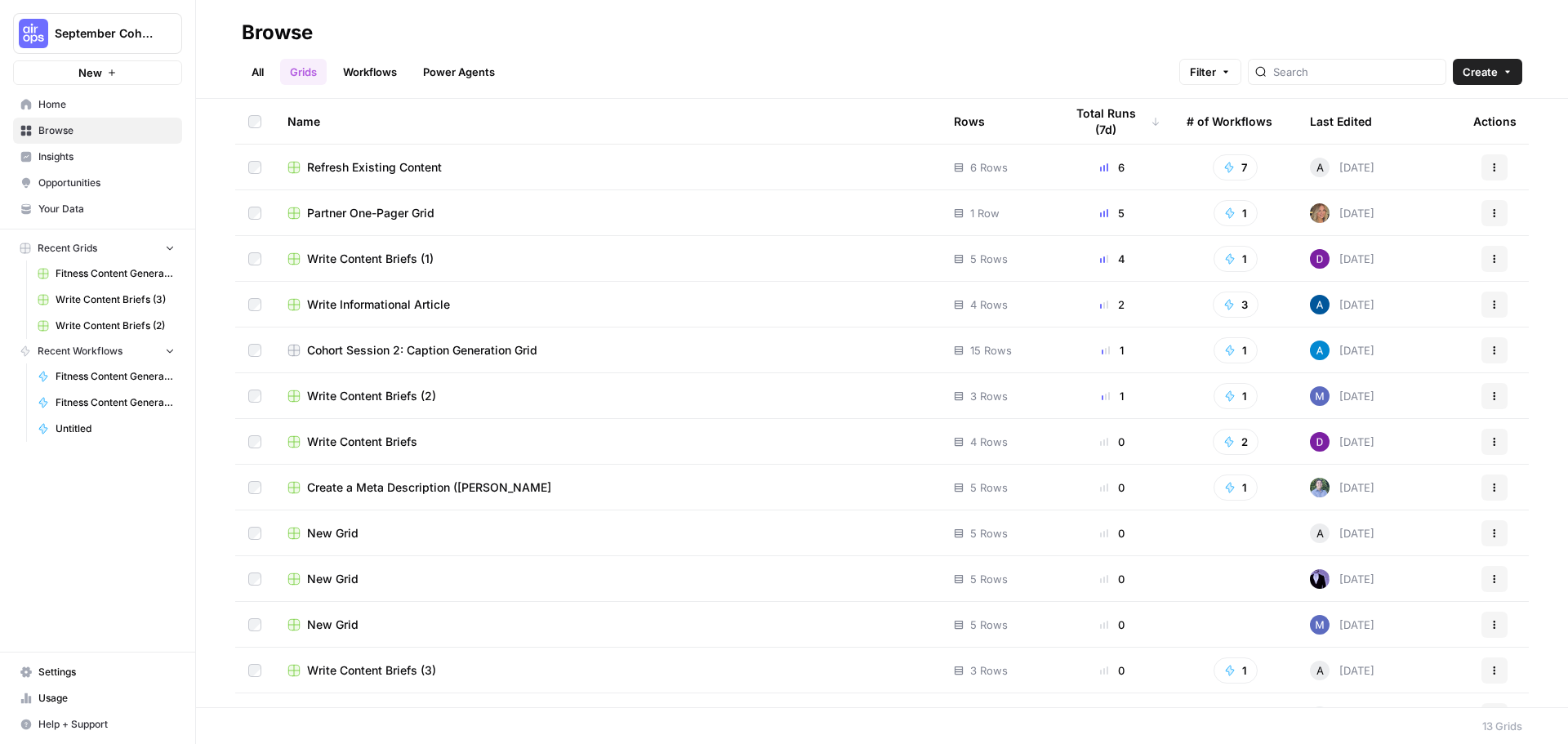
click at [383, 73] on link "Workflows" at bounding box center [370, 71] width 73 height 26
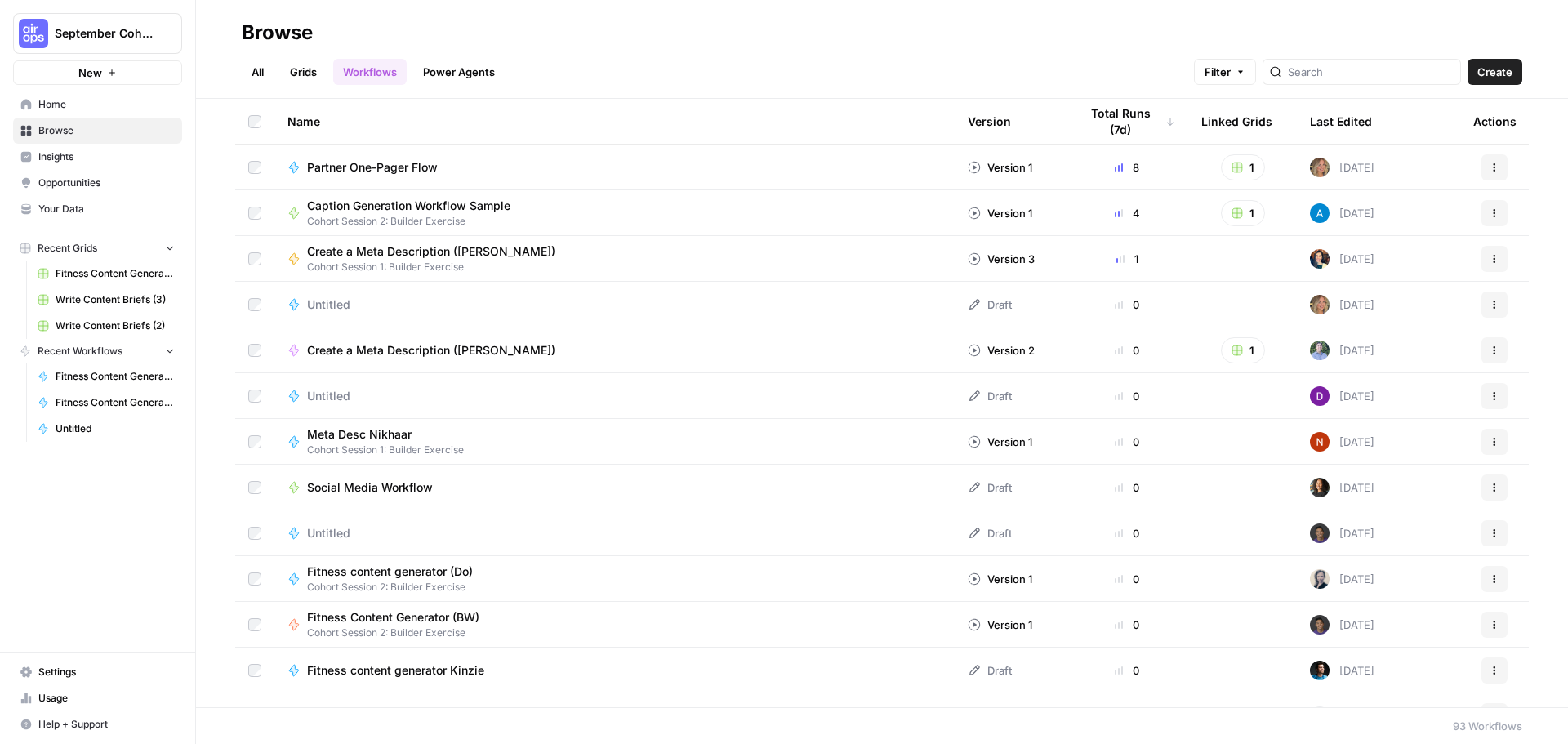
click at [260, 67] on link "All" at bounding box center [258, 71] width 32 height 26
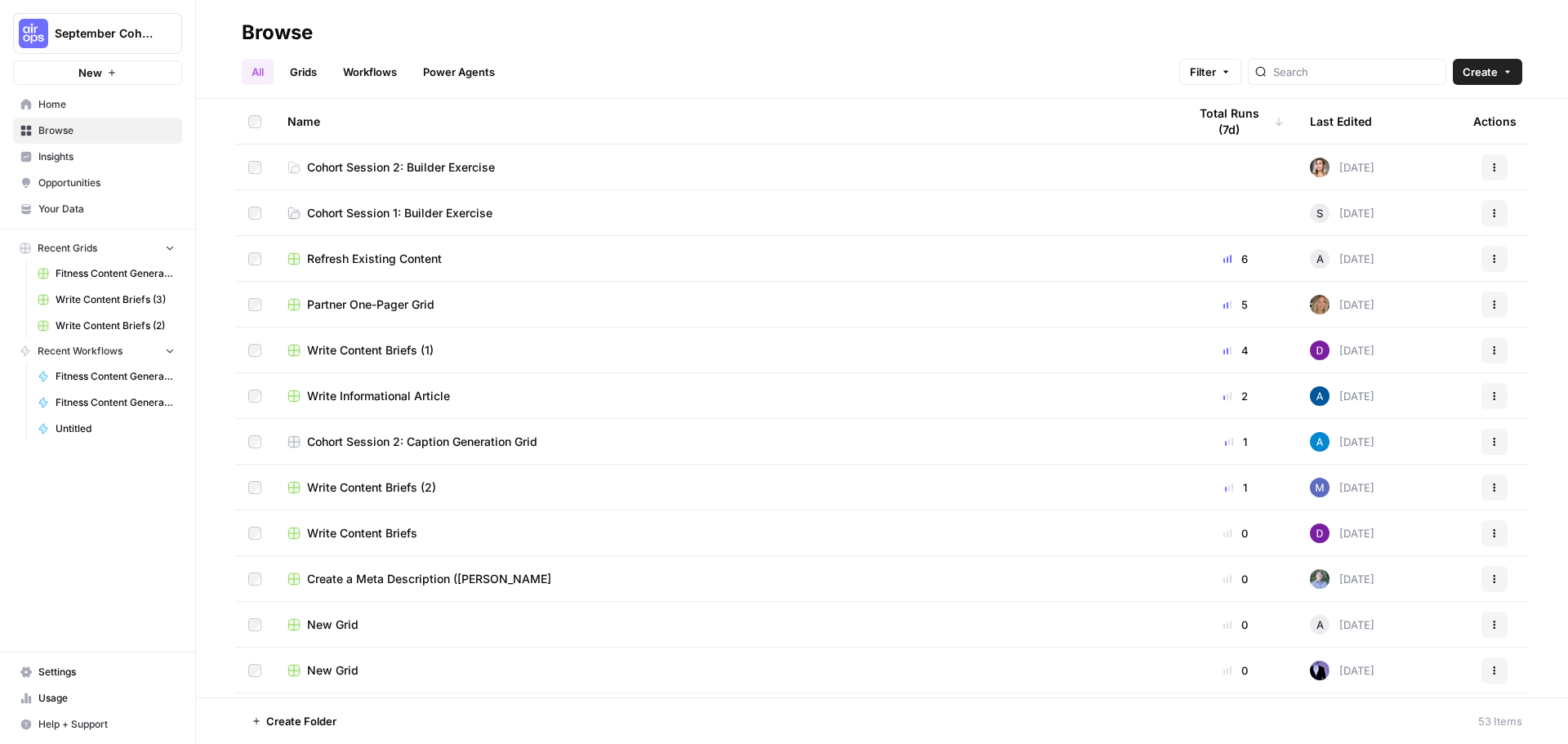
click at [97, 205] on span "Your Data" at bounding box center [106, 208] width 136 height 14
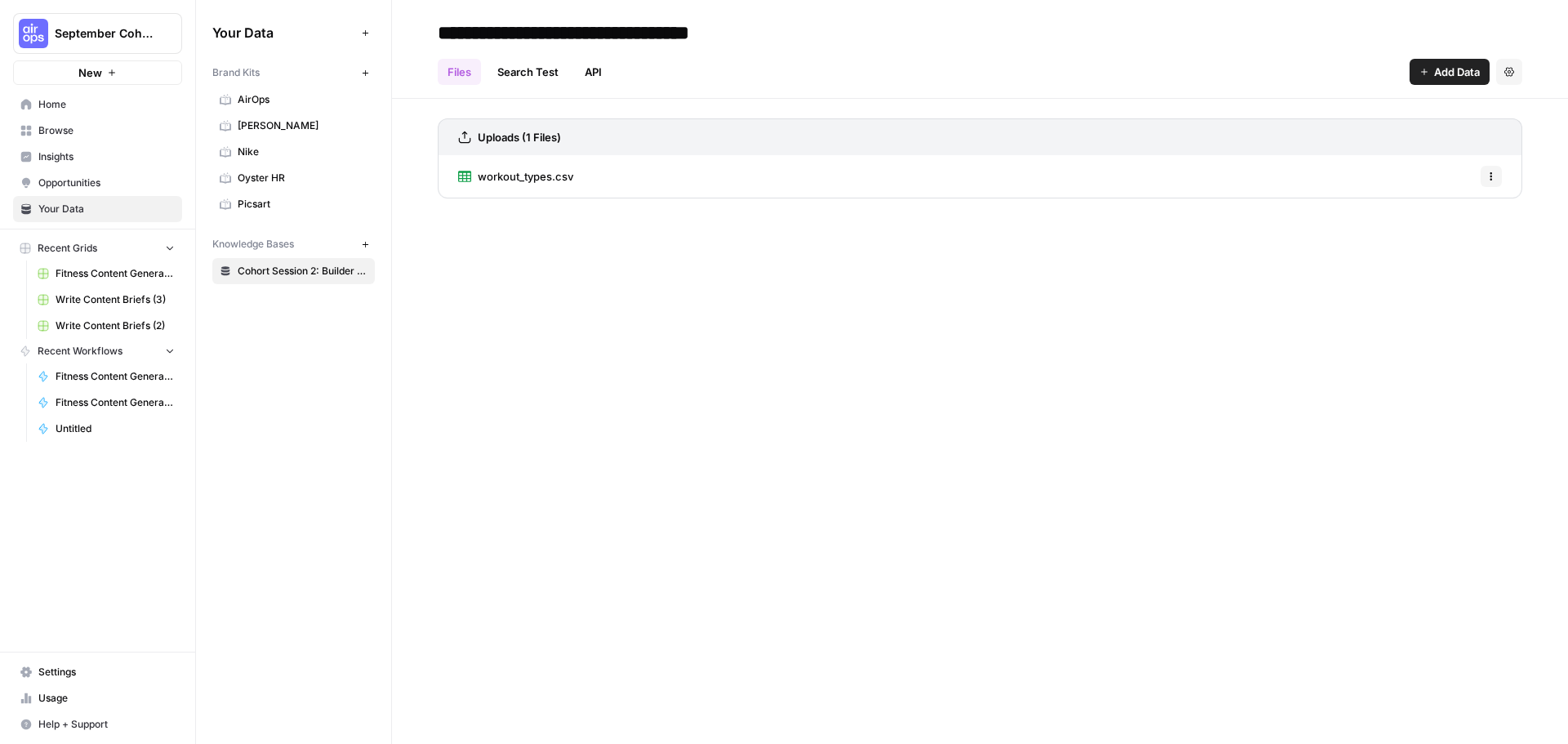
click at [530, 172] on span "workout_types.csv" at bounding box center [525, 176] width 96 height 16
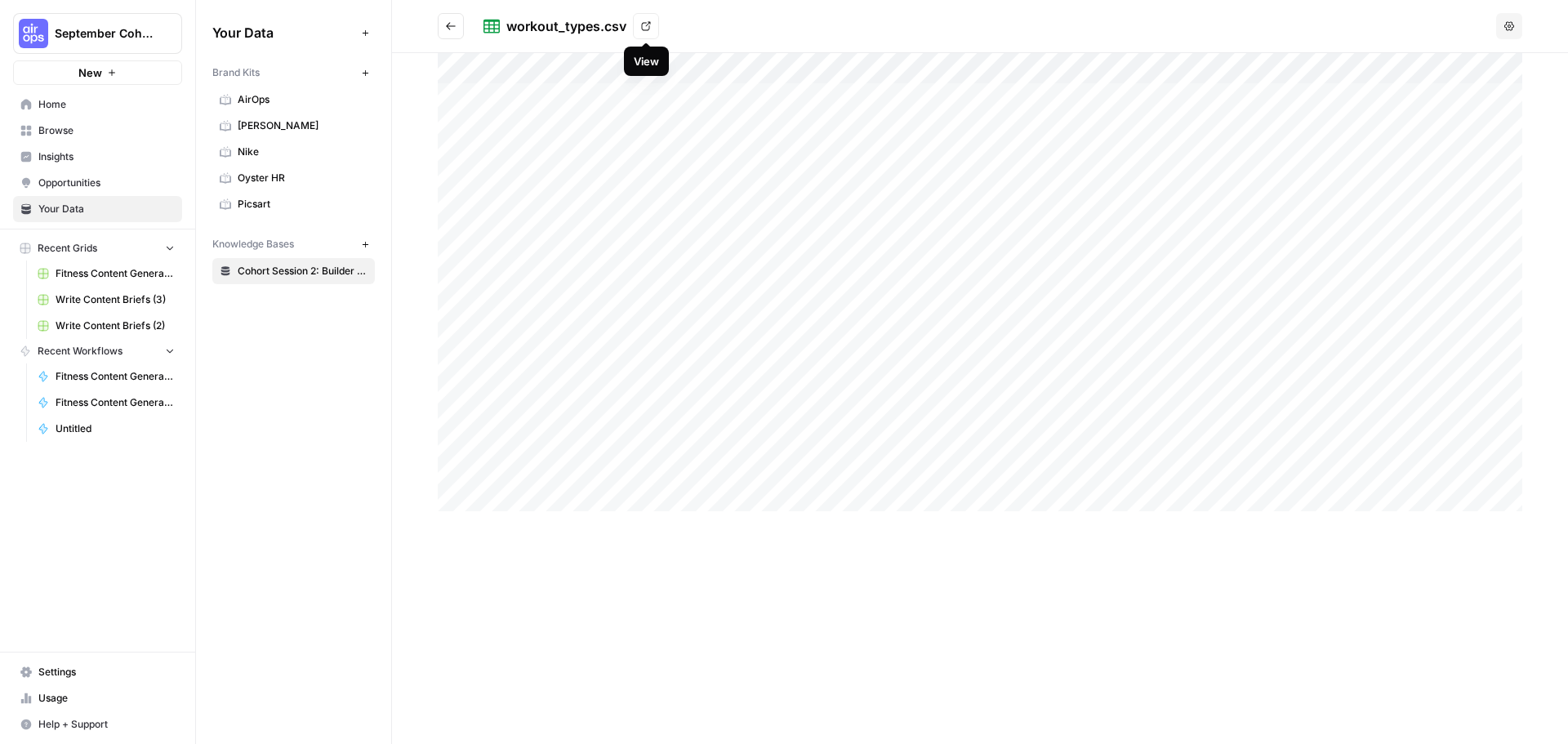
click at [645, 31] on link "View" at bounding box center [646, 26] width 26 height 26
click at [172, 35] on icon "Workspace: September Cohort" at bounding box center [168, 33] width 16 height 16
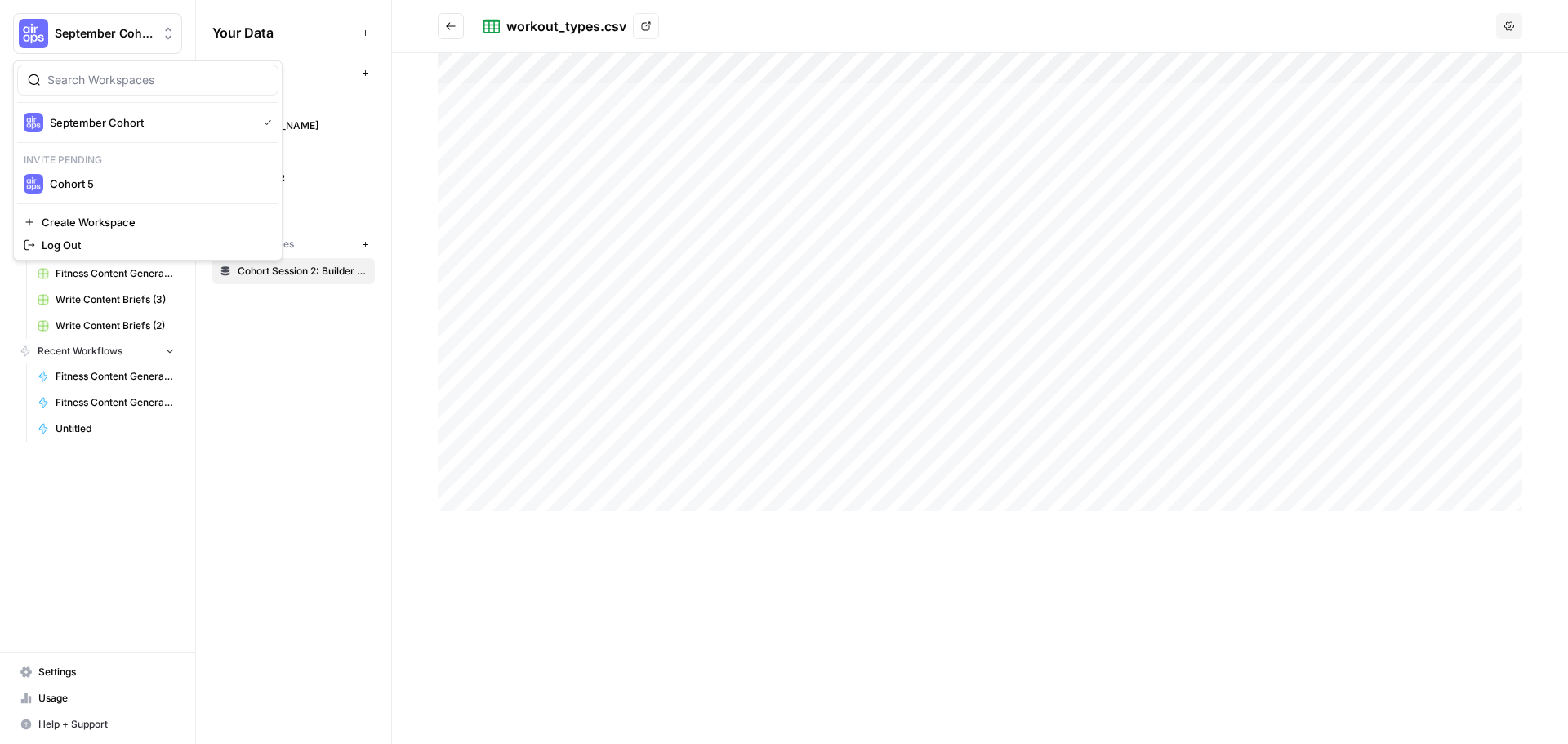
click at [252, 459] on div "Your Data Add Data Brand Kits New AirOps [PERSON_NAME] Nike Oyster HR Picsart K…" at bounding box center [293, 372] width 195 height 744
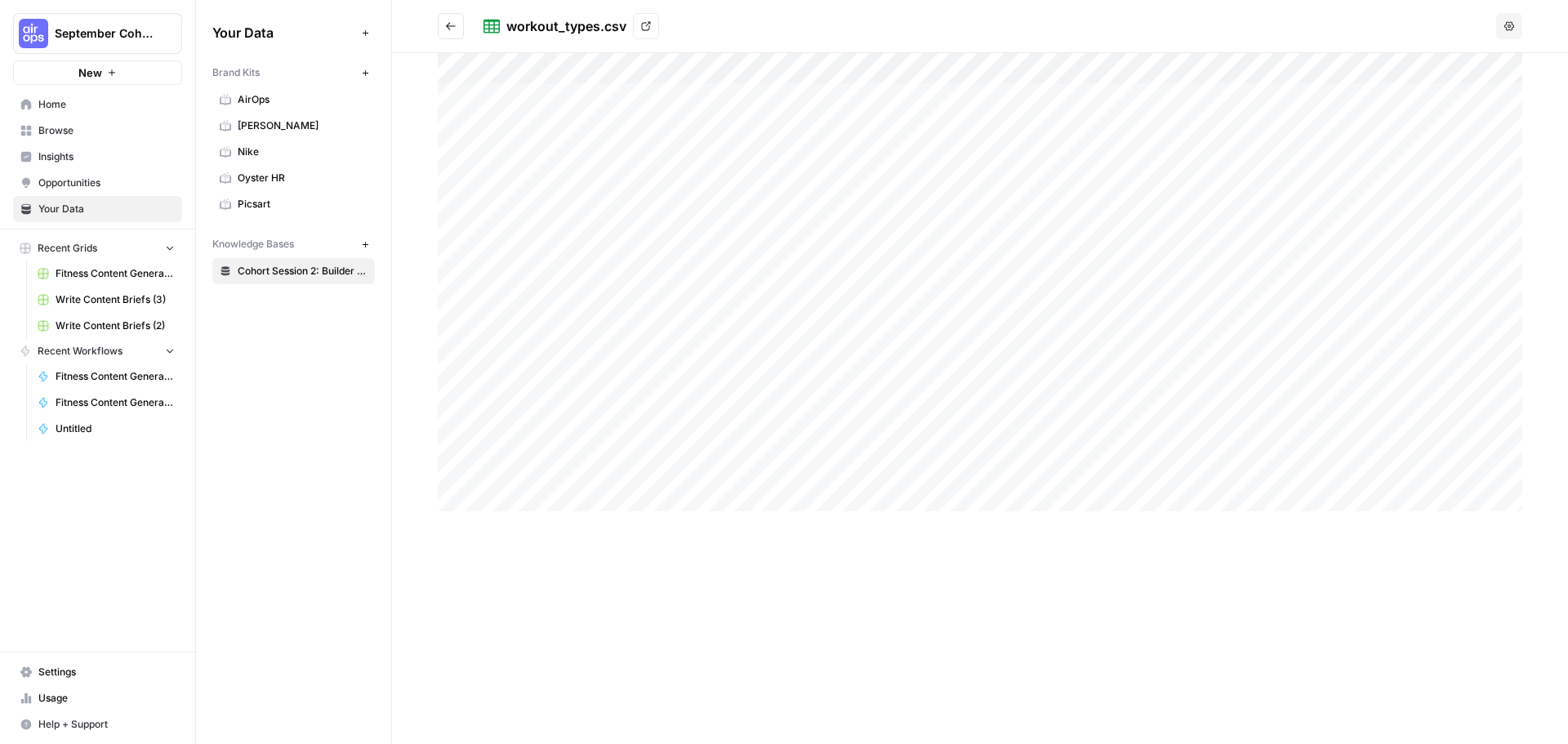
click at [80, 104] on span "Home" at bounding box center [106, 104] width 136 height 14
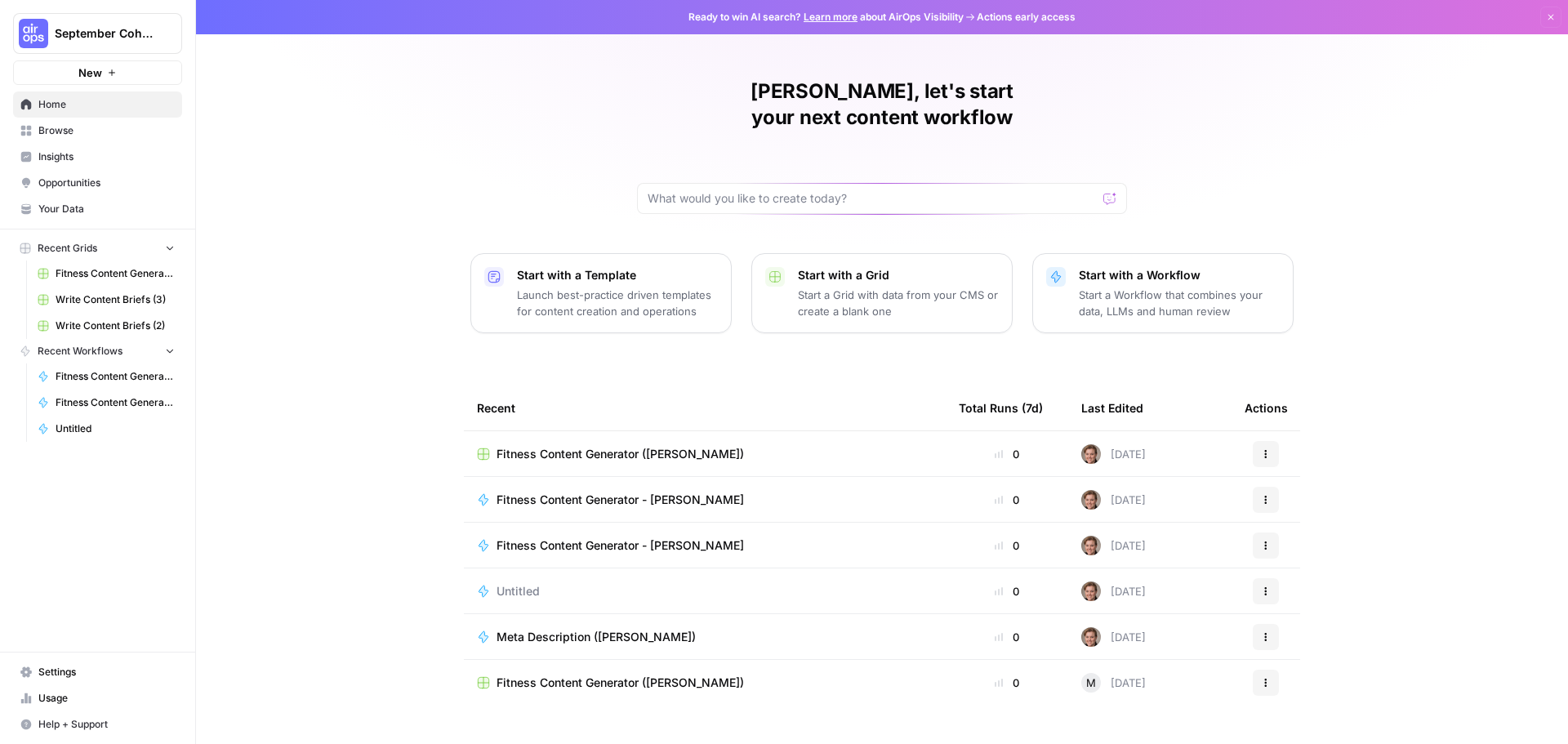
click at [1261, 495] on icon "button" at bounding box center [1266, 500] width 10 height 10
click at [1217, 523] on td "[DATE]" at bounding box center [1149, 545] width 163 height 45
click at [1261, 540] on icon "button" at bounding box center [1266, 545] width 10 height 10
click at [1289, 595] on span "Delete" at bounding box center [1343, 594] width 130 height 16
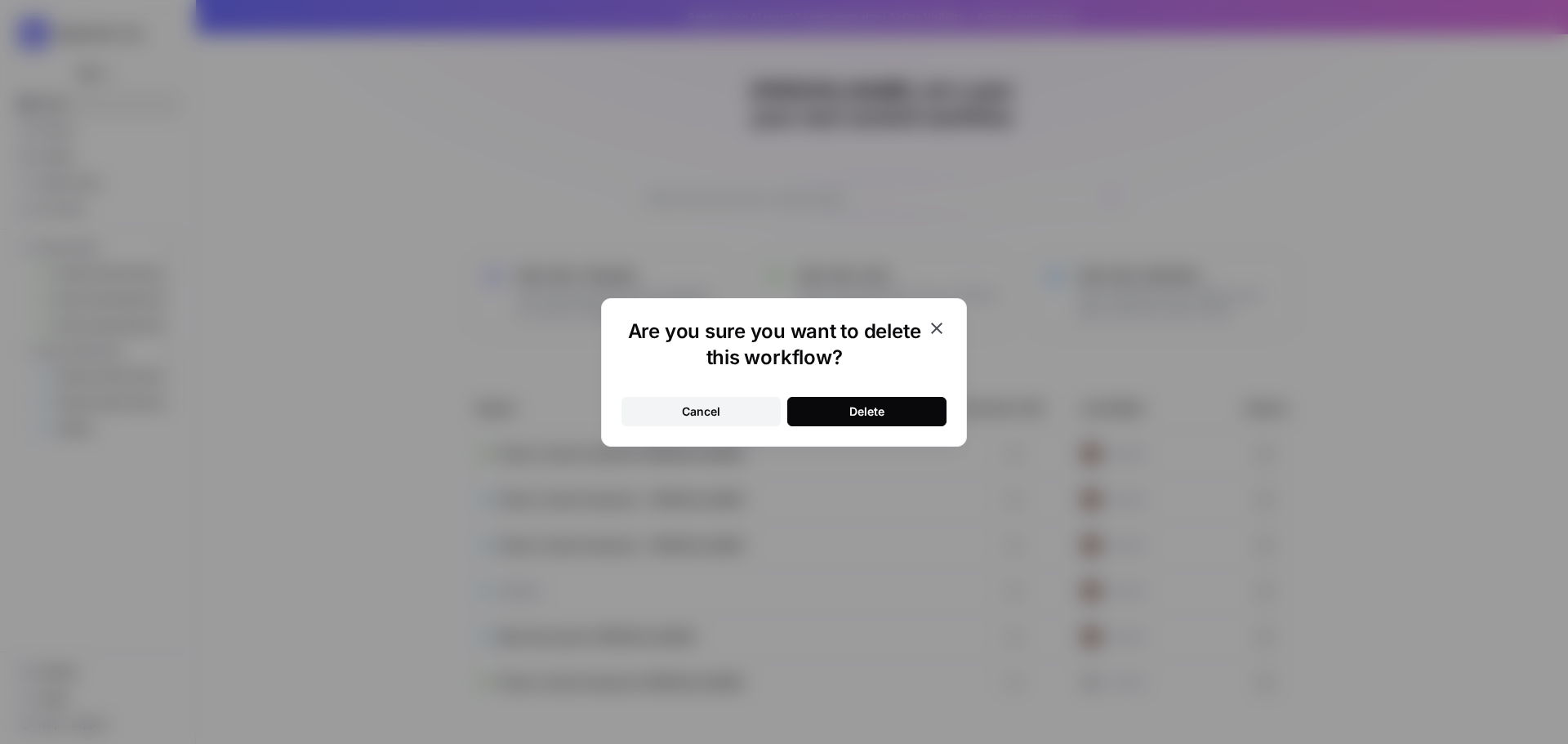
click at [885, 417] on div "Delete" at bounding box center [867, 411] width 35 height 16
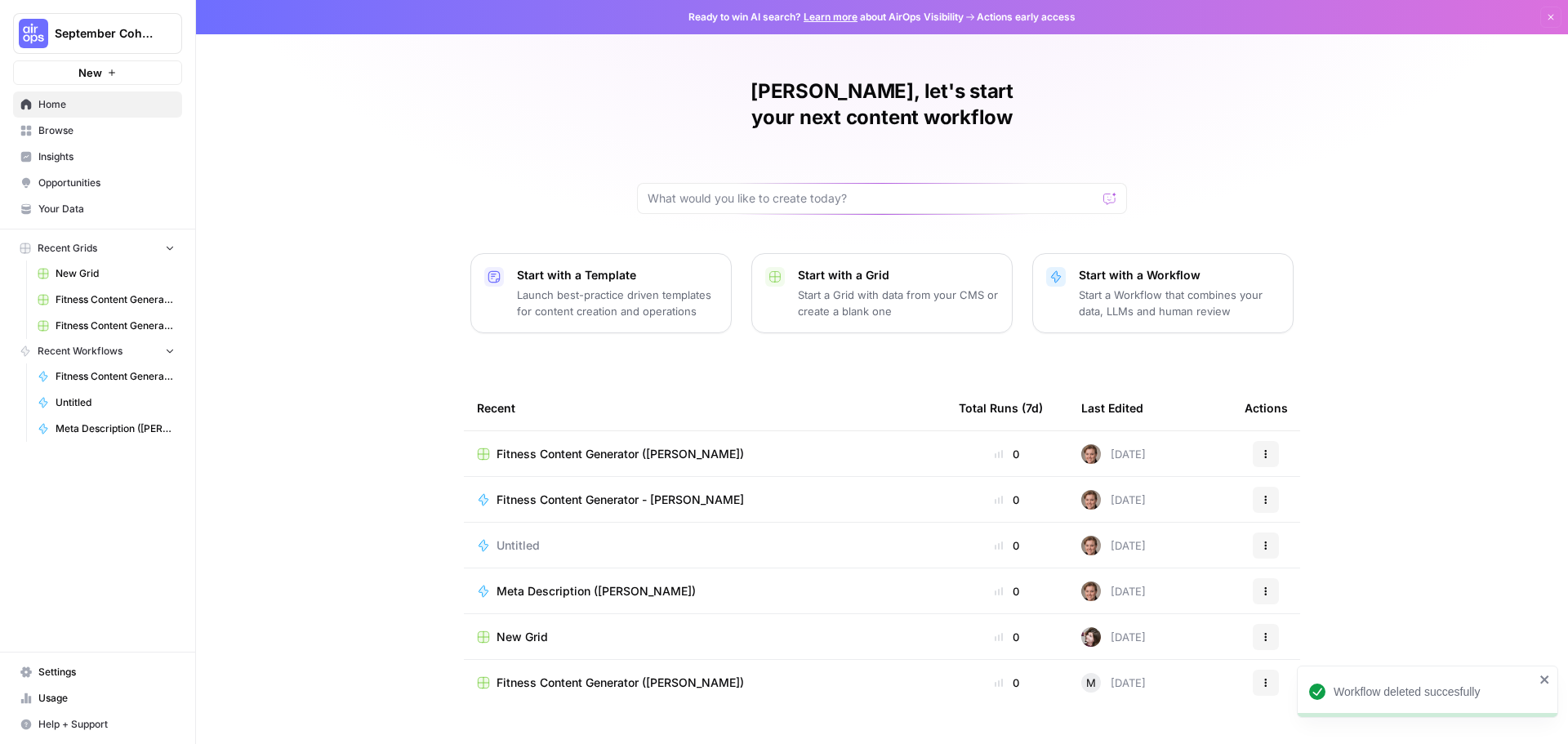
click at [673, 492] on span "Fitness Content Generator - [PERSON_NAME]" at bounding box center [620, 500] width 247 height 16
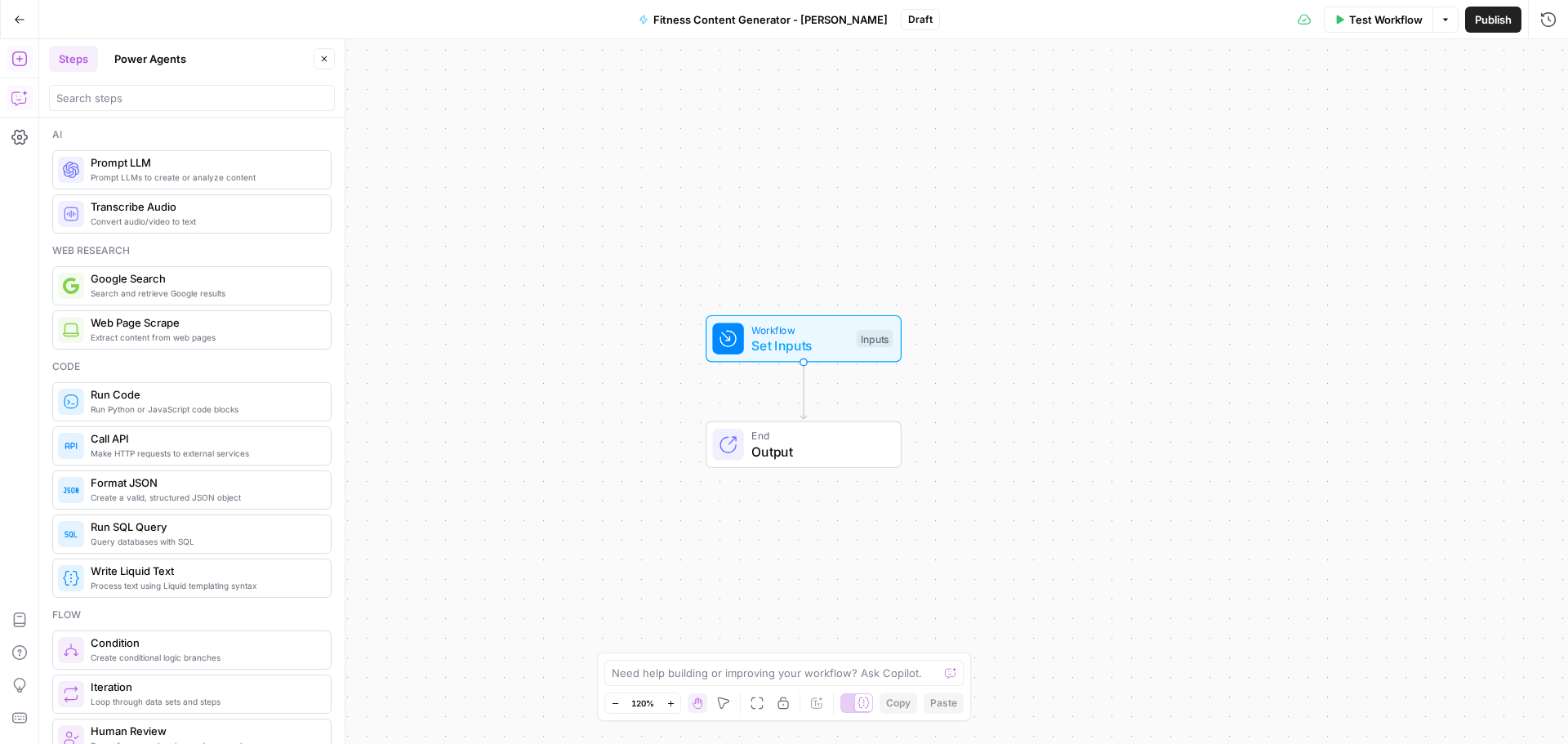
click at [14, 92] on icon "button" at bounding box center [19, 97] width 16 height 16
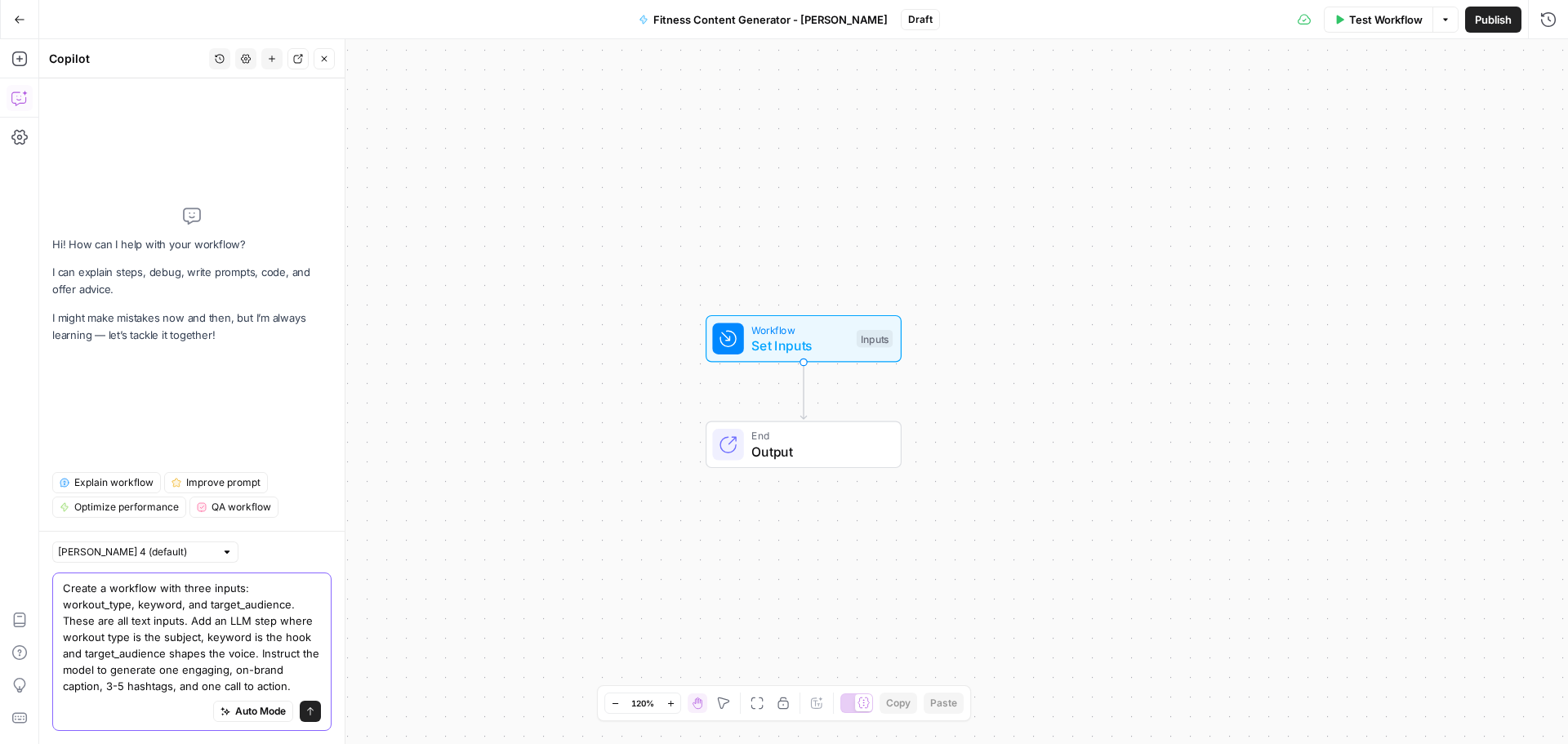
type textarea "Create a workflow with three inputs: workout_type, keyword, and target_audience…"
click at [310, 715] on icon "submit" at bounding box center [311, 711] width 10 height 10
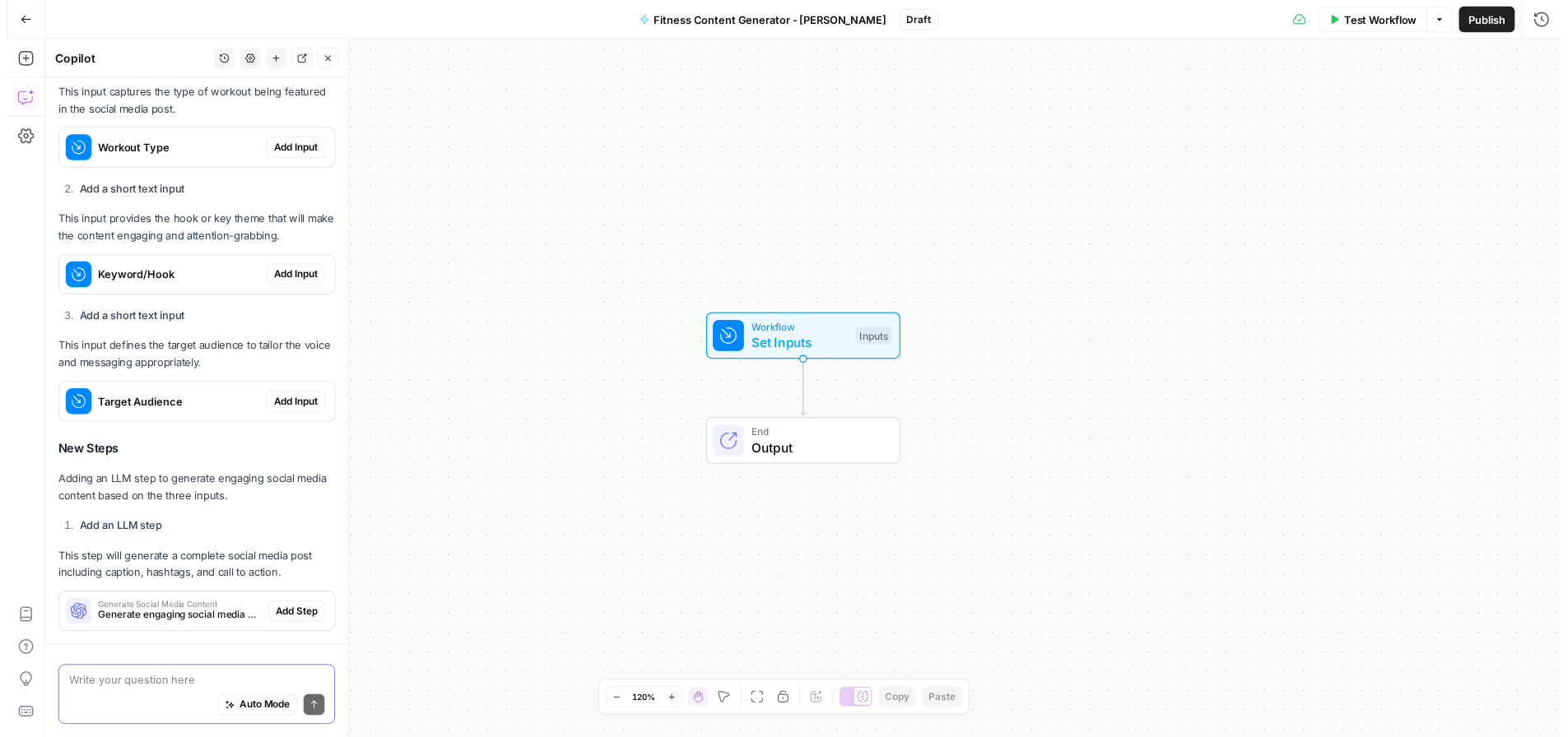
scroll to position [582, 0]
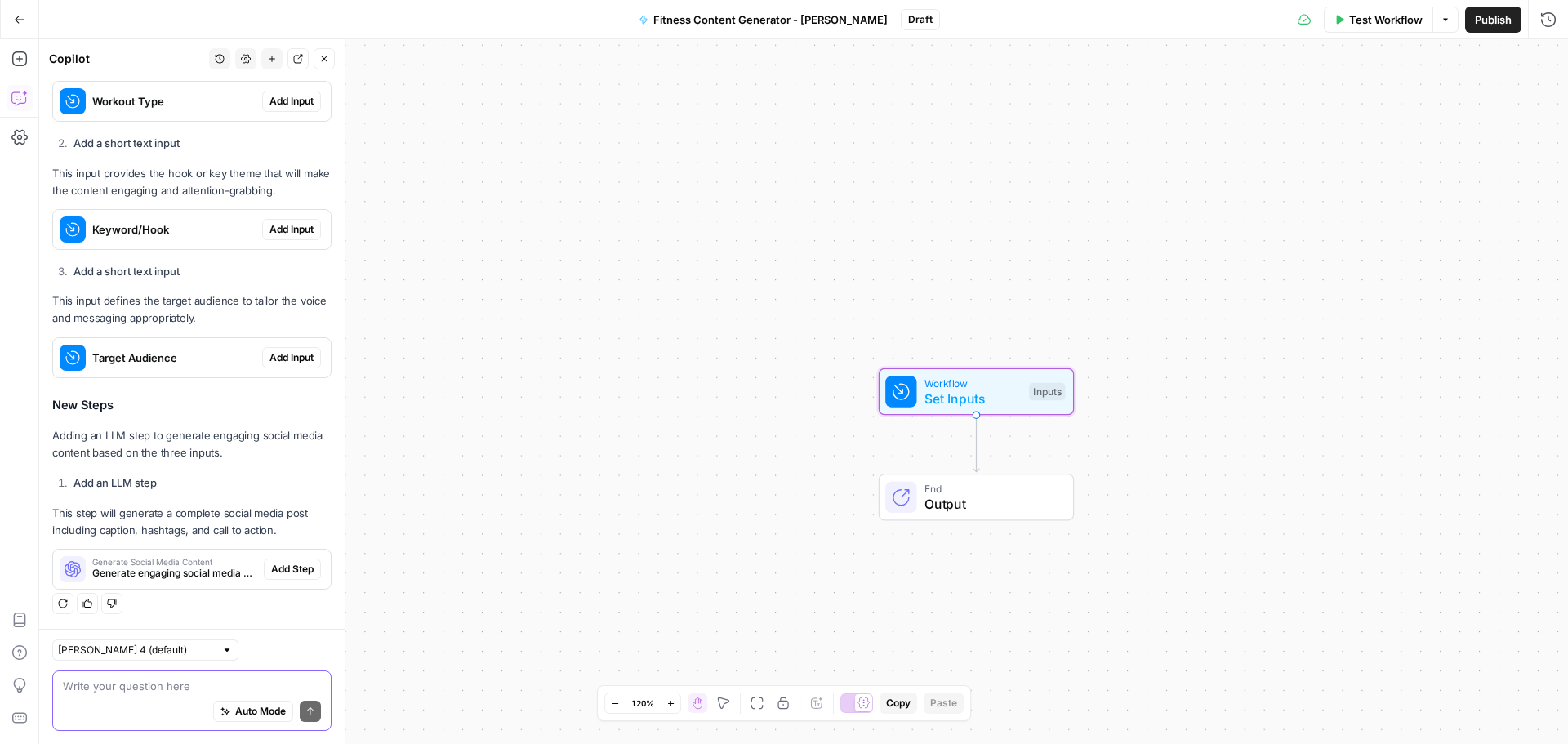
click at [285, 103] on span "Add Input" at bounding box center [291, 100] width 44 height 14
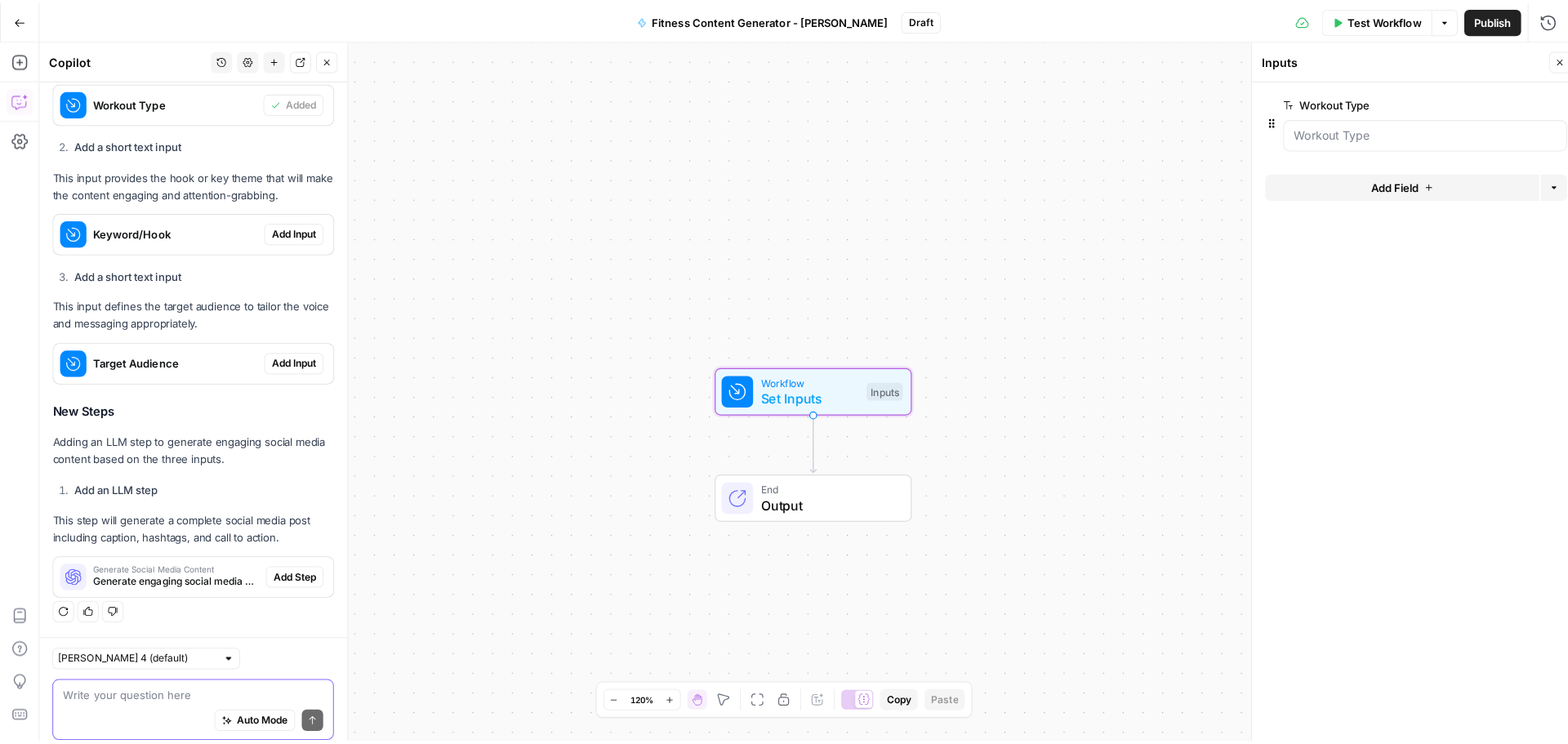
scroll to position [604, 0]
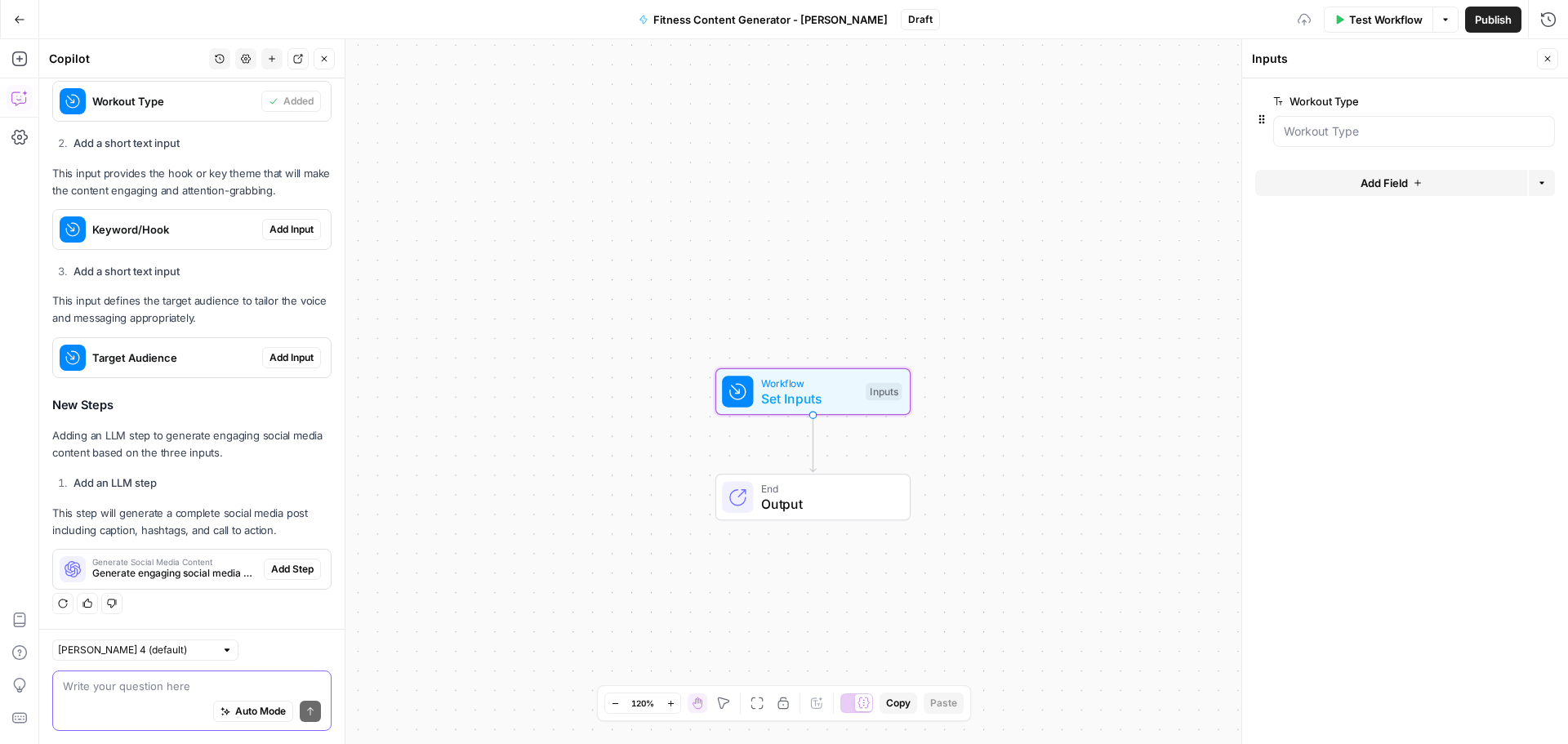
click at [288, 225] on span "Add Input" at bounding box center [291, 229] width 44 height 14
click at [289, 358] on span "Add Input" at bounding box center [291, 357] width 44 height 14
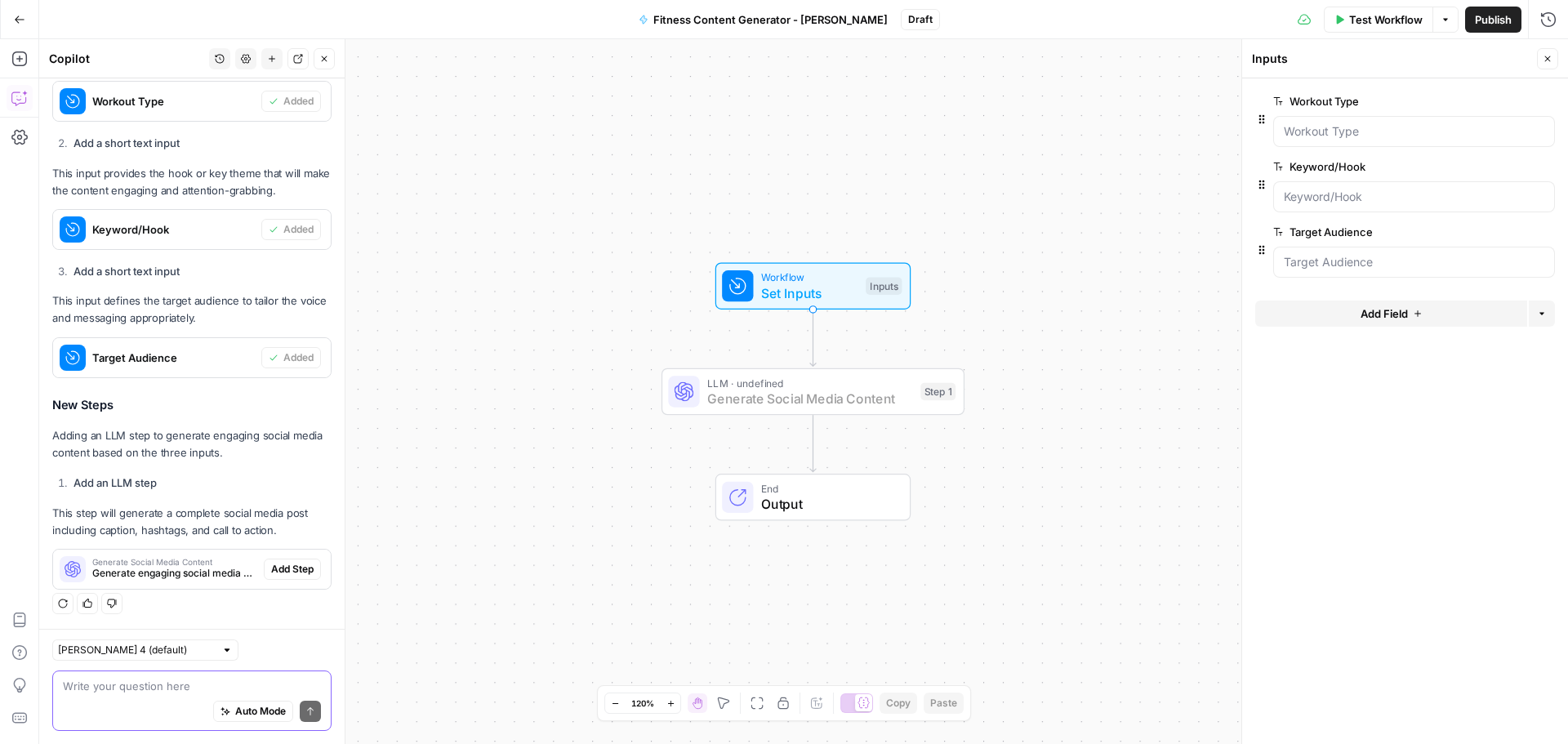
click at [274, 565] on span "Add Step" at bounding box center [292, 568] width 42 height 14
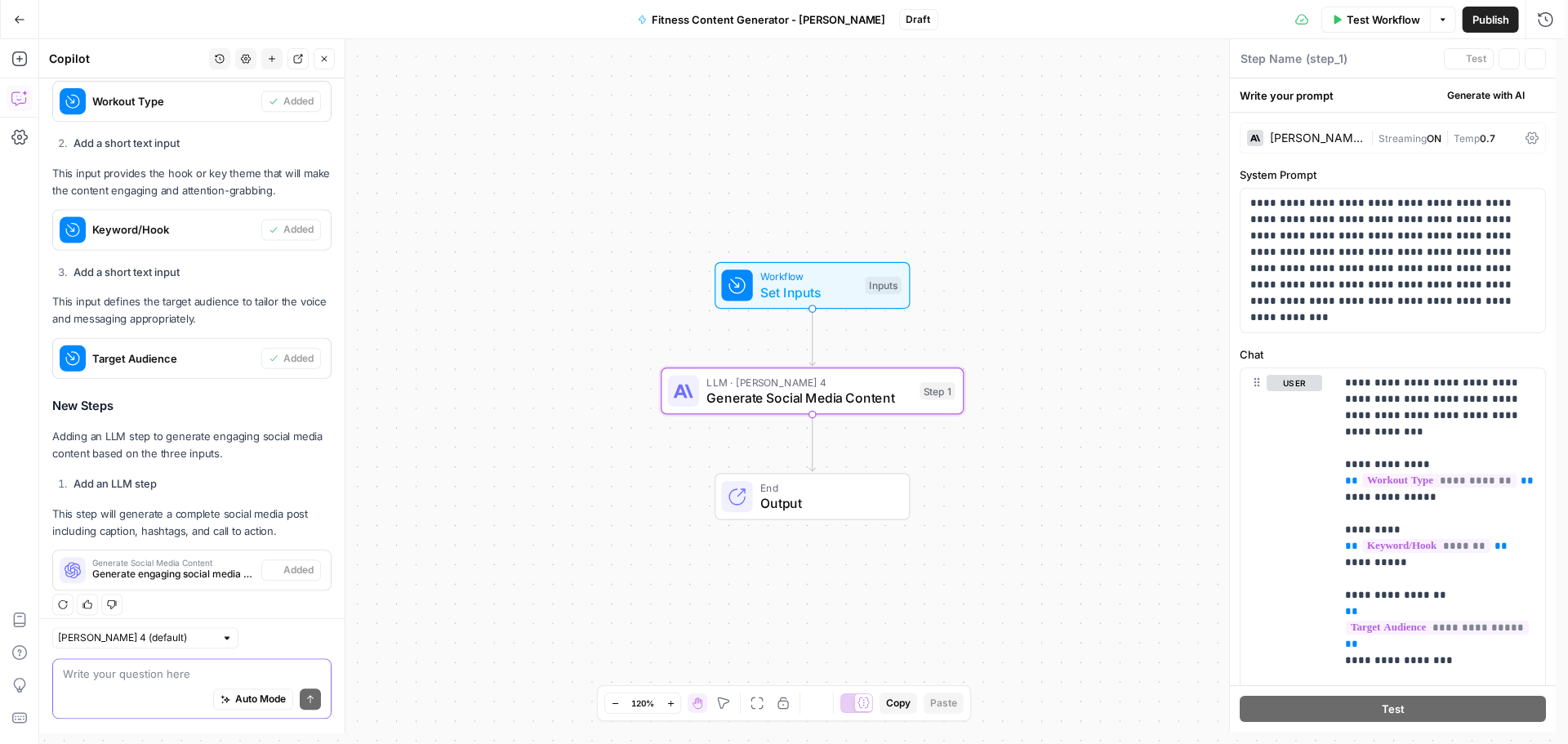
type textarea "Generate Social Media Content"
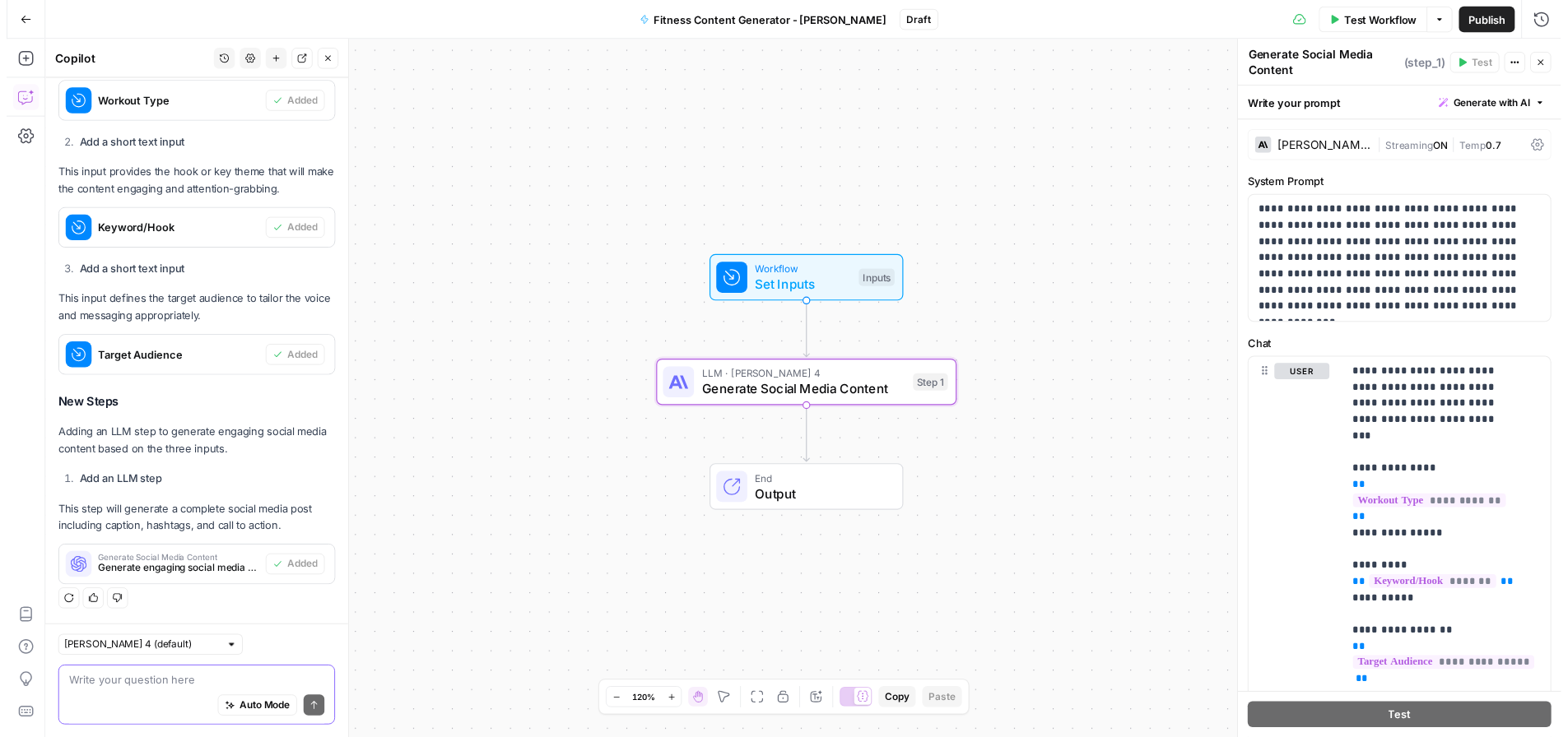
scroll to position [110, 0]
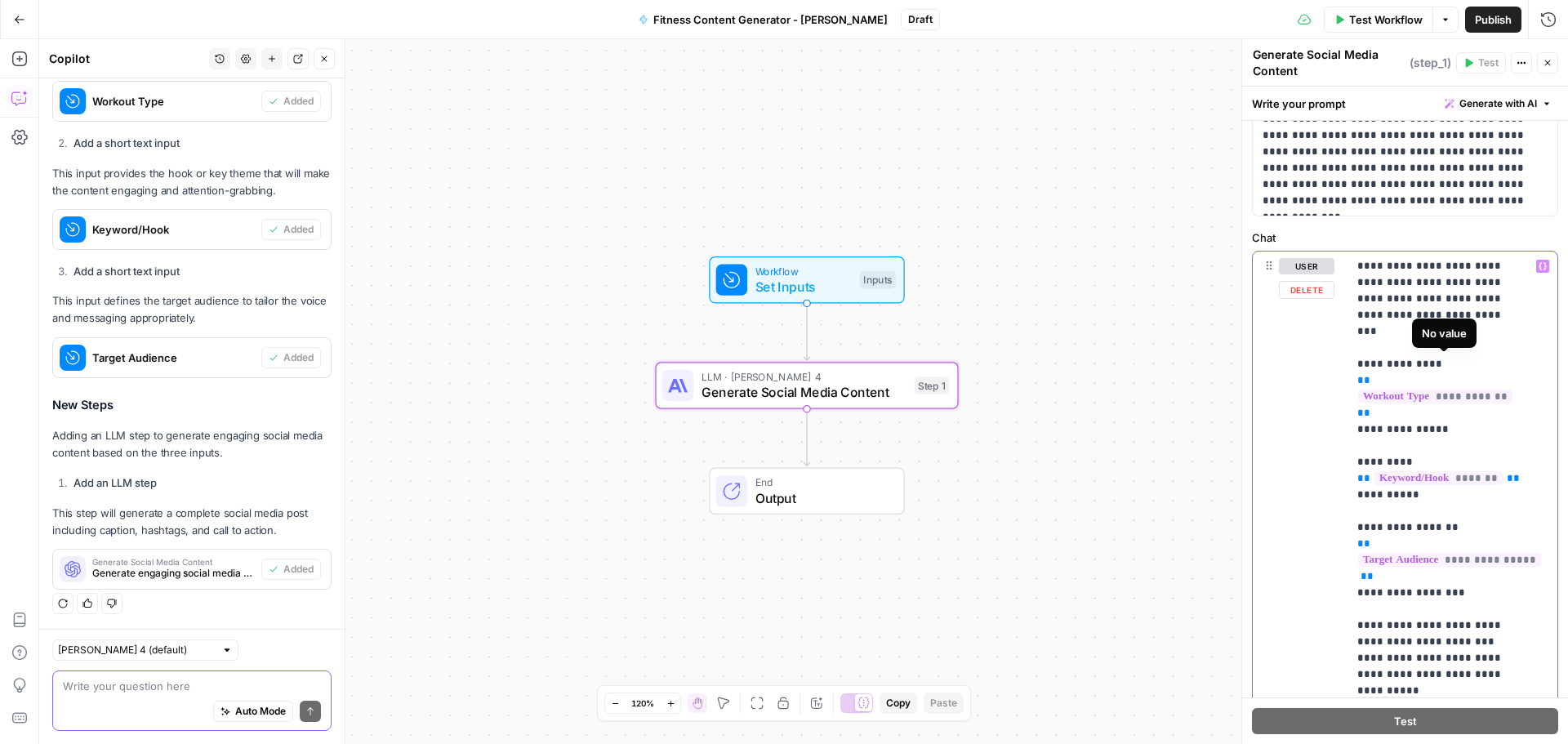
click at [1383, 390] on span "**********" at bounding box center [1436, 397] width 154 height 14
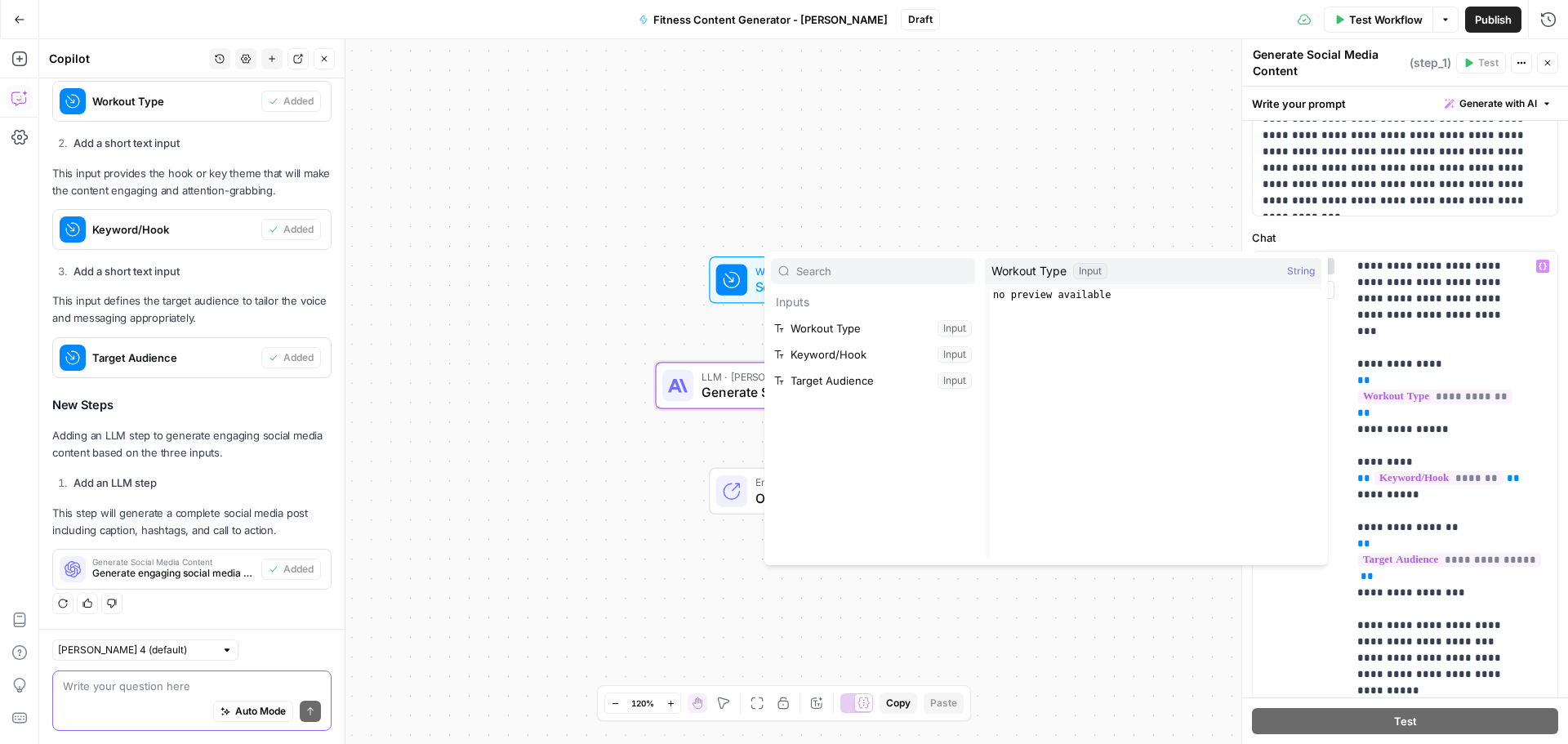
click at [922, 327] on button "Select variable Workout Type" at bounding box center [873, 328] width 205 height 26
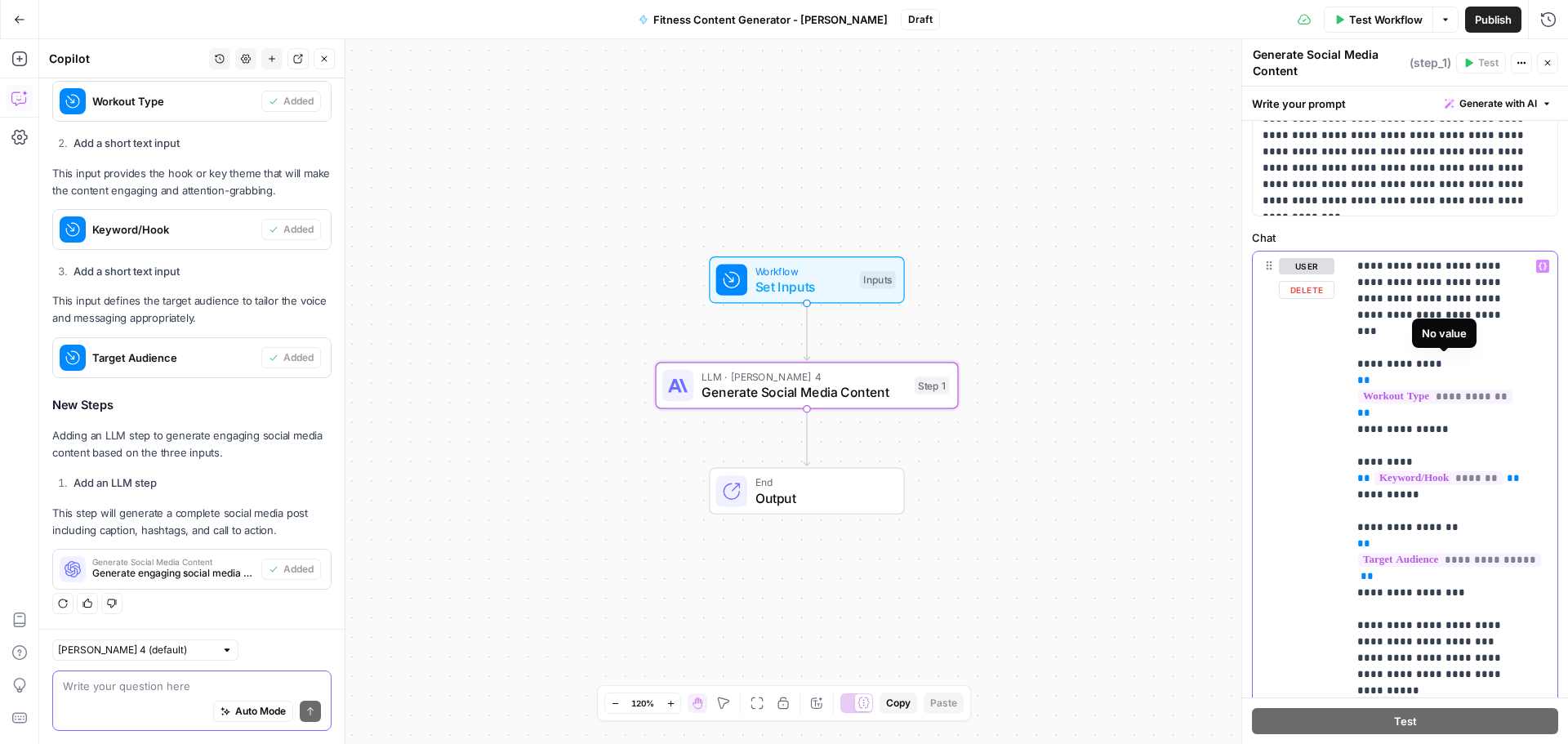
click at [1387, 390] on span "**********" at bounding box center [1436, 397] width 154 height 14
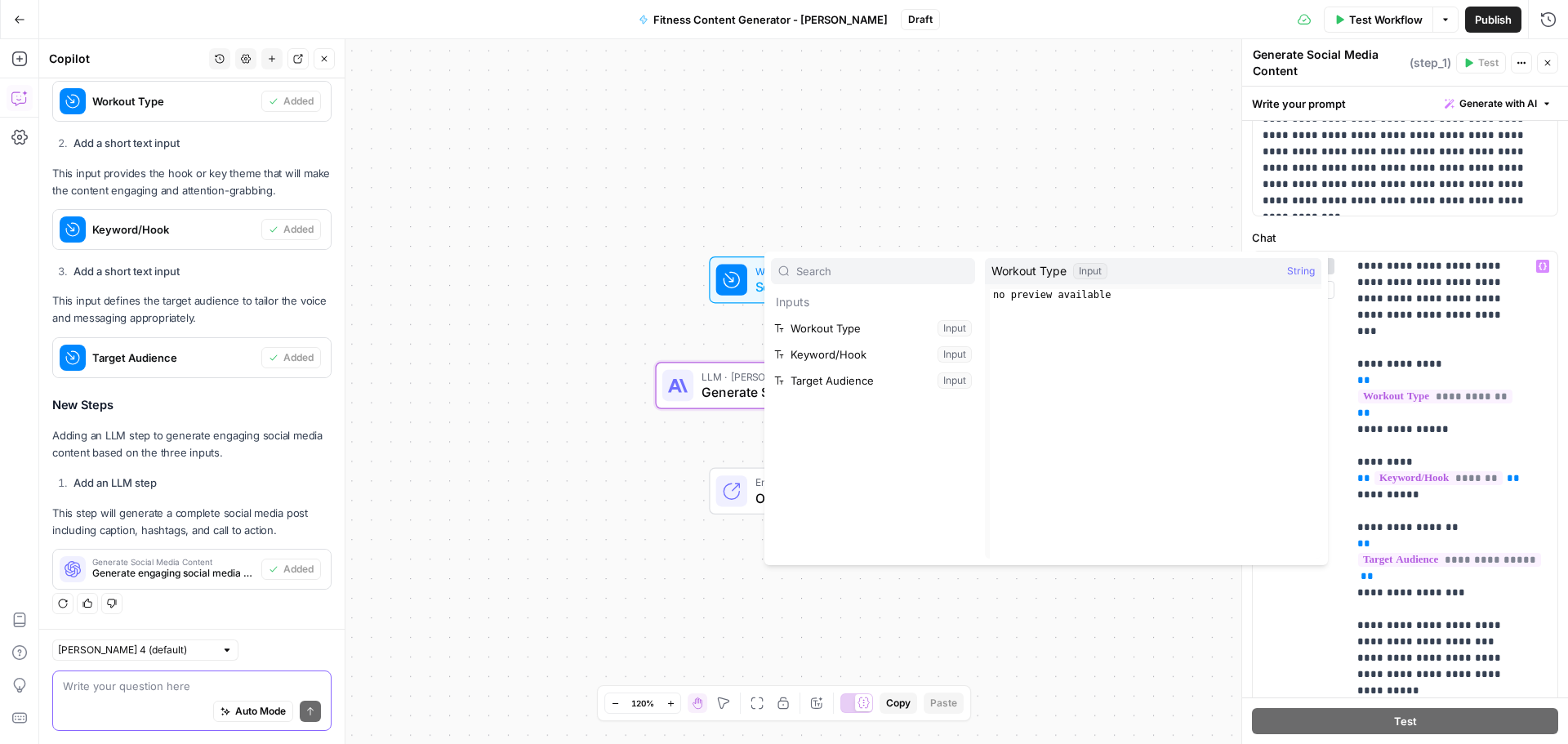
type textarea "**********"
click at [1089, 292] on div "no preview available" at bounding box center [1156, 435] width 332 height 292
click at [1410, 24] on span "Test Workflow" at bounding box center [1386, 19] width 73 height 16
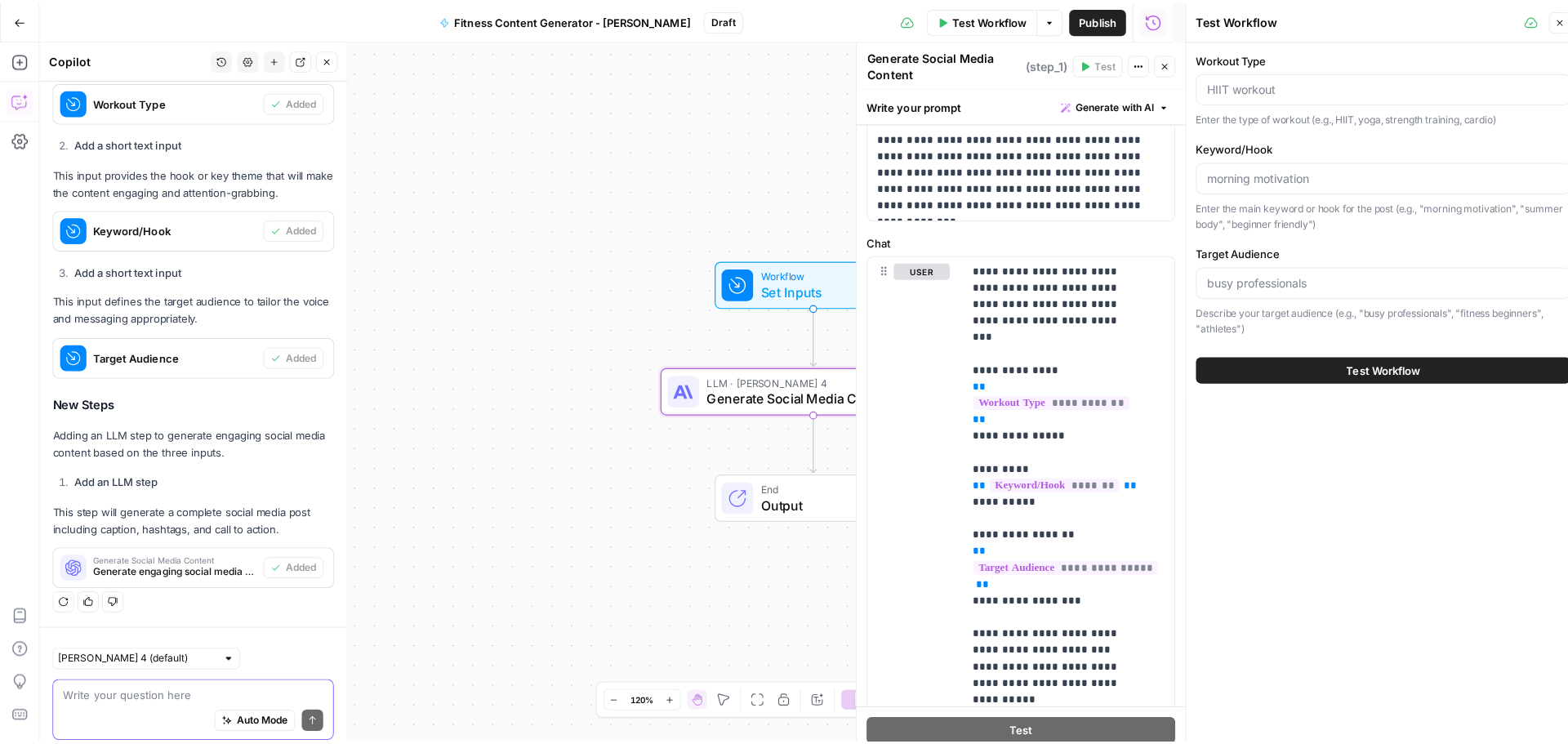
scroll to position [604, 0]
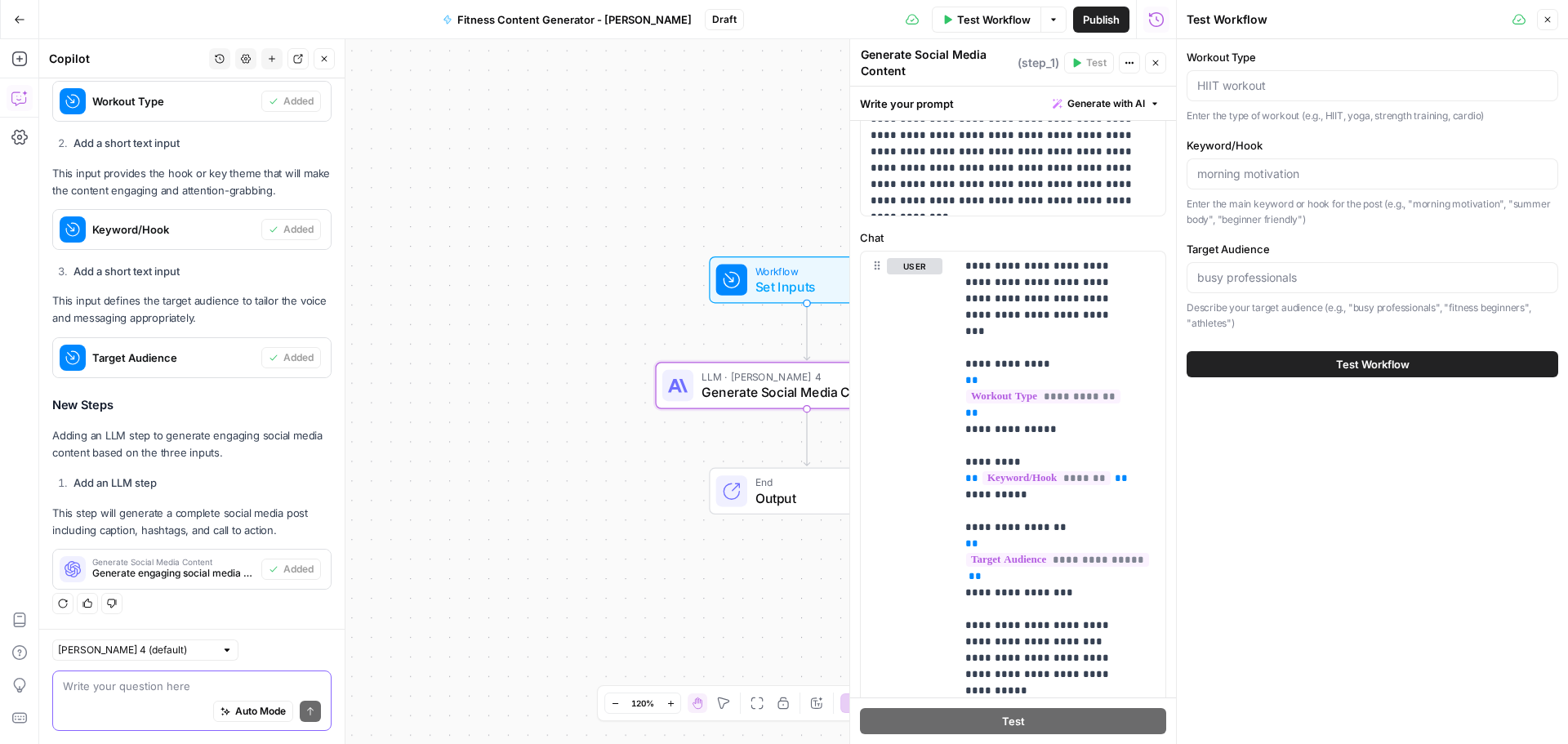
click at [1367, 359] on span "Test Workflow" at bounding box center [1373, 364] width 73 height 16
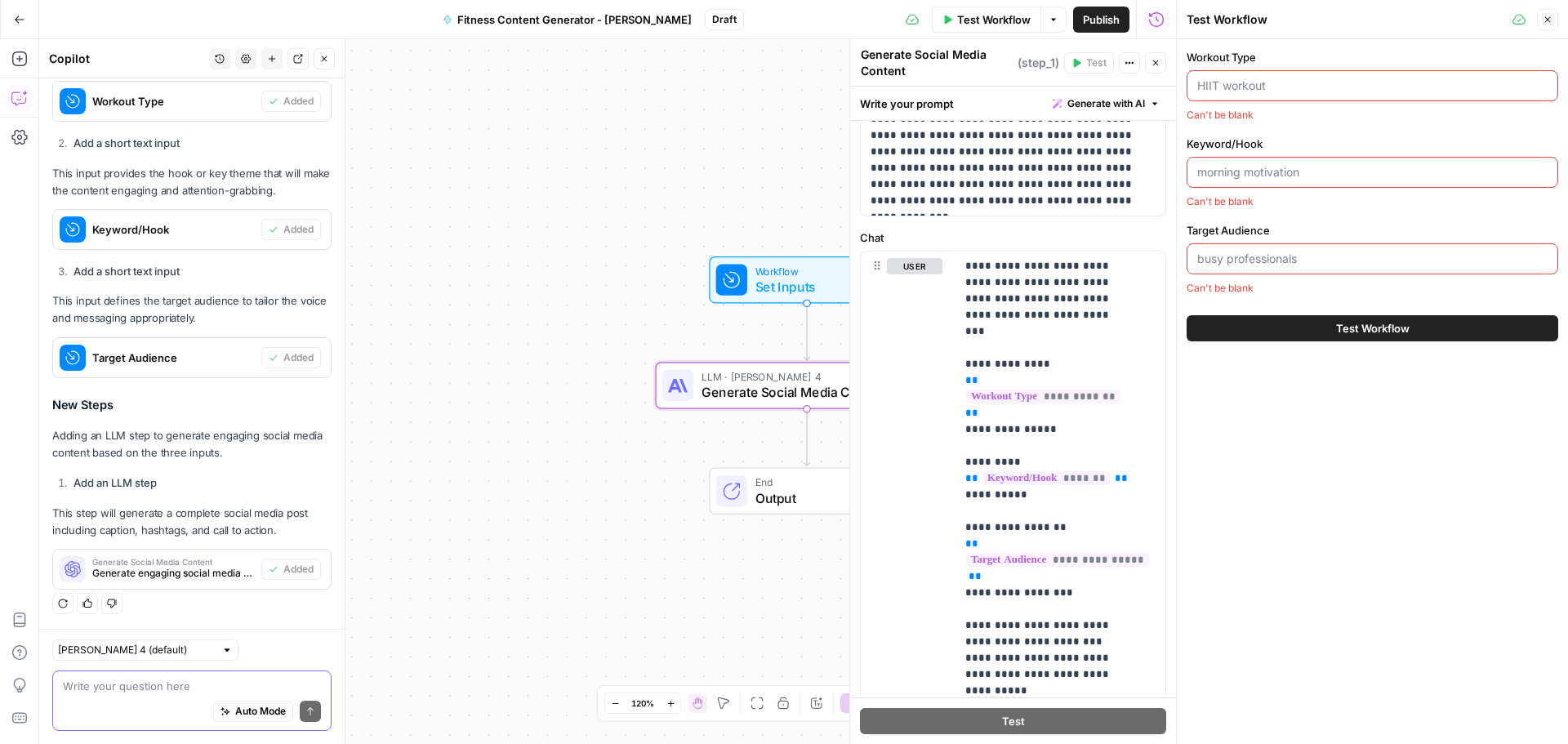
click at [1257, 85] on input "Workout Type" at bounding box center [1372, 85] width 350 height 16
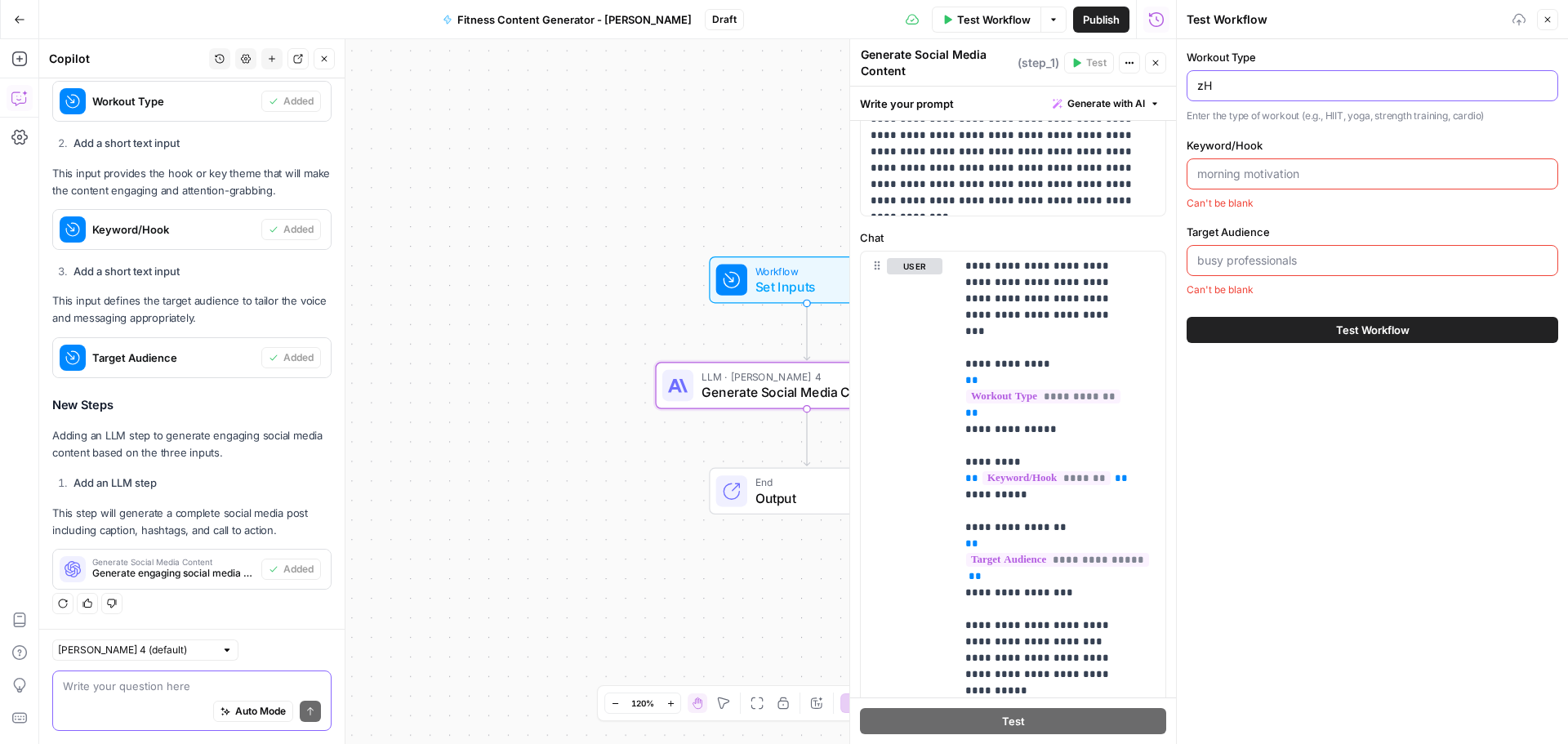
type input "z"
type input "HIIT workout"
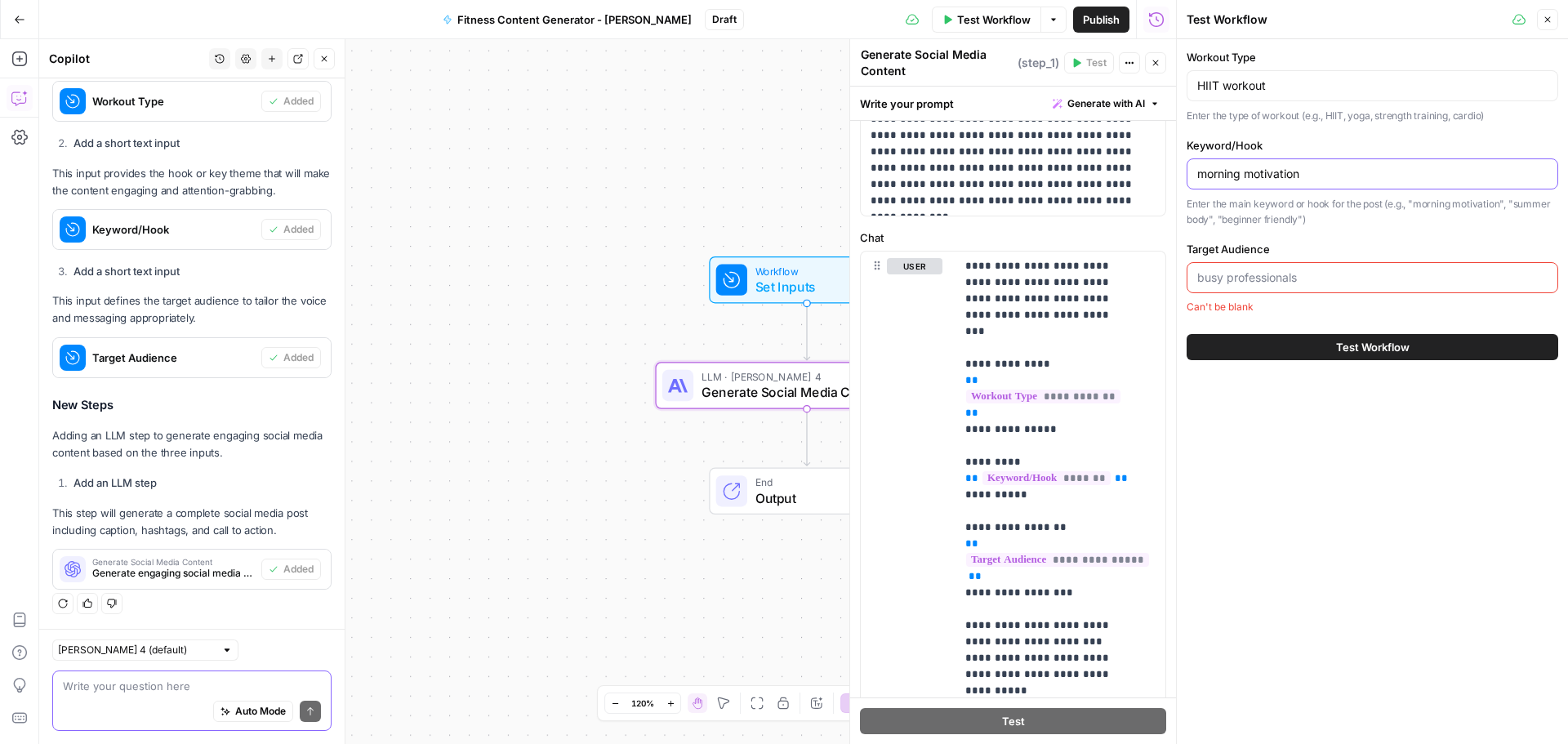
type input "morning motivation"
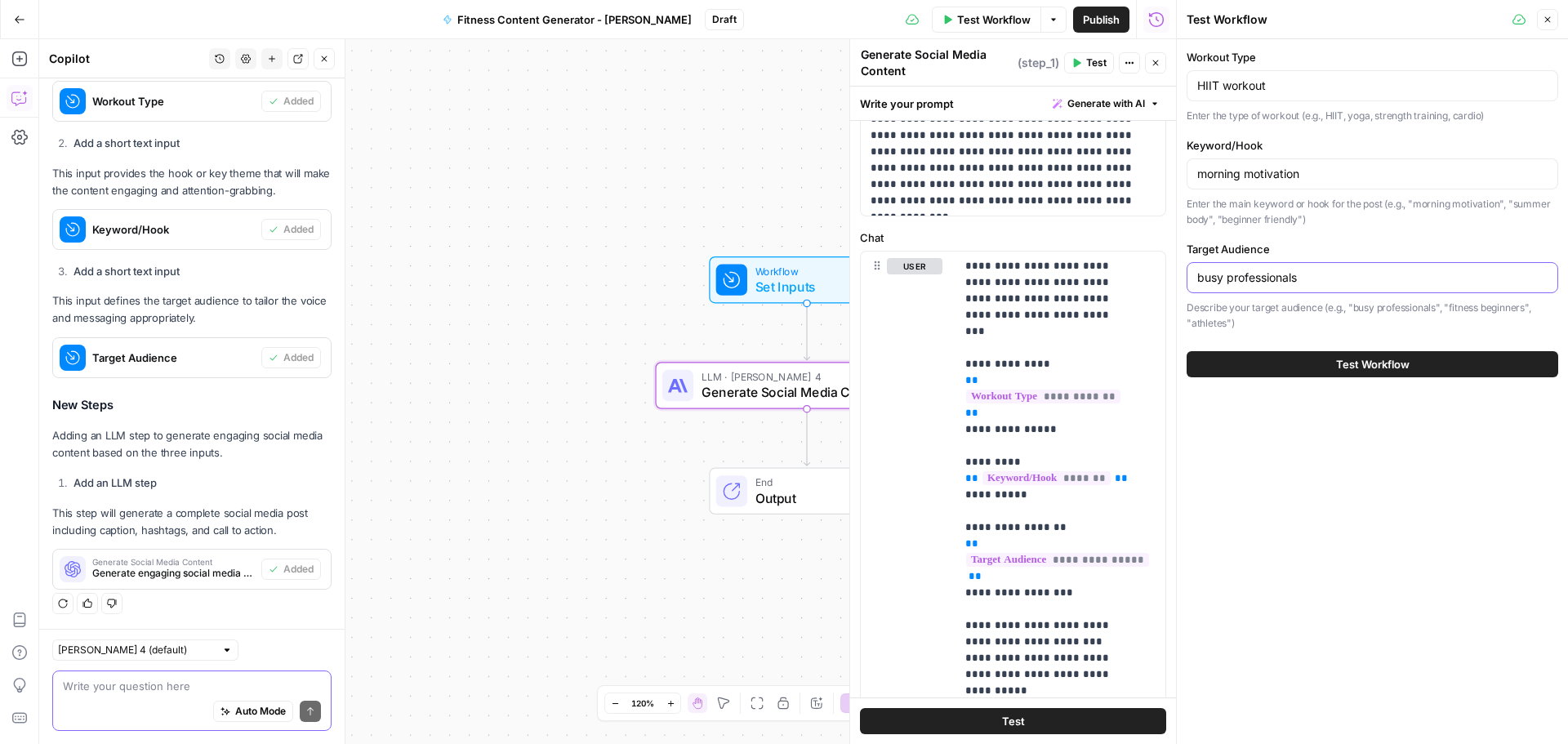
type input "busy professionals"
click at [1330, 356] on button "Test Workflow" at bounding box center [1372, 364] width 371 height 26
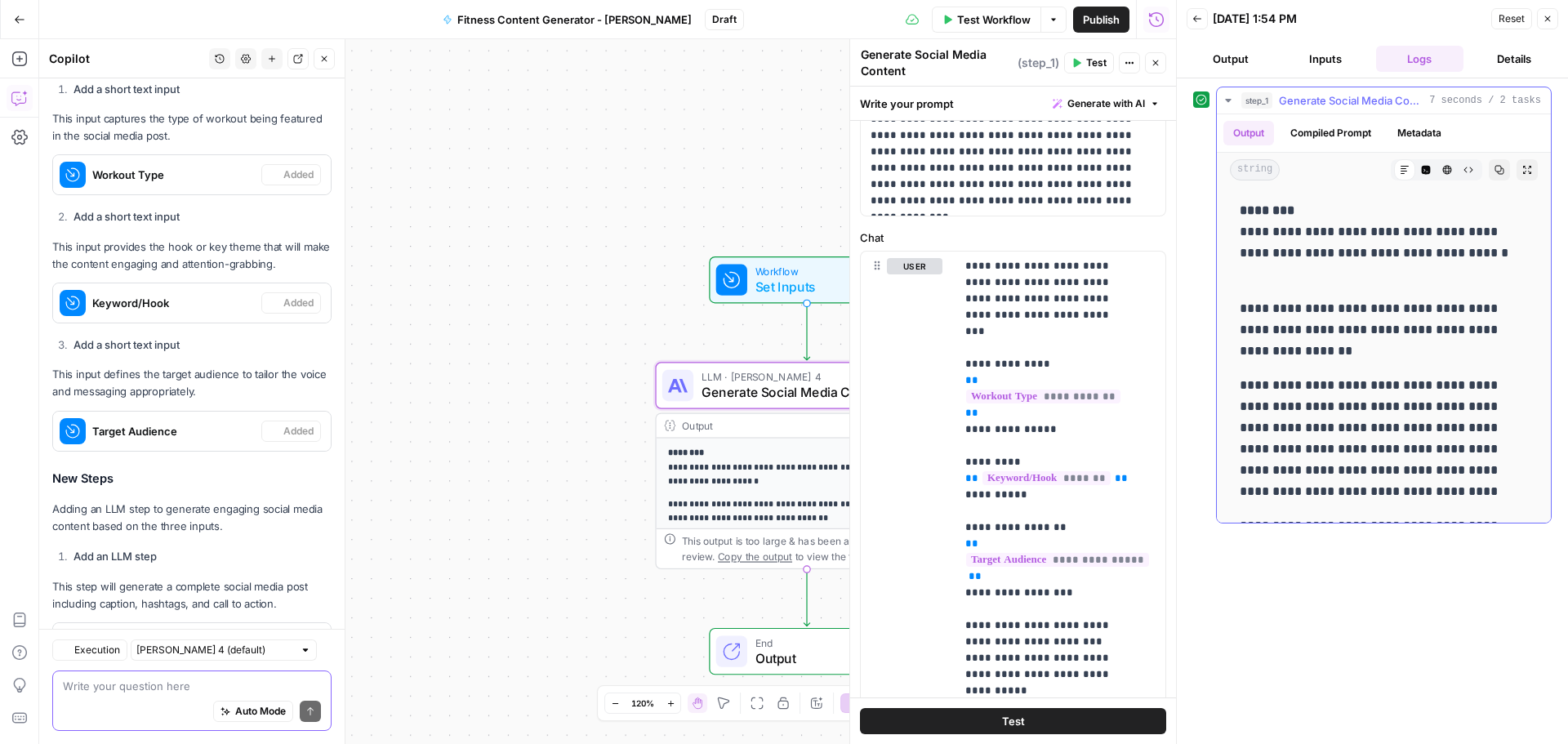
scroll to position [604, 0]
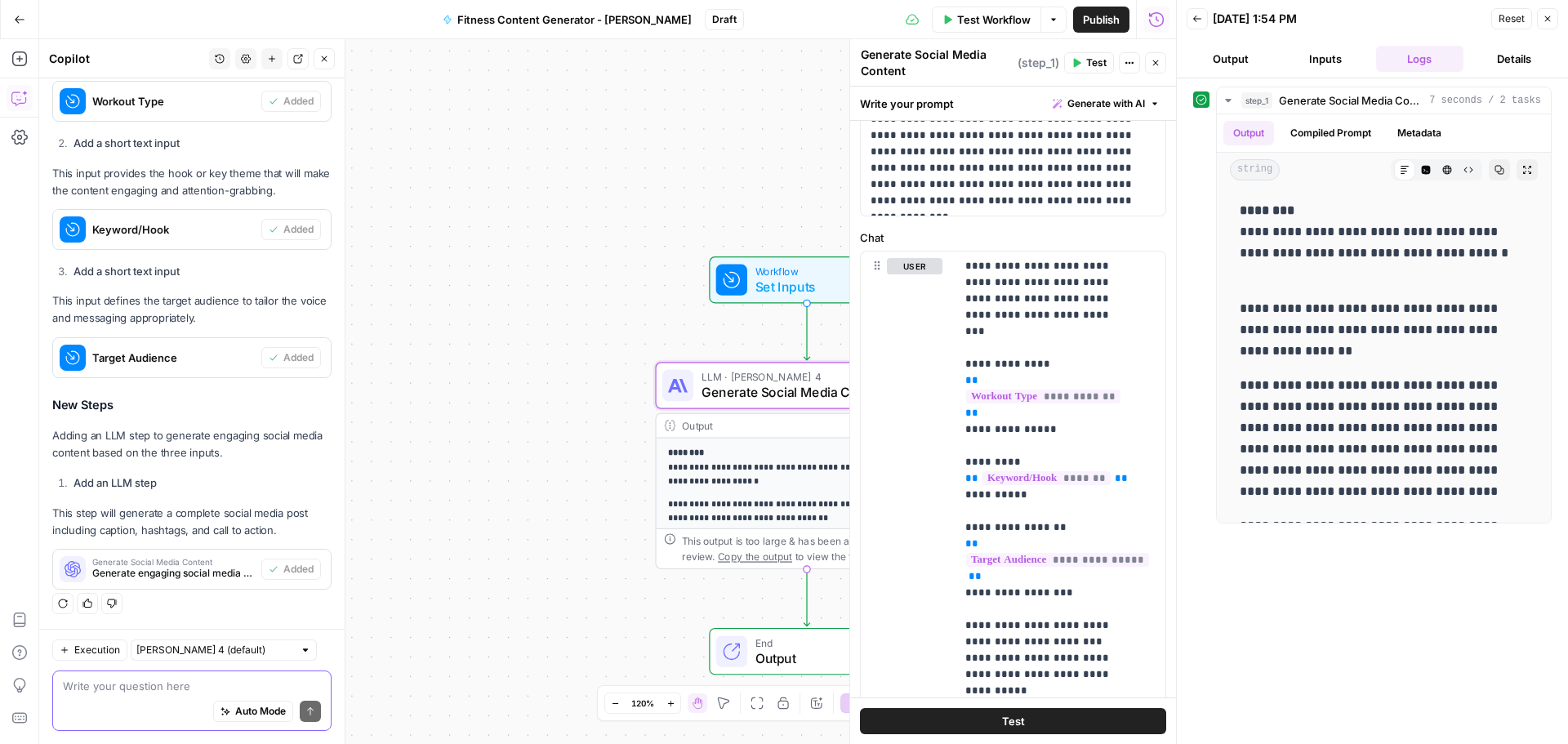
click at [1089, 20] on span "Publish" at bounding box center [1101, 19] width 37 height 16
